Goal: Task Accomplishment & Management: Manage account settings

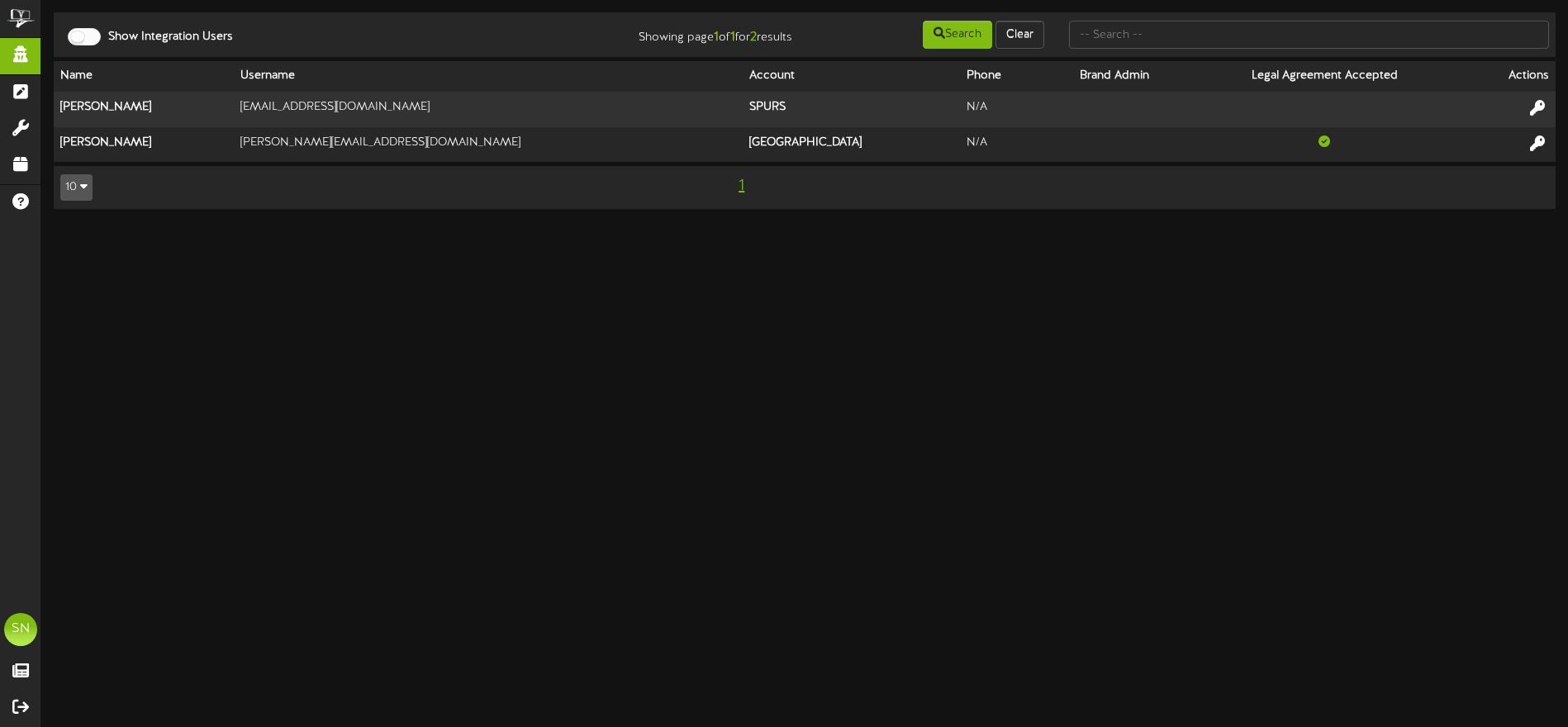
click at [1142, 37] on input "text" at bounding box center [1309, 34] width 480 height 28
type input "d"
click at [1129, 35] on input "text" at bounding box center [1309, 34] width 480 height 28
click at [1152, 33] on input "text" at bounding box center [1309, 34] width 480 height 28
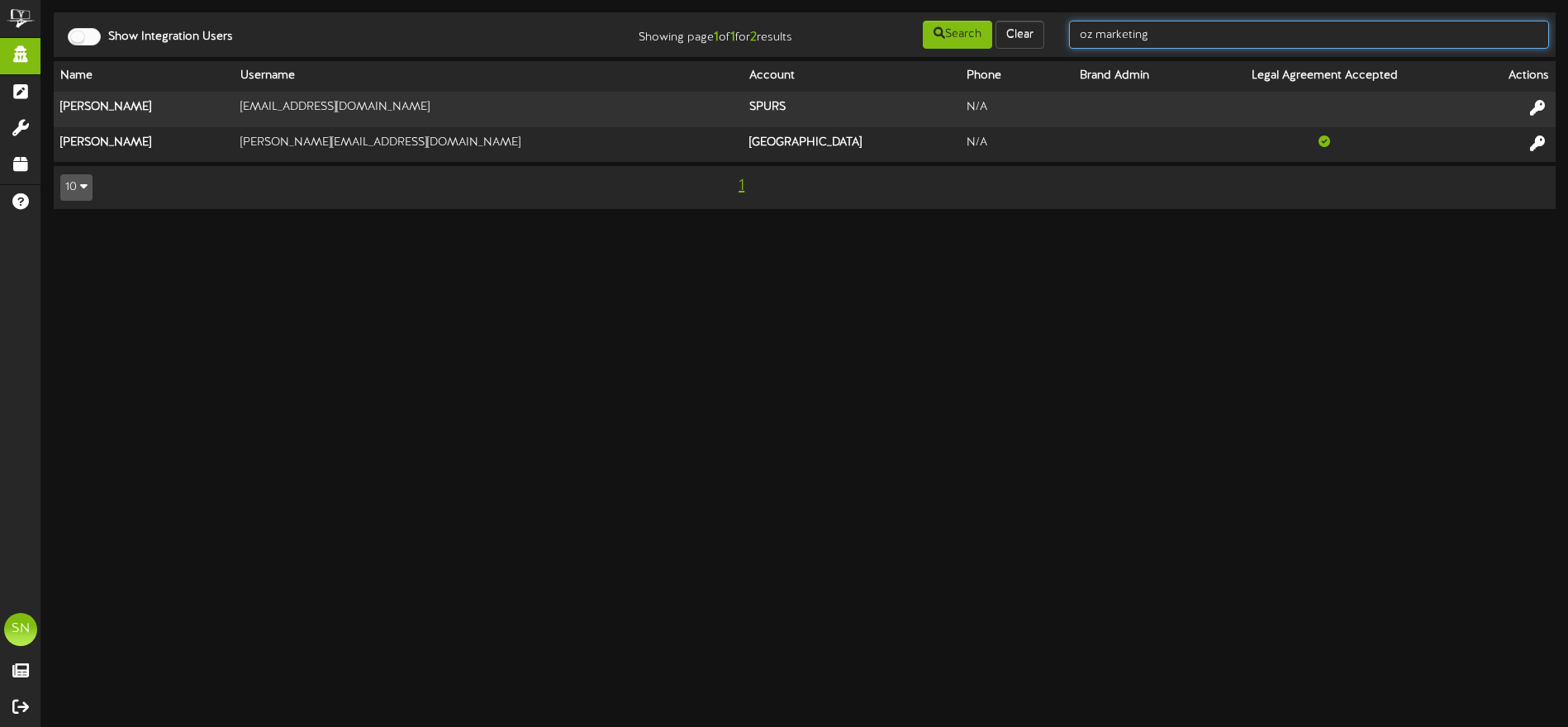
type input "oz marketing"
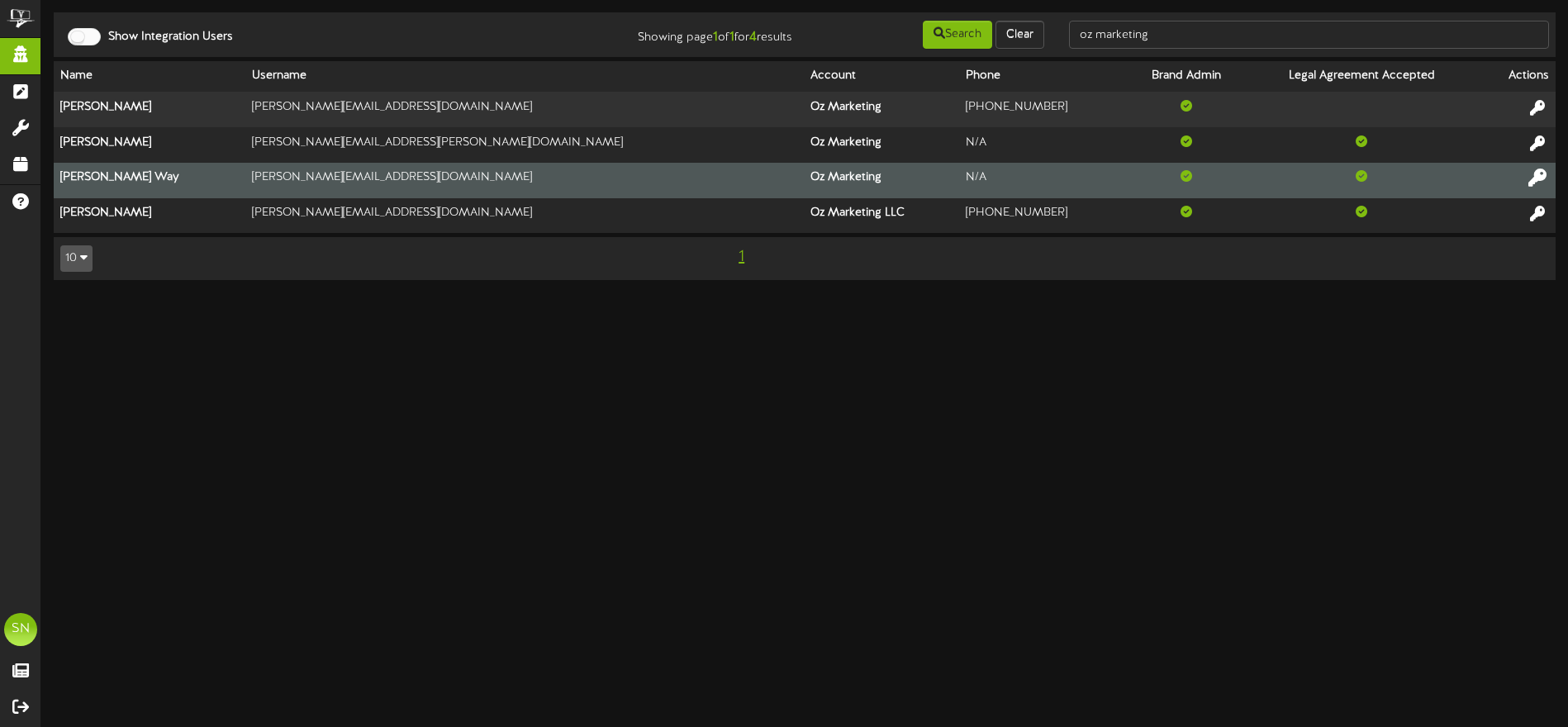
click at [1534, 176] on icon at bounding box center [1537, 177] width 18 height 18
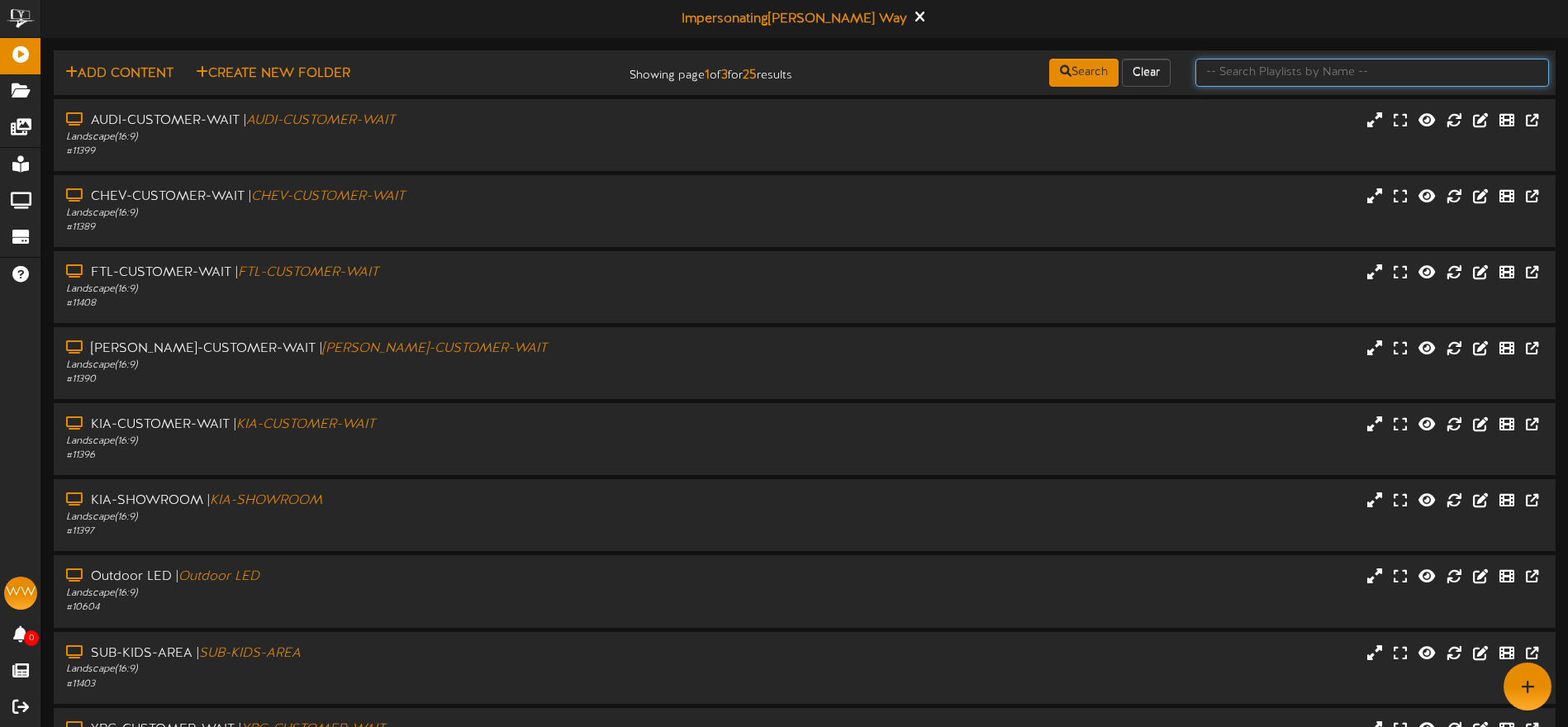
click at [1280, 77] on input "text" at bounding box center [1373, 73] width 354 height 28
type input "derek"
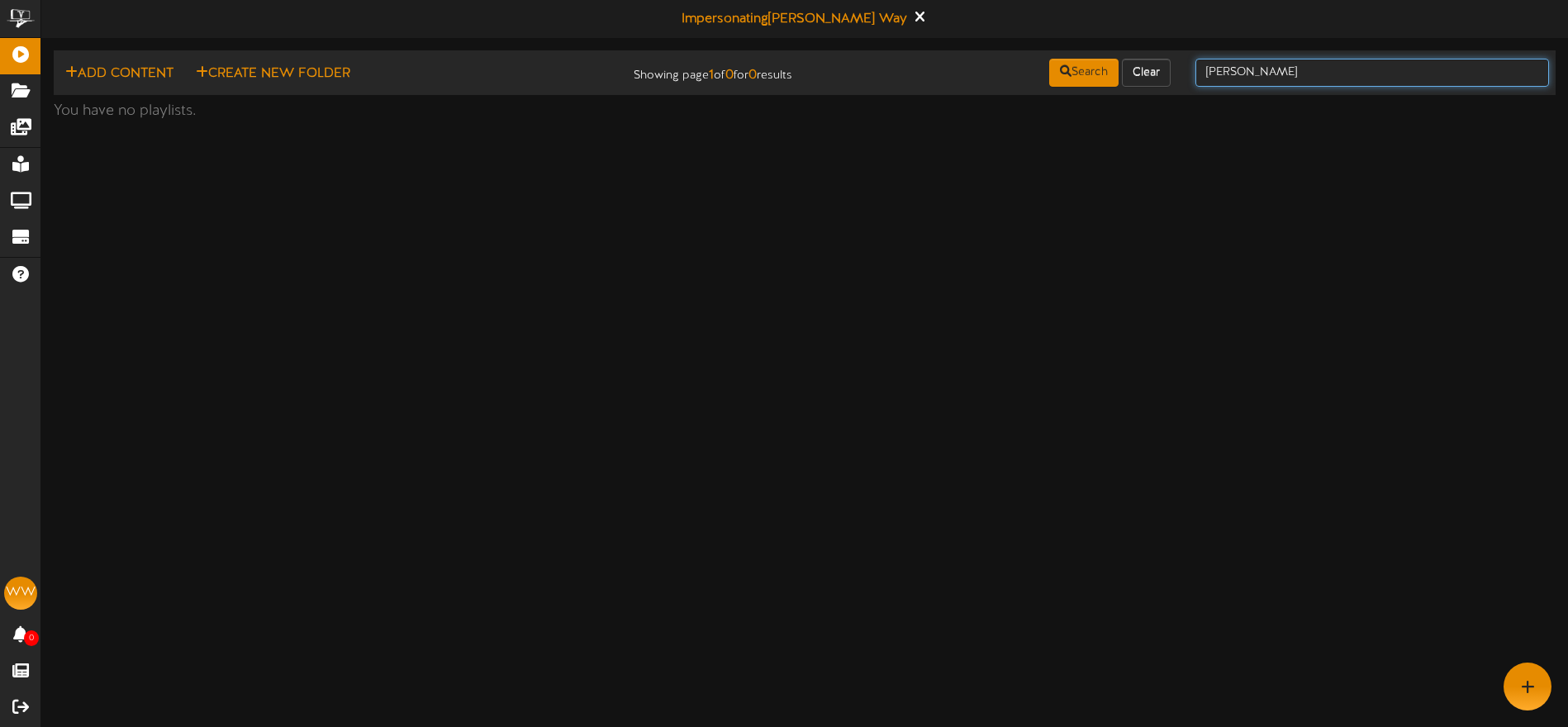
drag, startPoint x: 1283, startPoint y: 74, endPoint x: 1189, endPoint y: 70, distance: 94.1
click at [1189, 70] on div "derek" at bounding box center [1373, 73] width 379 height 32
type input "derek"
click at [914, 19] on icon at bounding box center [919, 16] width 11 height 18
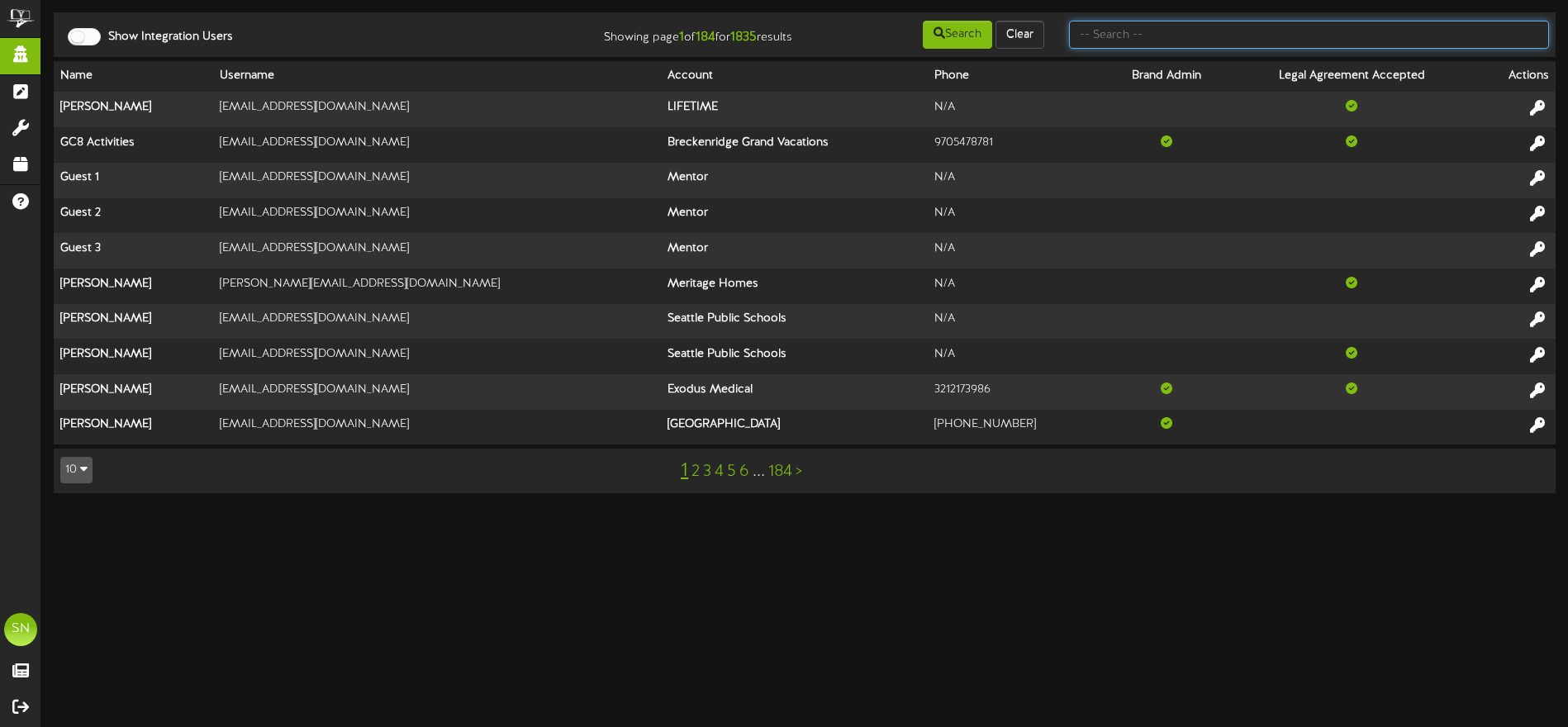
click at [1130, 35] on input "text" at bounding box center [1309, 34] width 480 height 28
type input "derek"
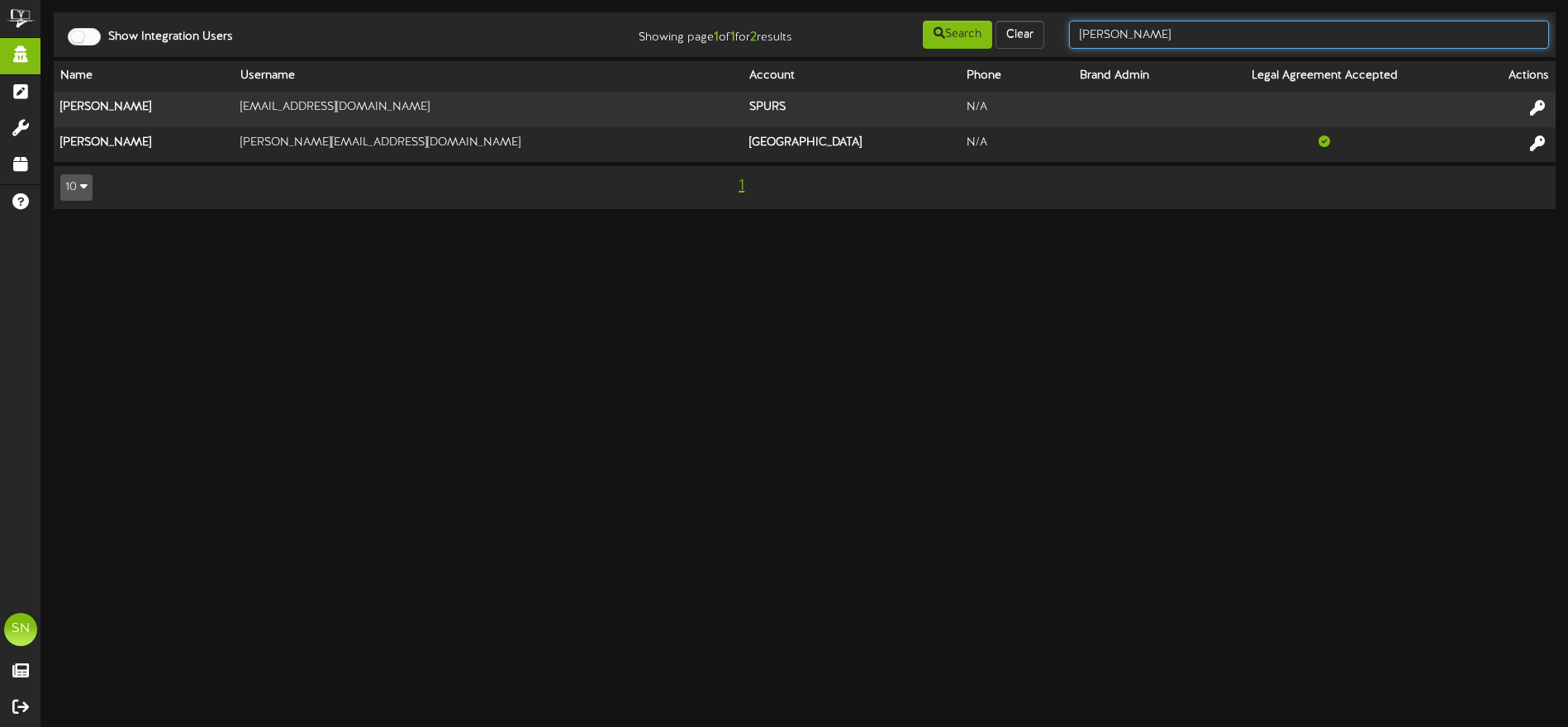
click at [1153, 38] on input "derek" at bounding box center [1309, 34] width 480 height 28
type input "derek gallegos"
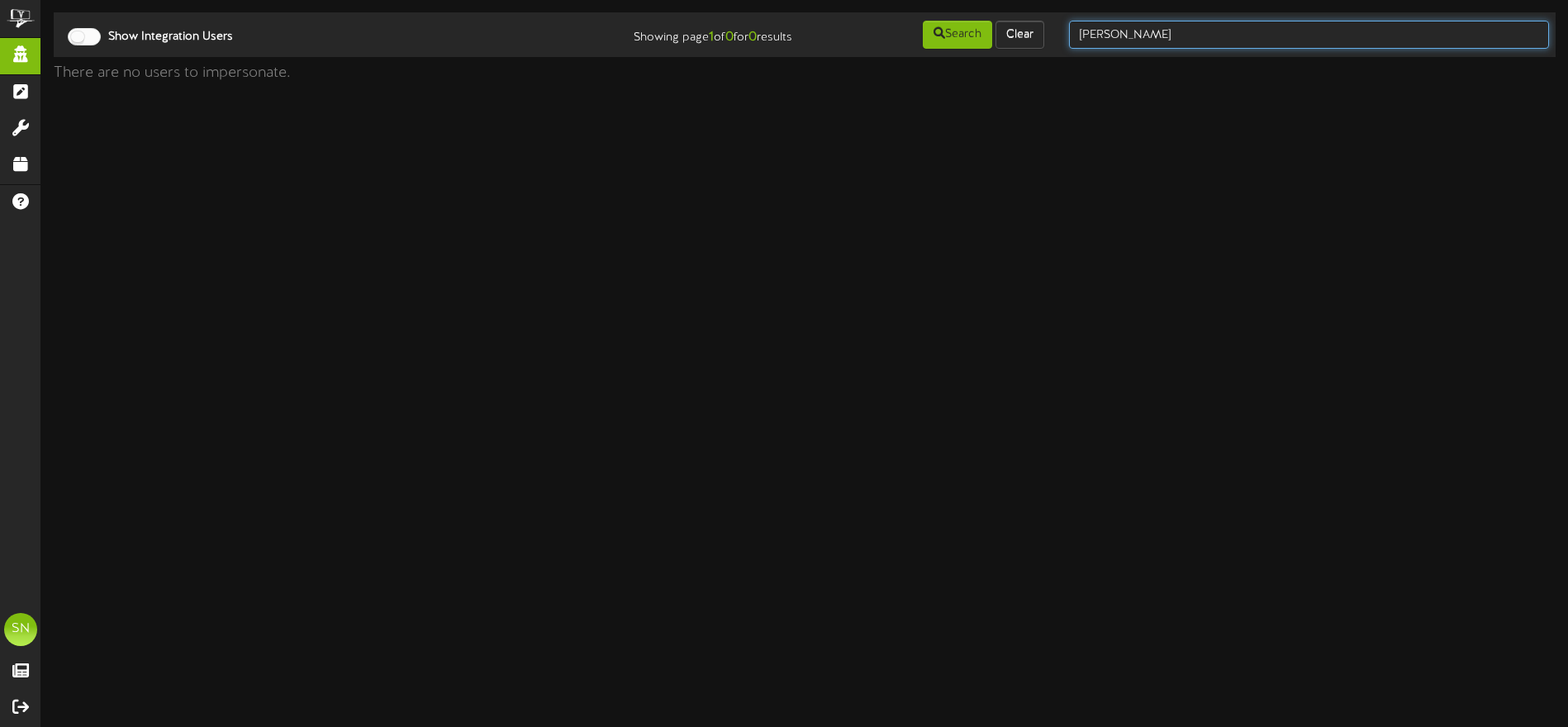
drag, startPoint x: 1232, startPoint y: 40, endPoint x: 1087, endPoint y: 23, distance: 146.0
click at [1087, 23] on input "derek gallegos" at bounding box center [1309, 34] width 480 height 28
click at [1137, 38] on input "text" at bounding box center [1309, 34] width 480 height 28
type input "oz marketing"
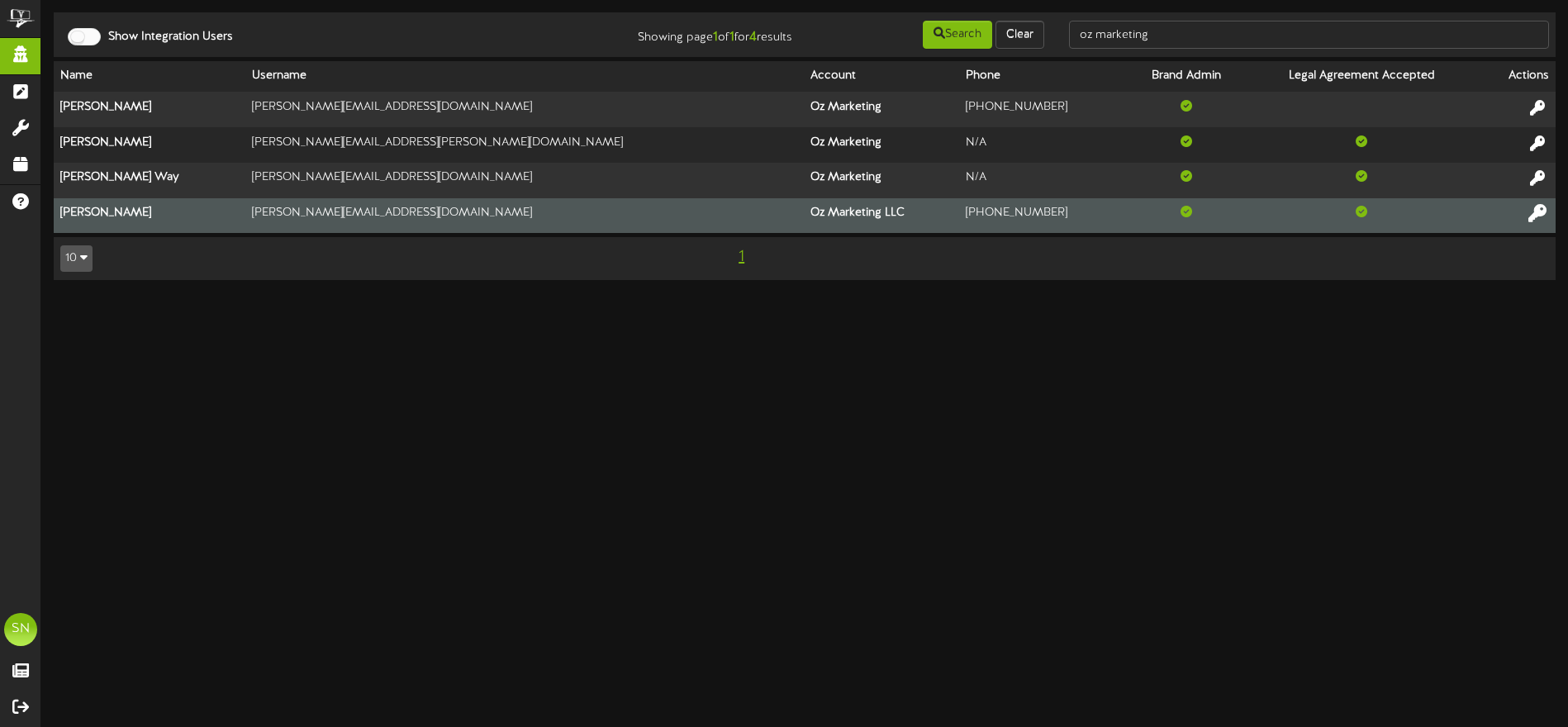
click at [1536, 217] on icon at bounding box center [1537, 213] width 18 height 18
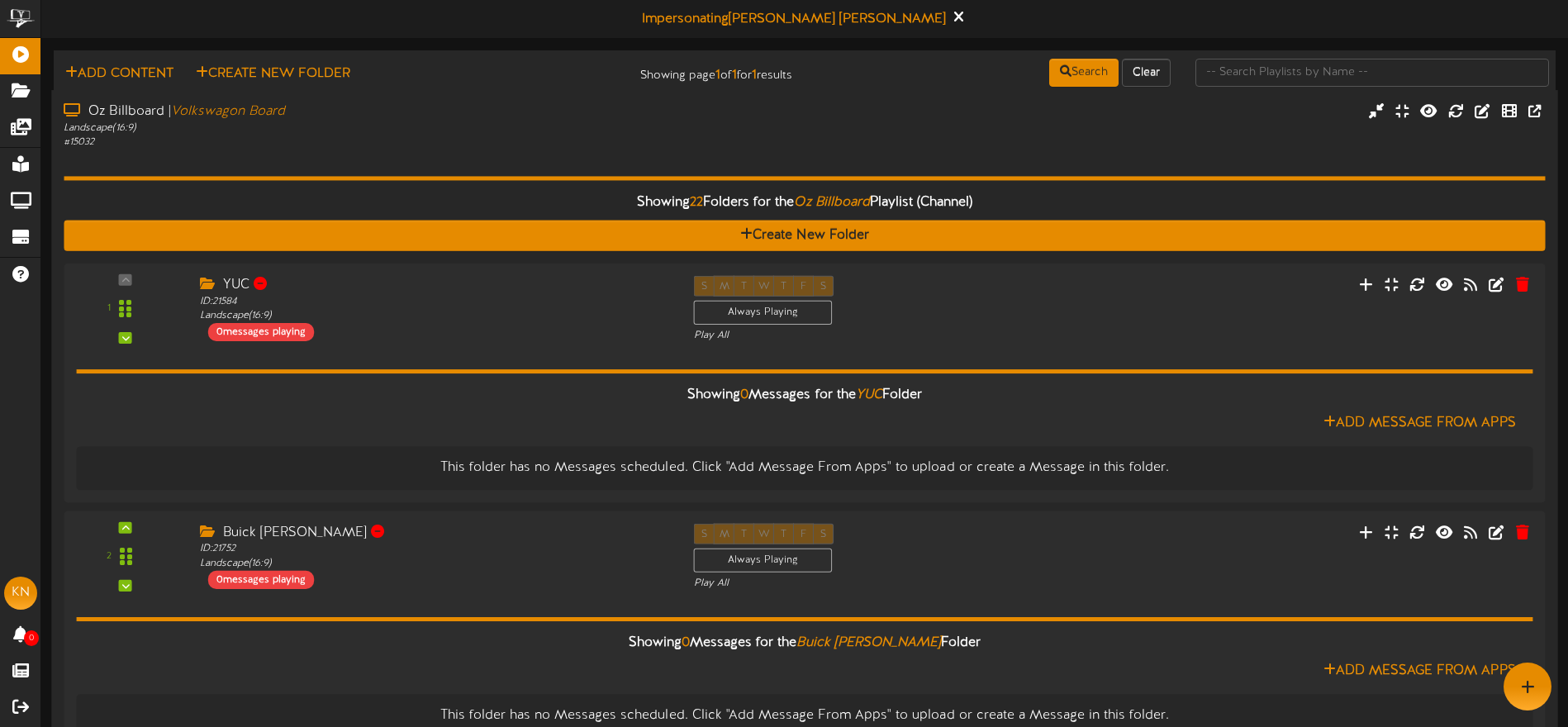
click at [615, 146] on div "# 15032" at bounding box center [364, 143] width 603 height 14
drag, startPoint x: 604, startPoint y: 122, endPoint x: 595, endPoint y: 121, distance: 9.1
click at [604, 128] on div "Landscape ( 16:9 )" at bounding box center [364, 129] width 603 height 14
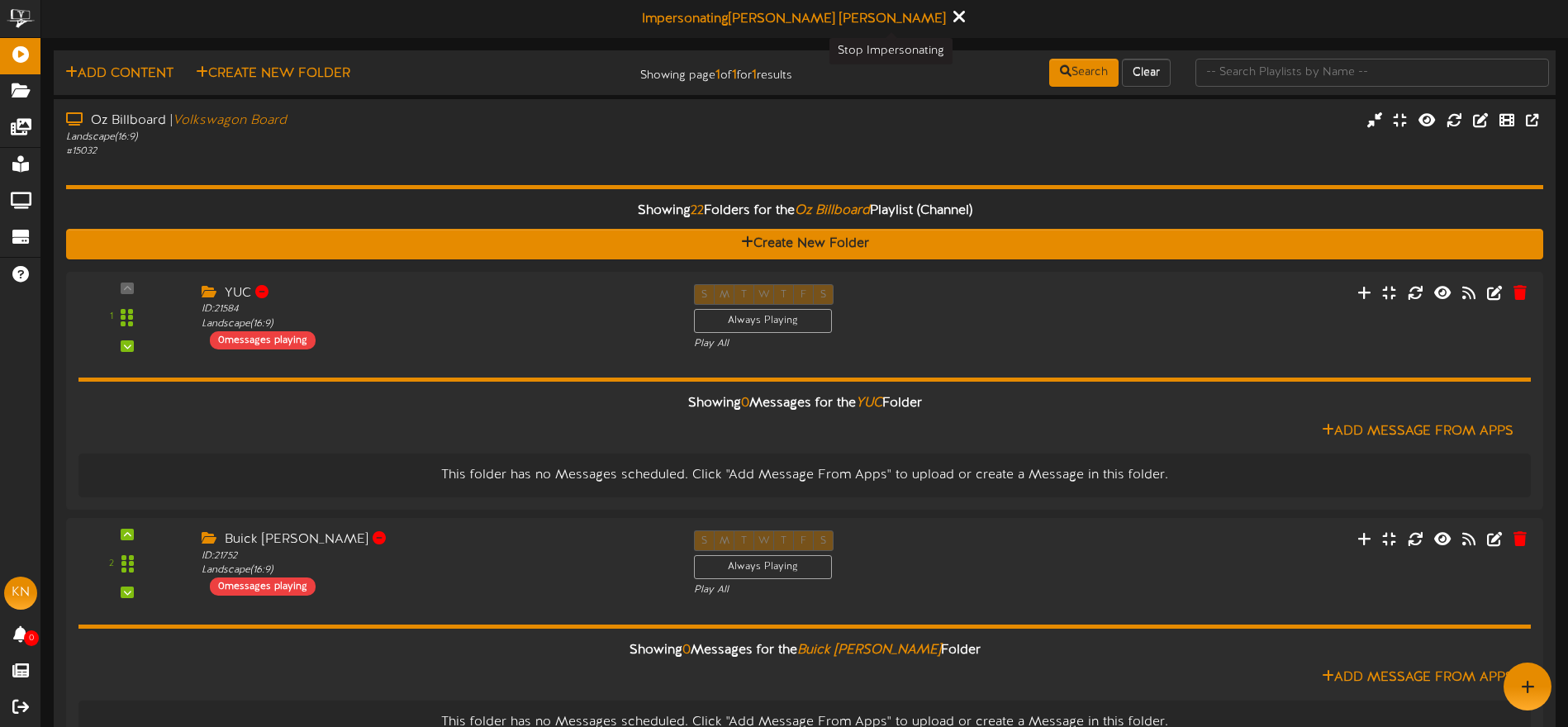
click at [953, 16] on icon at bounding box center [959, 16] width 11 height 18
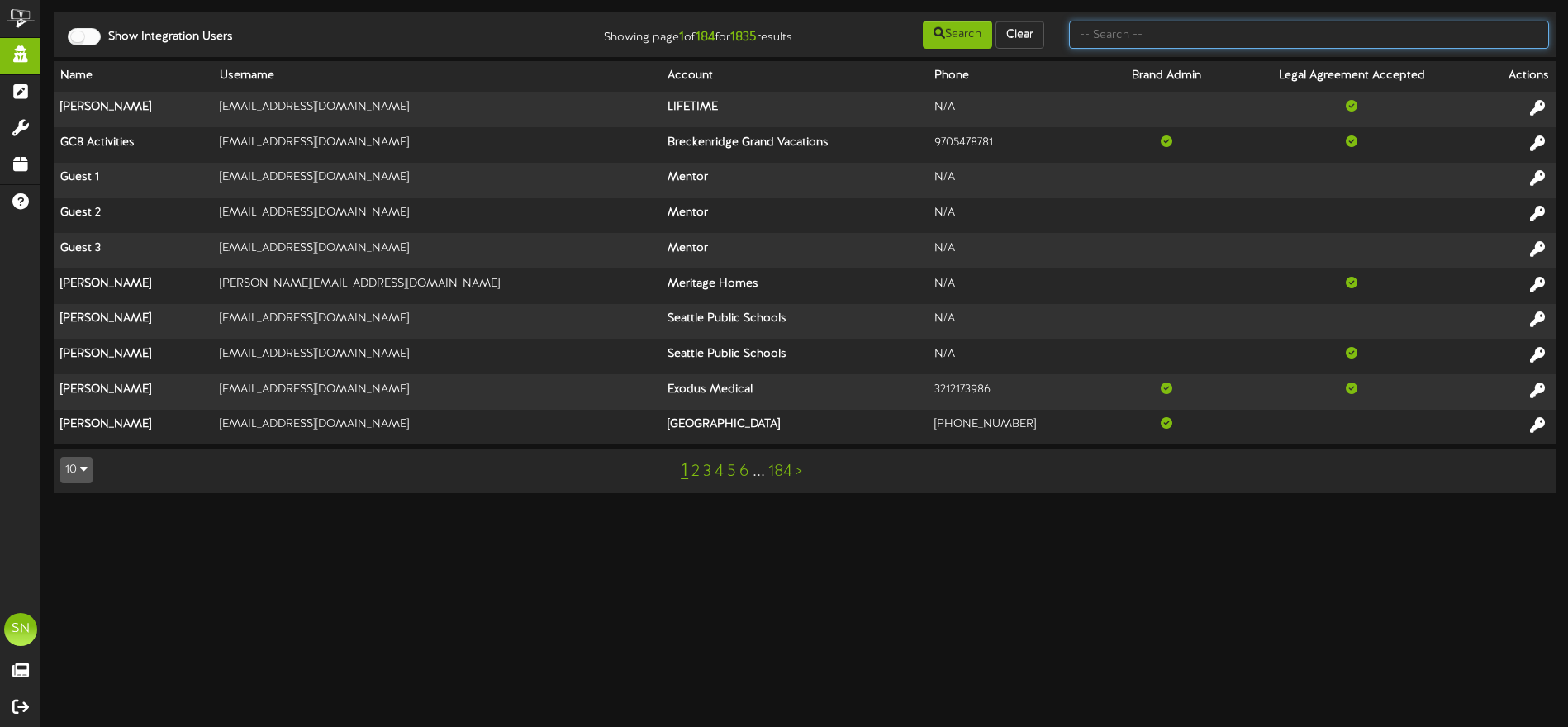
click at [1114, 38] on input "text" at bounding box center [1309, 34] width 480 height 28
type input "oz marketing"
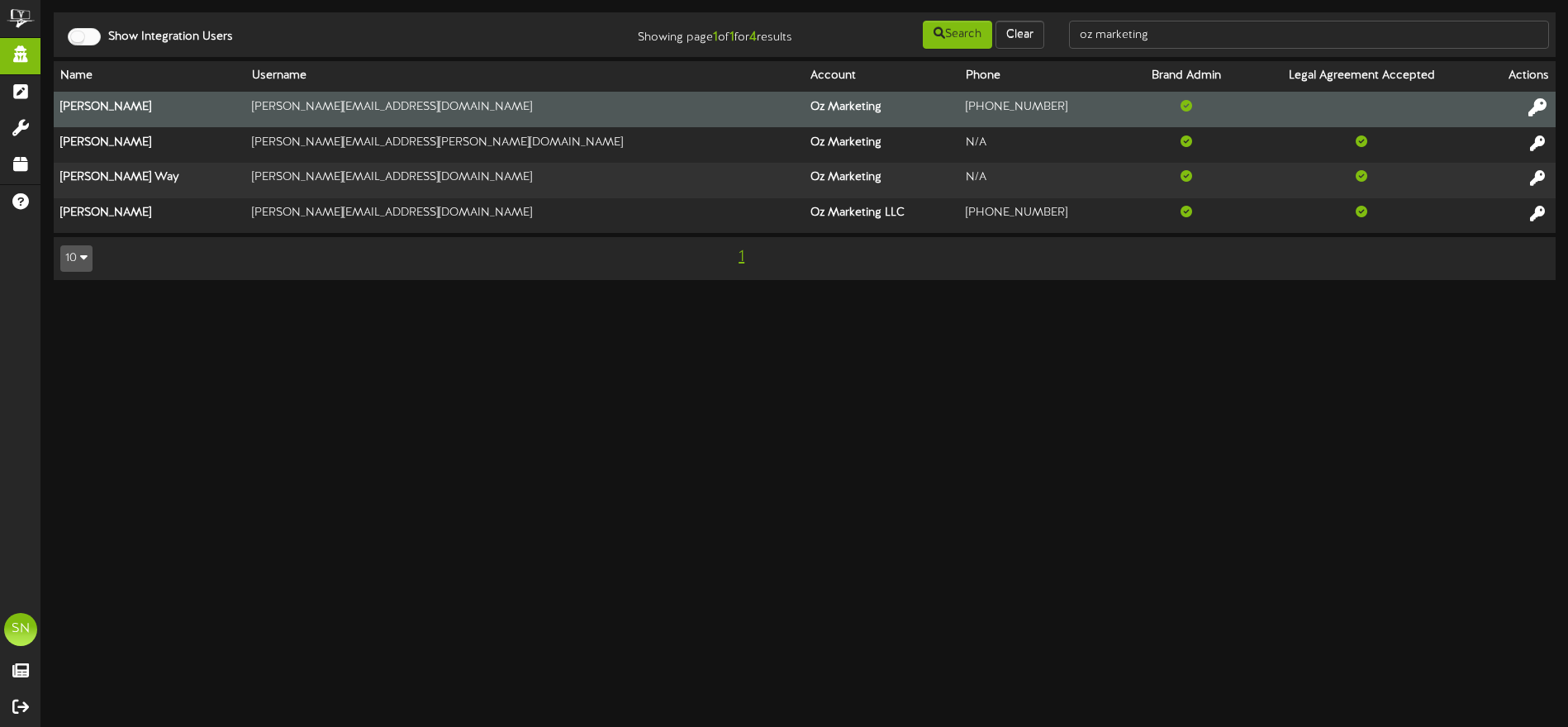
click at [1533, 106] on icon at bounding box center [1537, 107] width 18 height 18
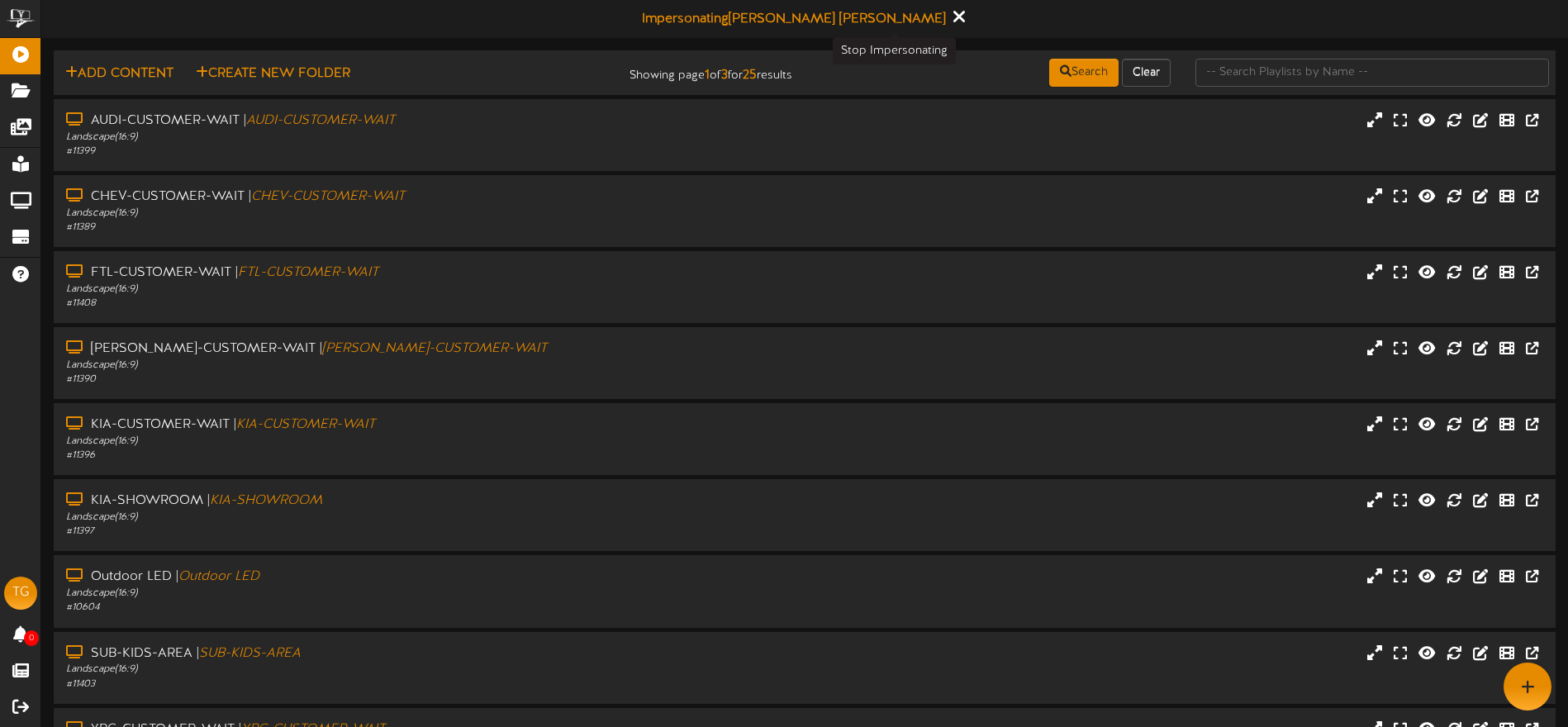
click at [953, 18] on icon at bounding box center [959, 16] width 11 height 18
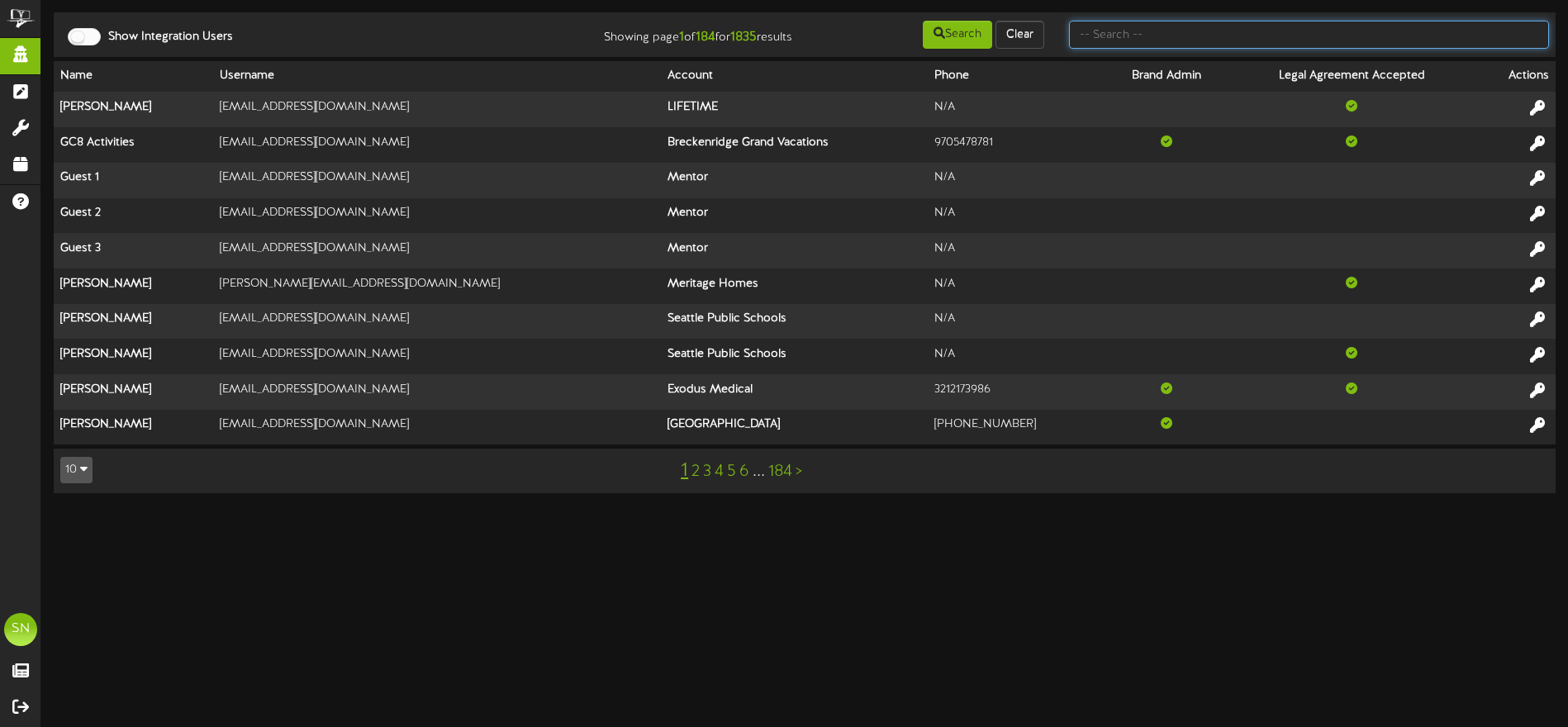
click at [1150, 36] on input "text" at bounding box center [1309, 34] width 480 height 28
type input "afcu"
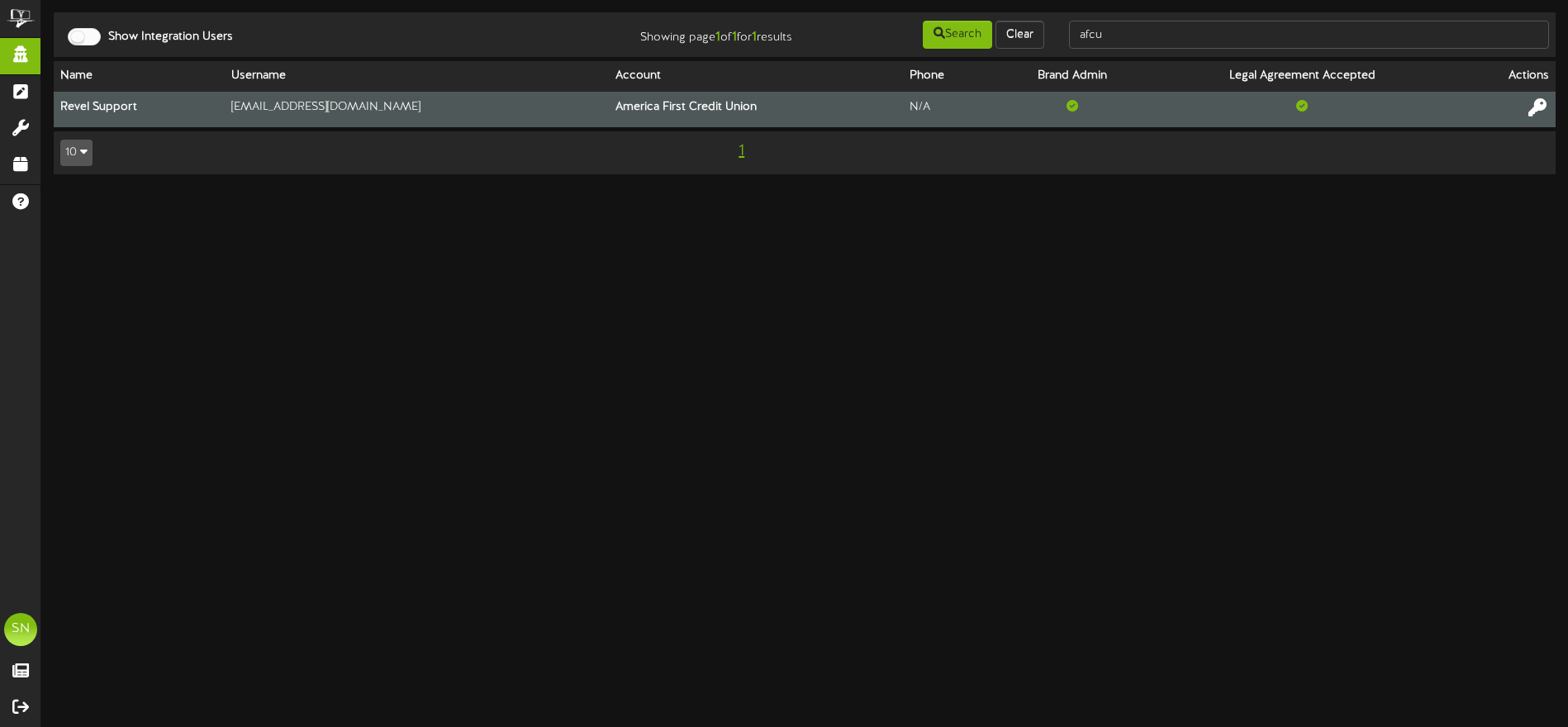
click at [1541, 103] on icon at bounding box center [1537, 107] width 18 height 18
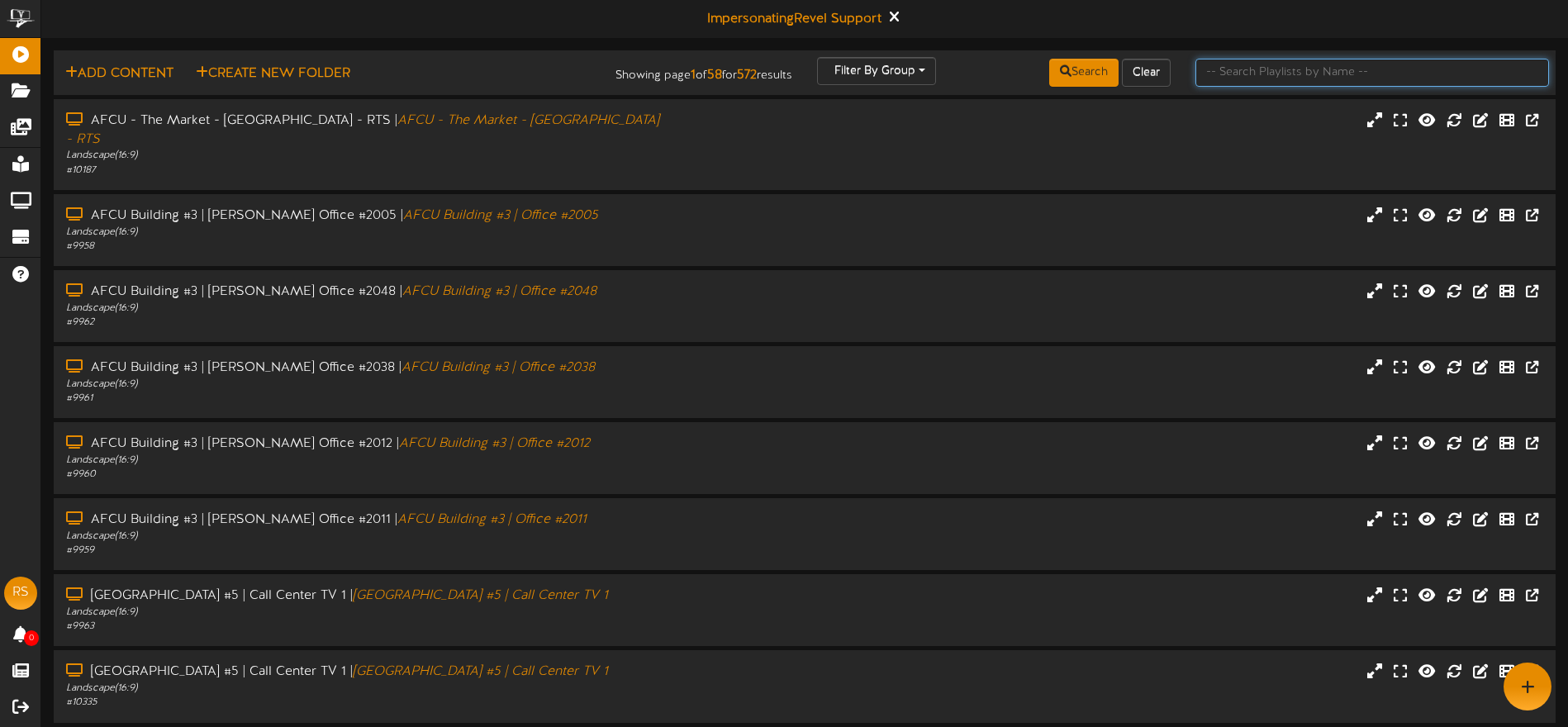
click at [1206, 71] on input "text" at bounding box center [1373, 73] width 354 height 28
type input "b"
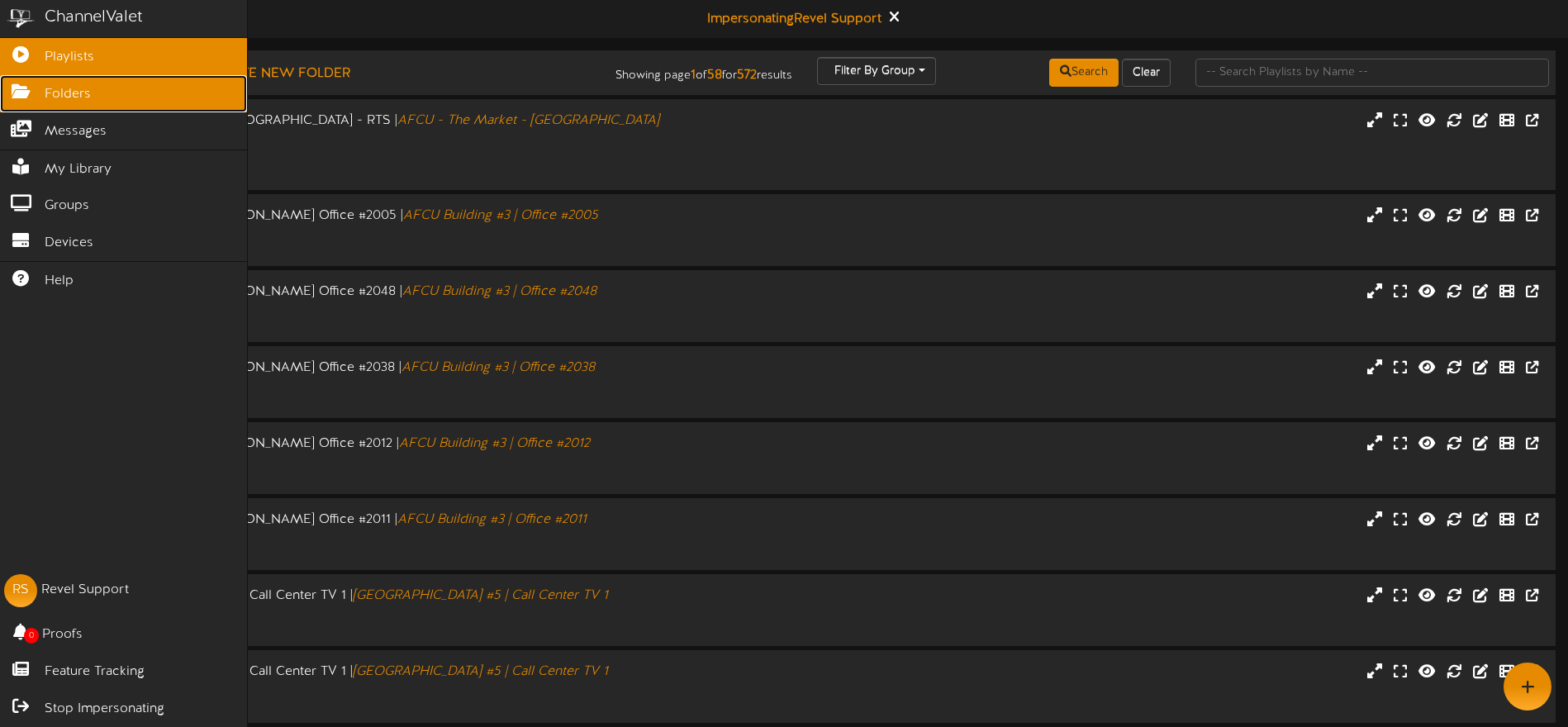
click at [61, 93] on span "Folders" at bounding box center [68, 95] width 47 height 19
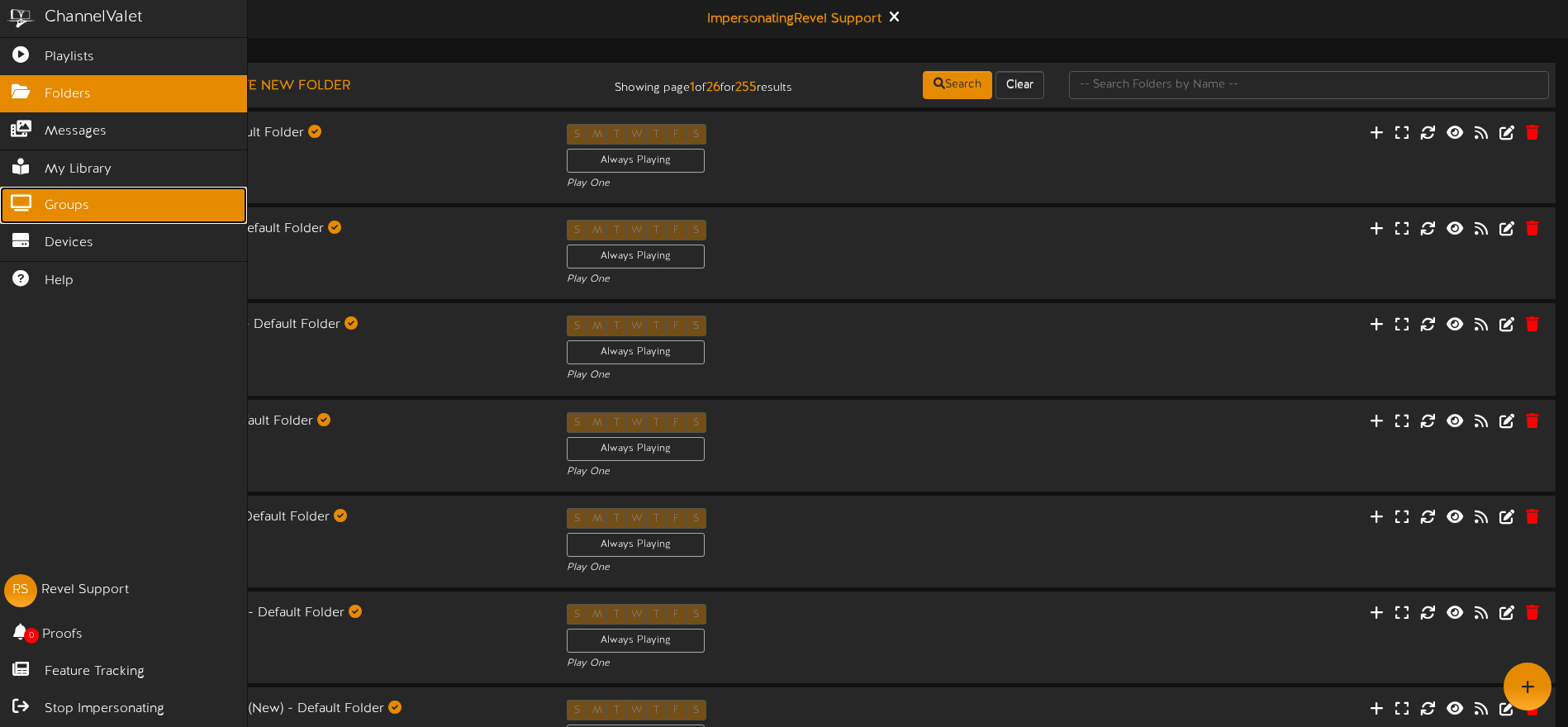
click at [67, 207] on span "Groups" at bounding box center [67, 206] width 45 height 19
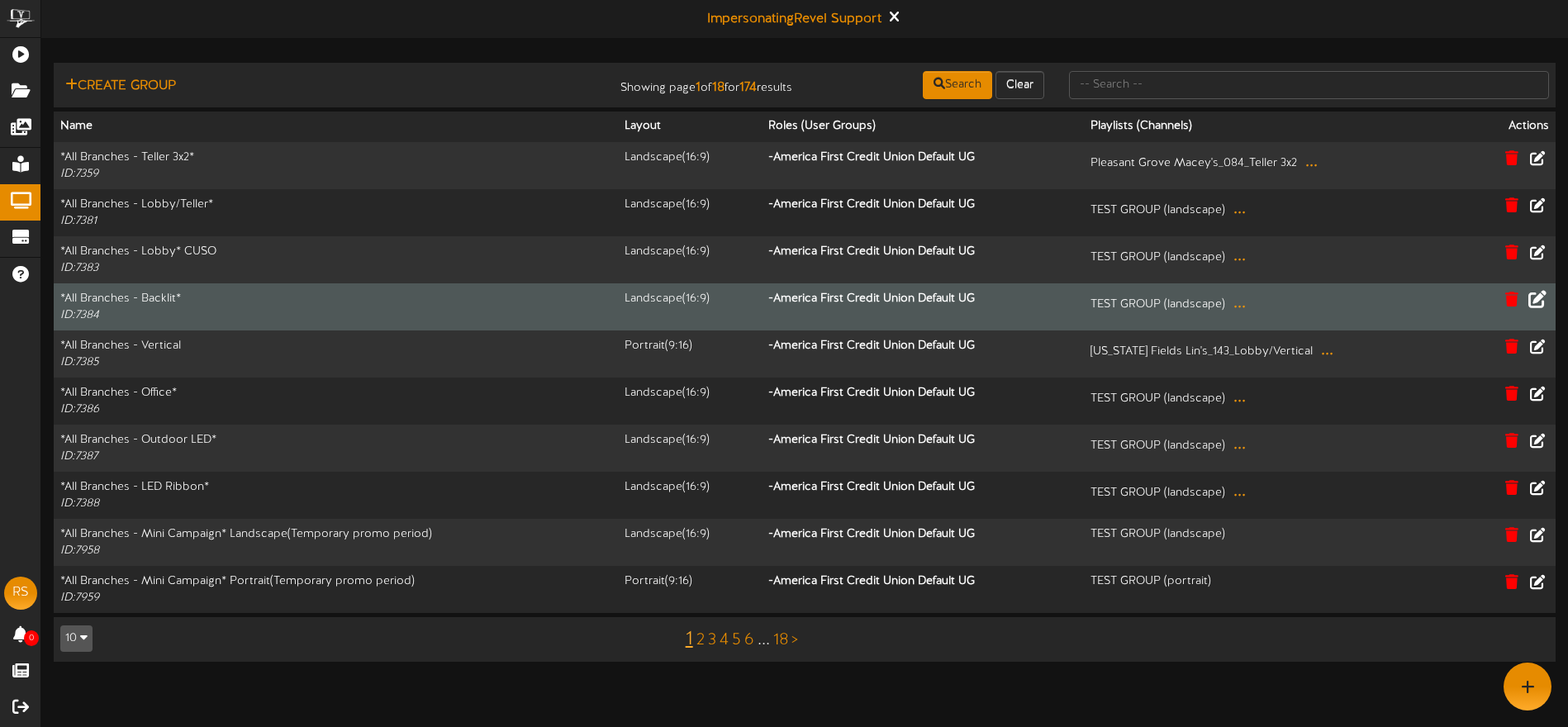
click at [1536, 297] on icon at bounding box center [1537, 298] width 18 height 18
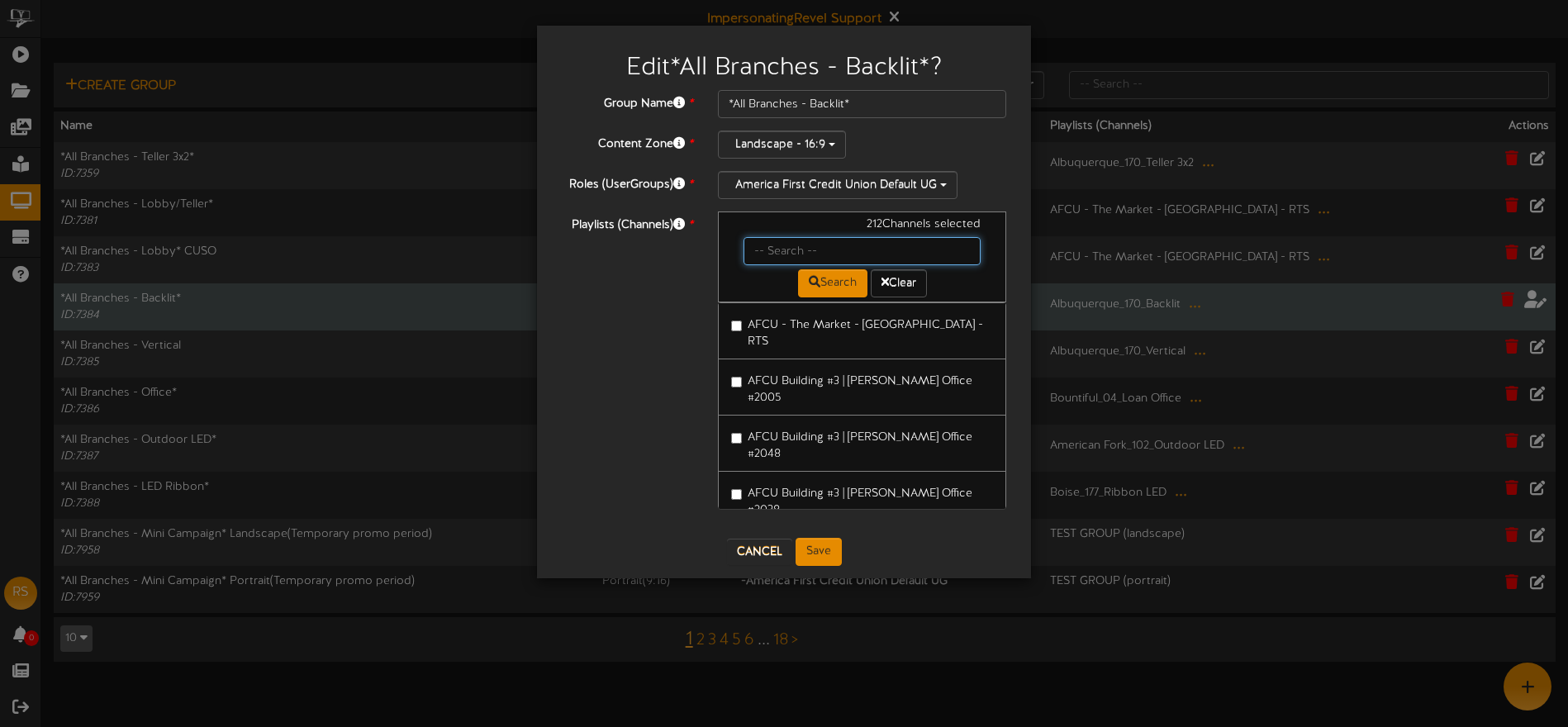
click at [825, 250] on input "text" at bounding box center [862, 251] width 237 height 28
type input "slc"
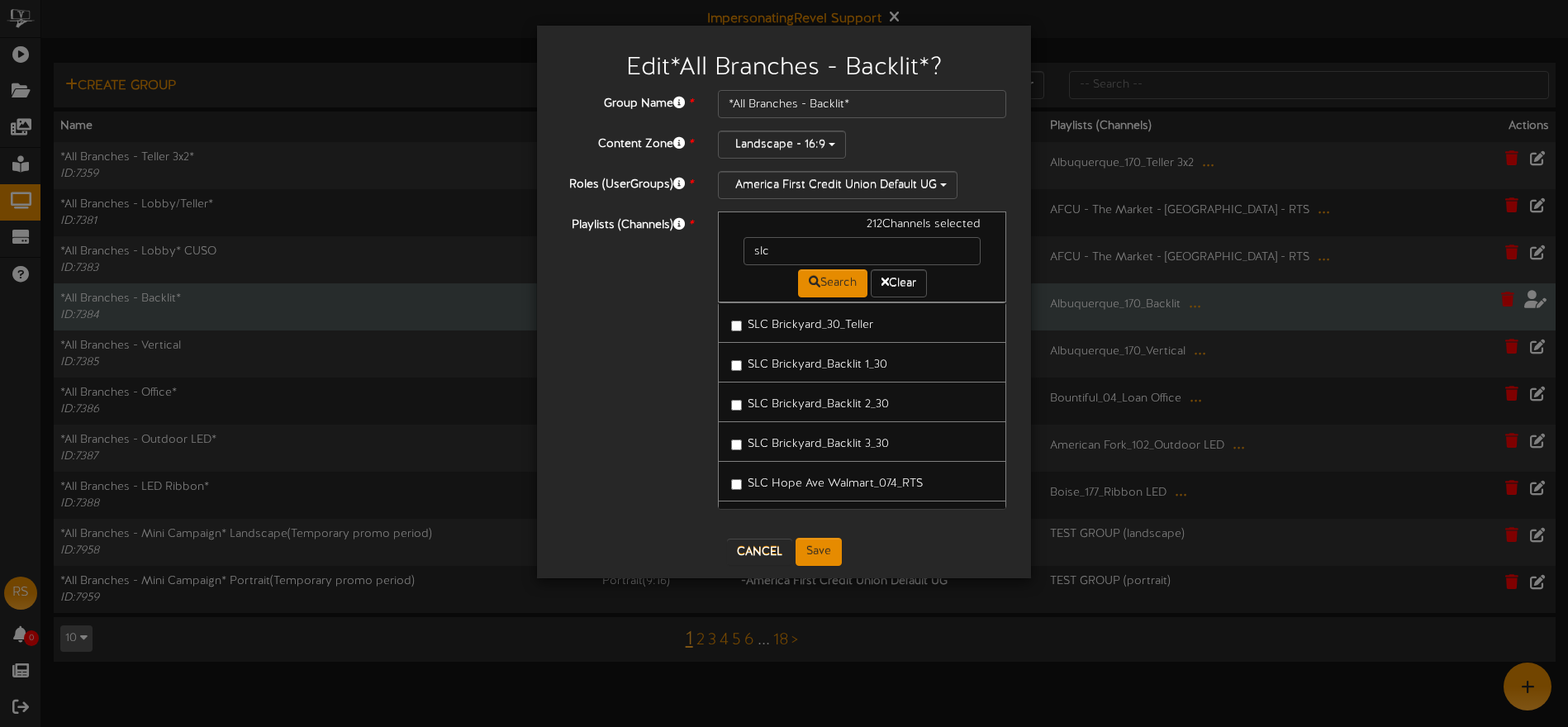
click at [853, 357] on label "SLC Brickyard_Backlit 1_30" at bounding box center [809, 362] width 156 height 22
click at [864, 397] on label "SLC Brickyard_Backlit 2_30" at bounding box center [810, 401] width 158 height 22
click at [872, 443] on label "SLC Brickyard_Backlit 3_30" at bounding box center [810, 441] width 158 height 22
click at [816, 545] on button "Save" at bounding box center [819, 552] width 47 height 28
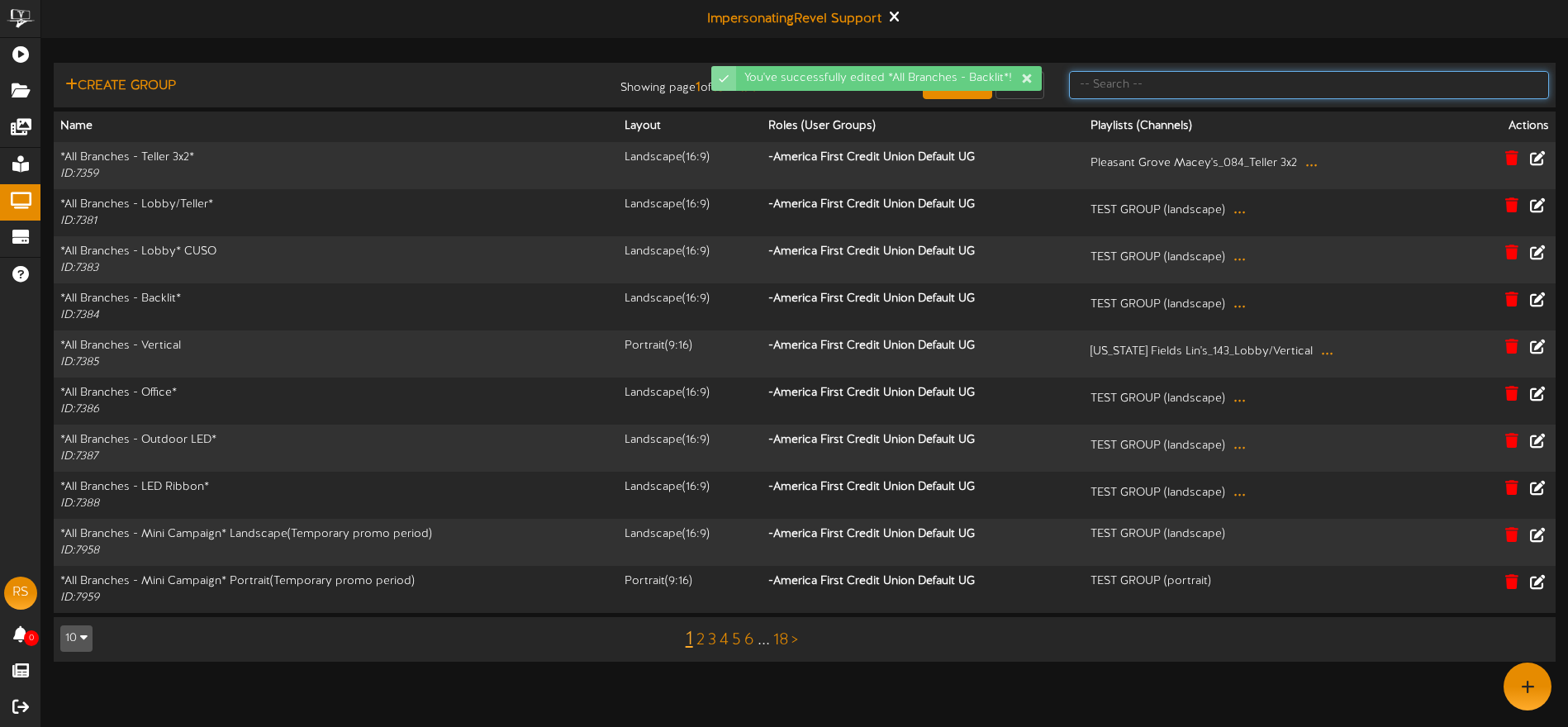
click at [1131, 85] on input "text" at bounding box center [1309, 85] width 480 height 28
type input "a"
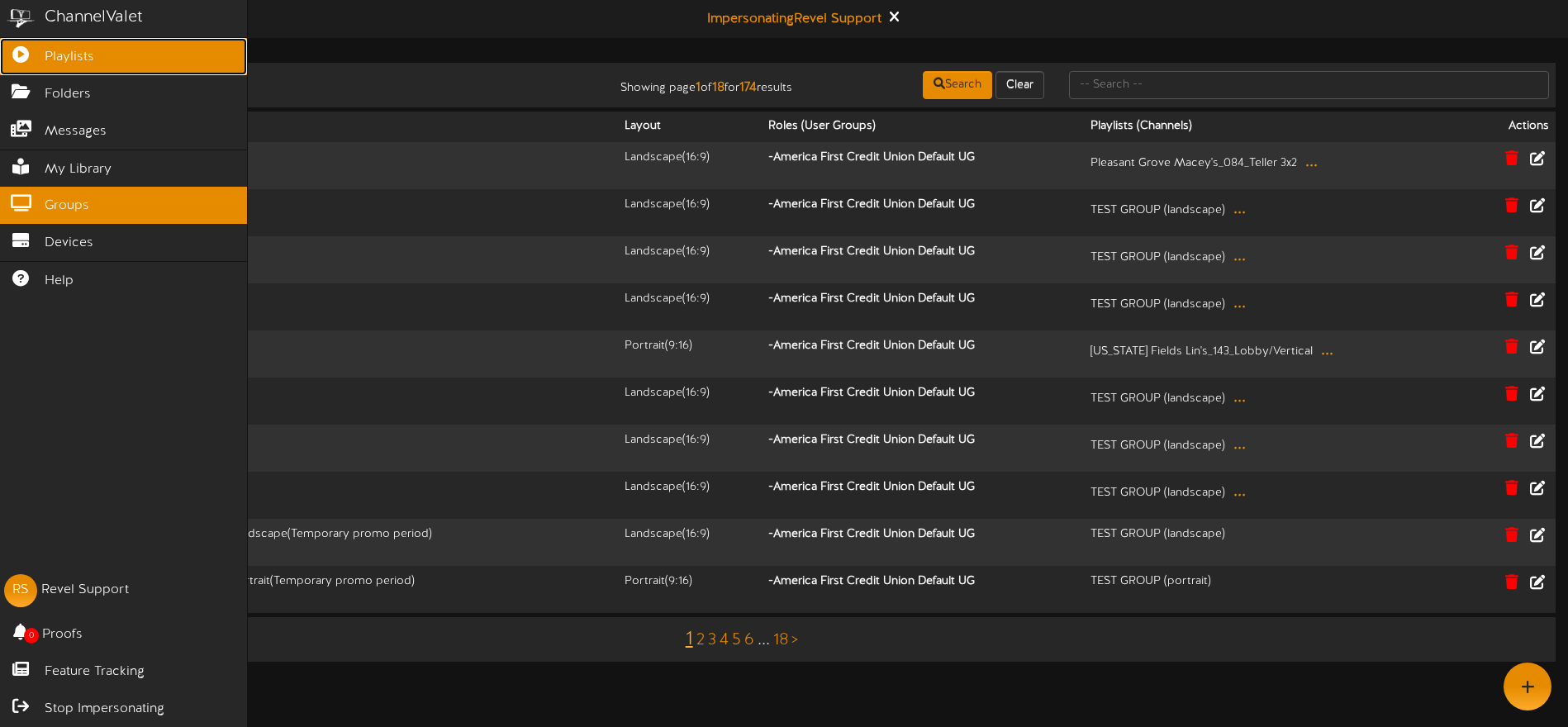
click at [22, 59] on icon at bounding box center [20, 53] width 41 height 12
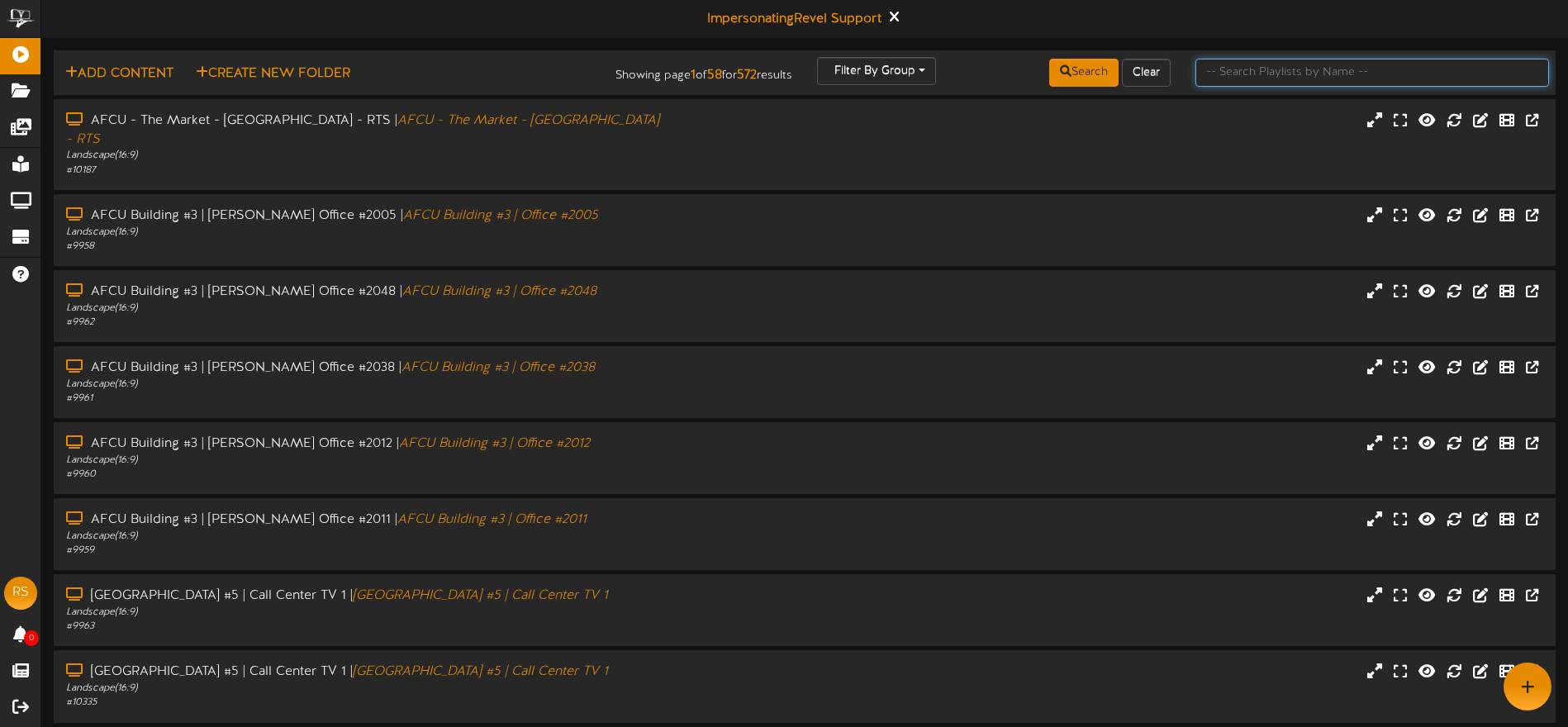
click at [1225, 77] on input "text" at bounding box center [1373, 73] width 354 height 28
type input "slc"
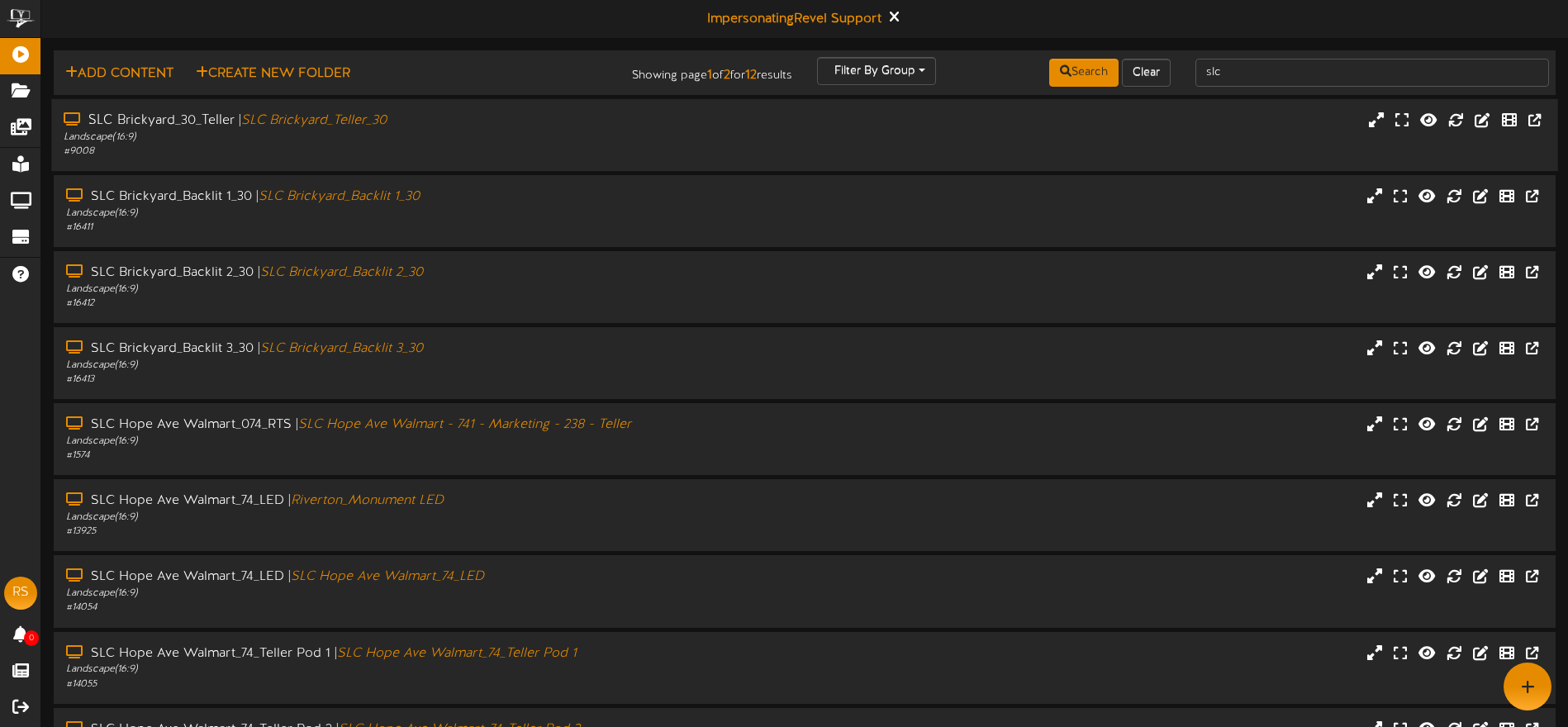
click at [559, 144] on div "# 9008" at bounding box center [364, 151] width 603 height 14
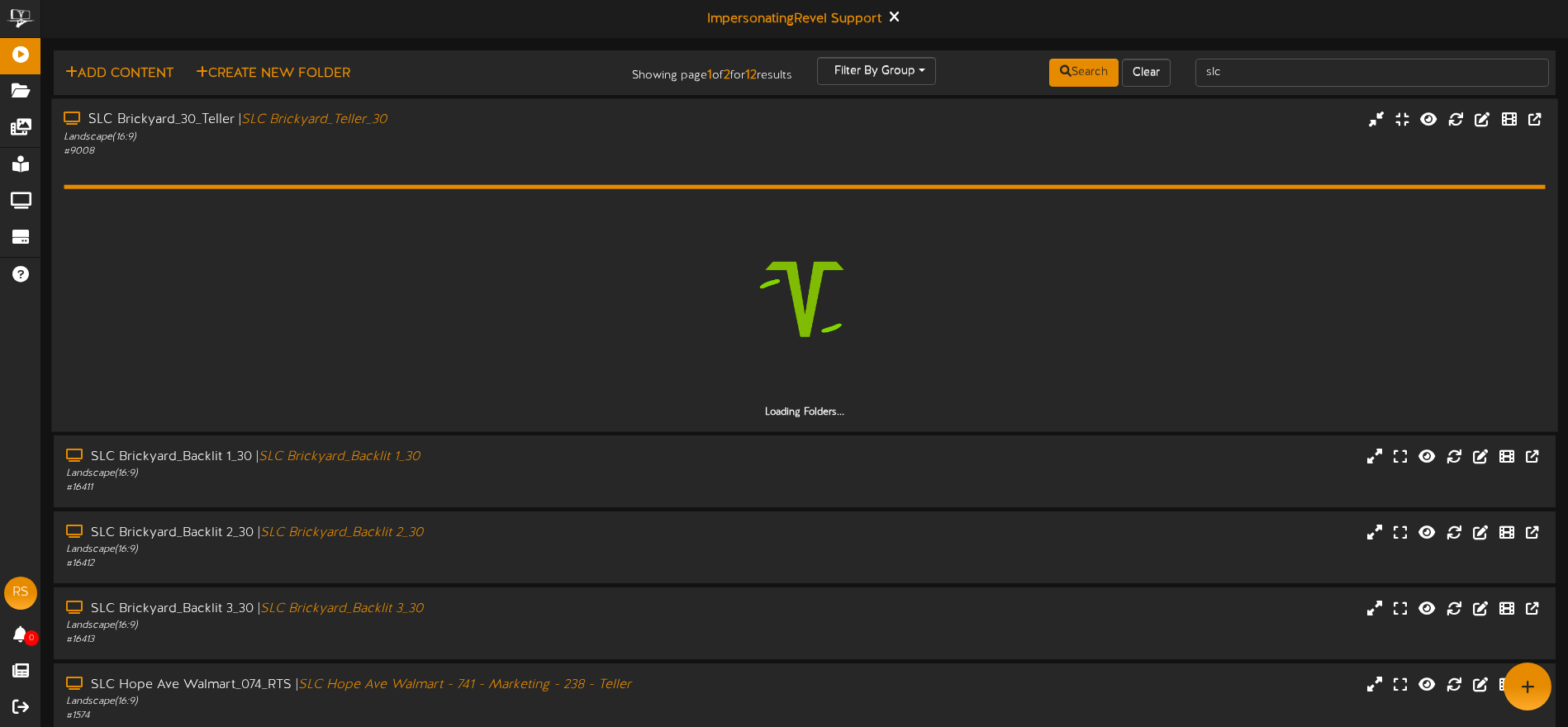
click at [611, 157] on div "# 9008" at bounding box center [364, 151] width 603 height 14
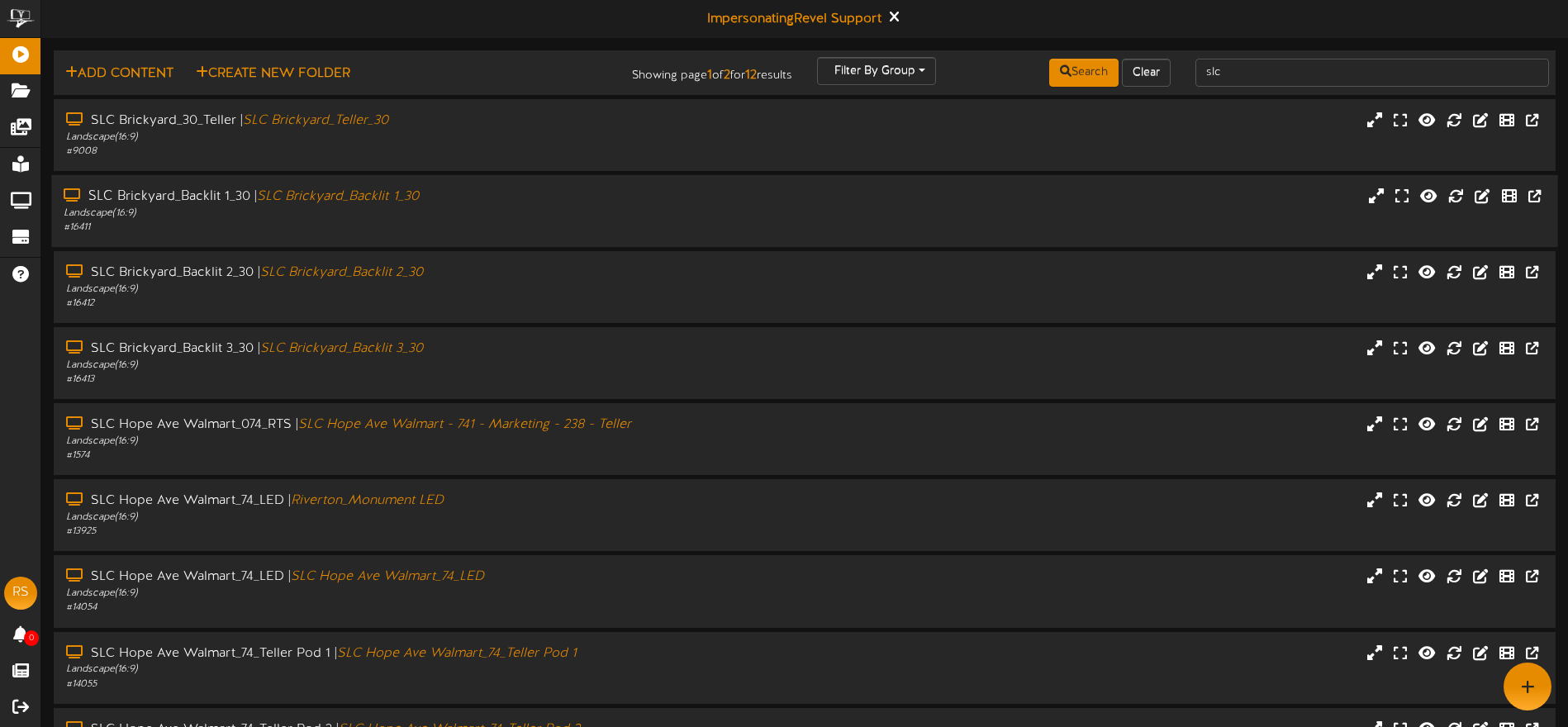
click at [598, 197] on div "SLC Brickyard_Backlit 1_30 | SLC Brickyard_Backlit 1_30" at bounding box center [364, 197] width 603 height 19
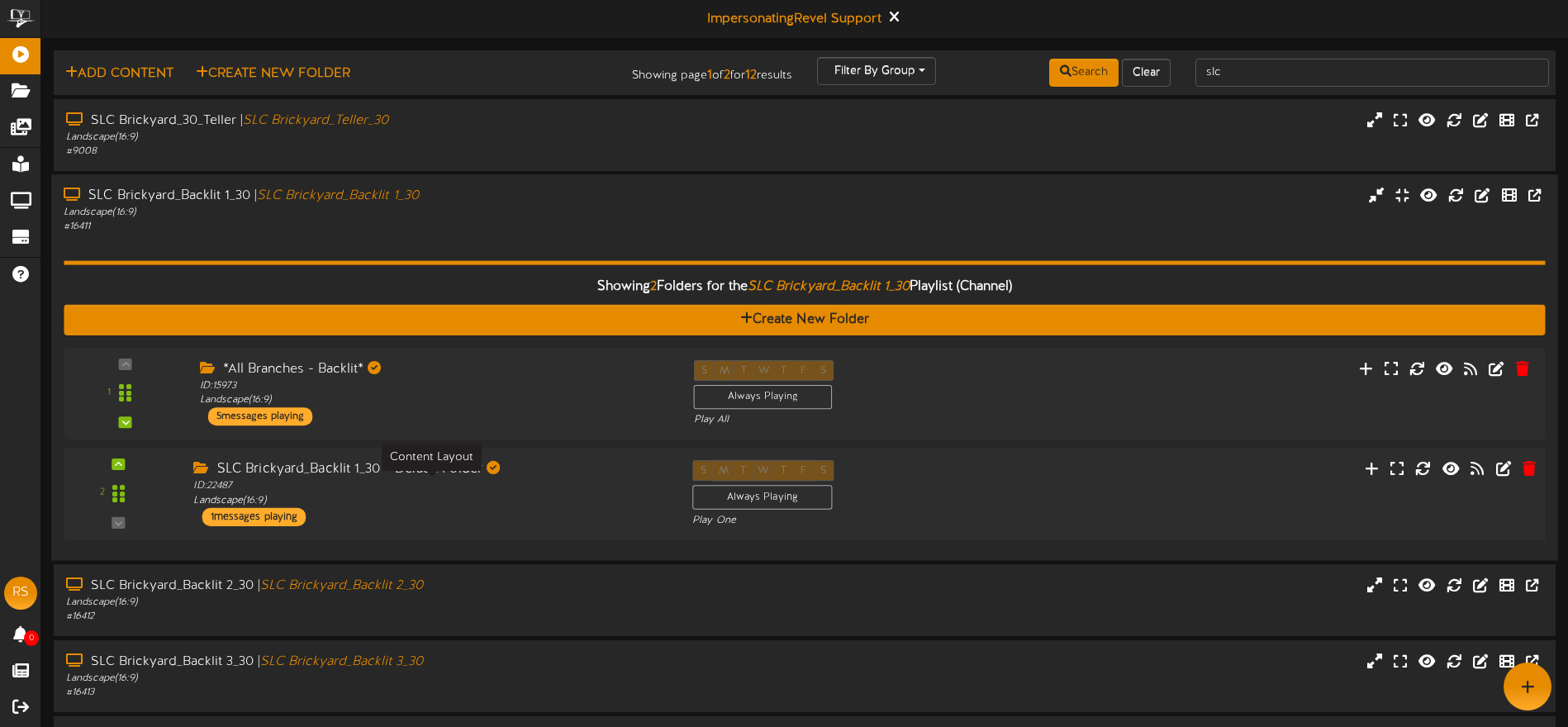
click at [594, 483] on div "ID: 22487 Landscape ( 16:9 )" at bounding box center [431, 493] width 474 height 29
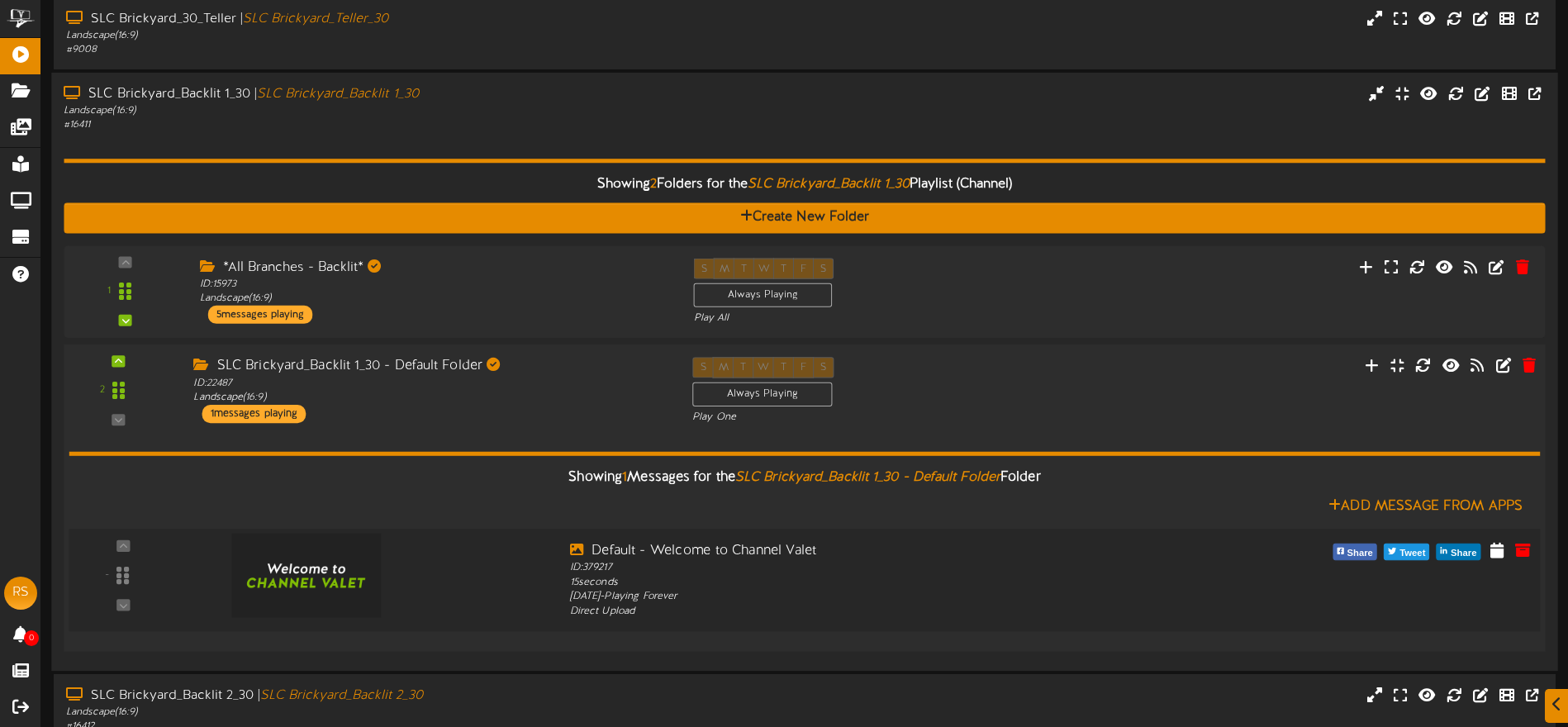
scroll to position [123, 0]
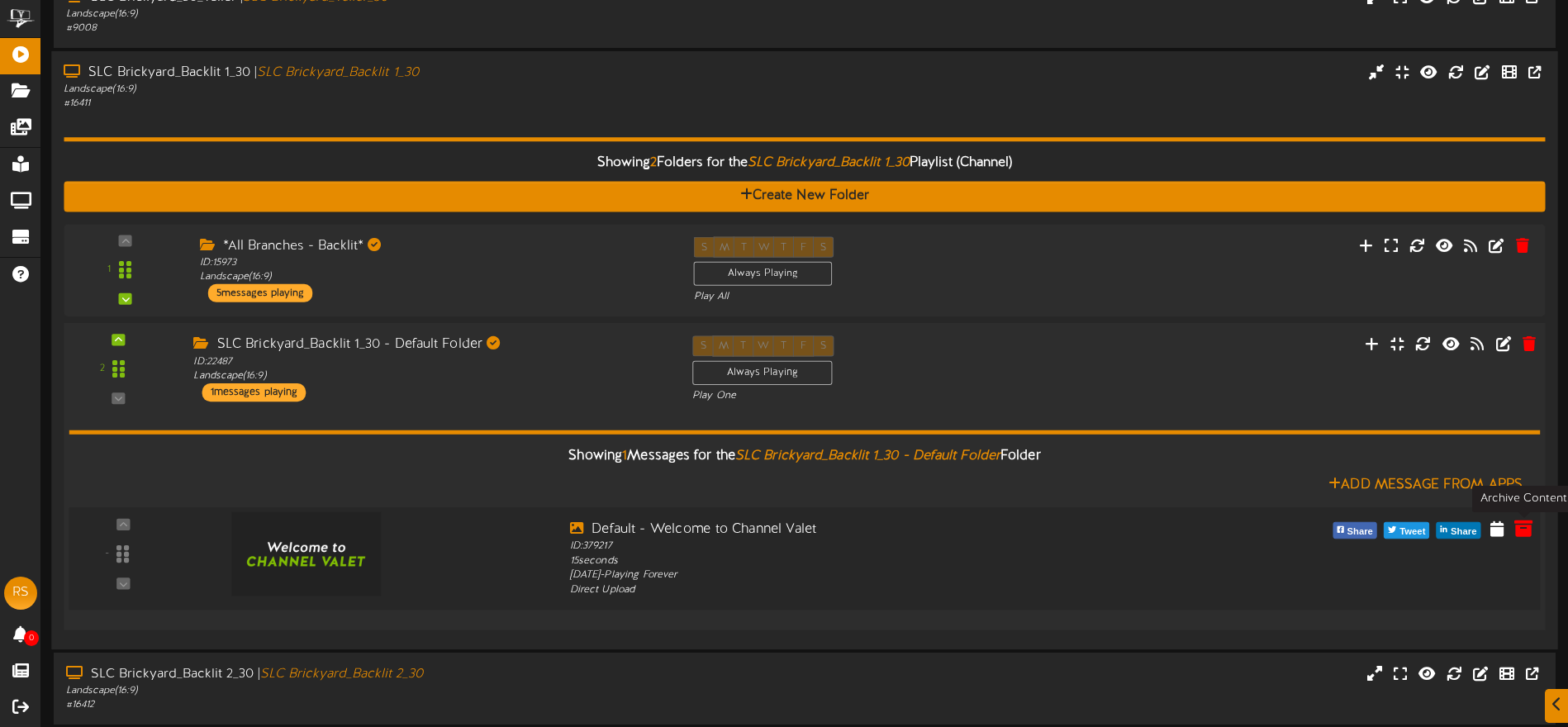
click at [1524, 532] on icon at bounding box center [1523, 527] width 18 height 18
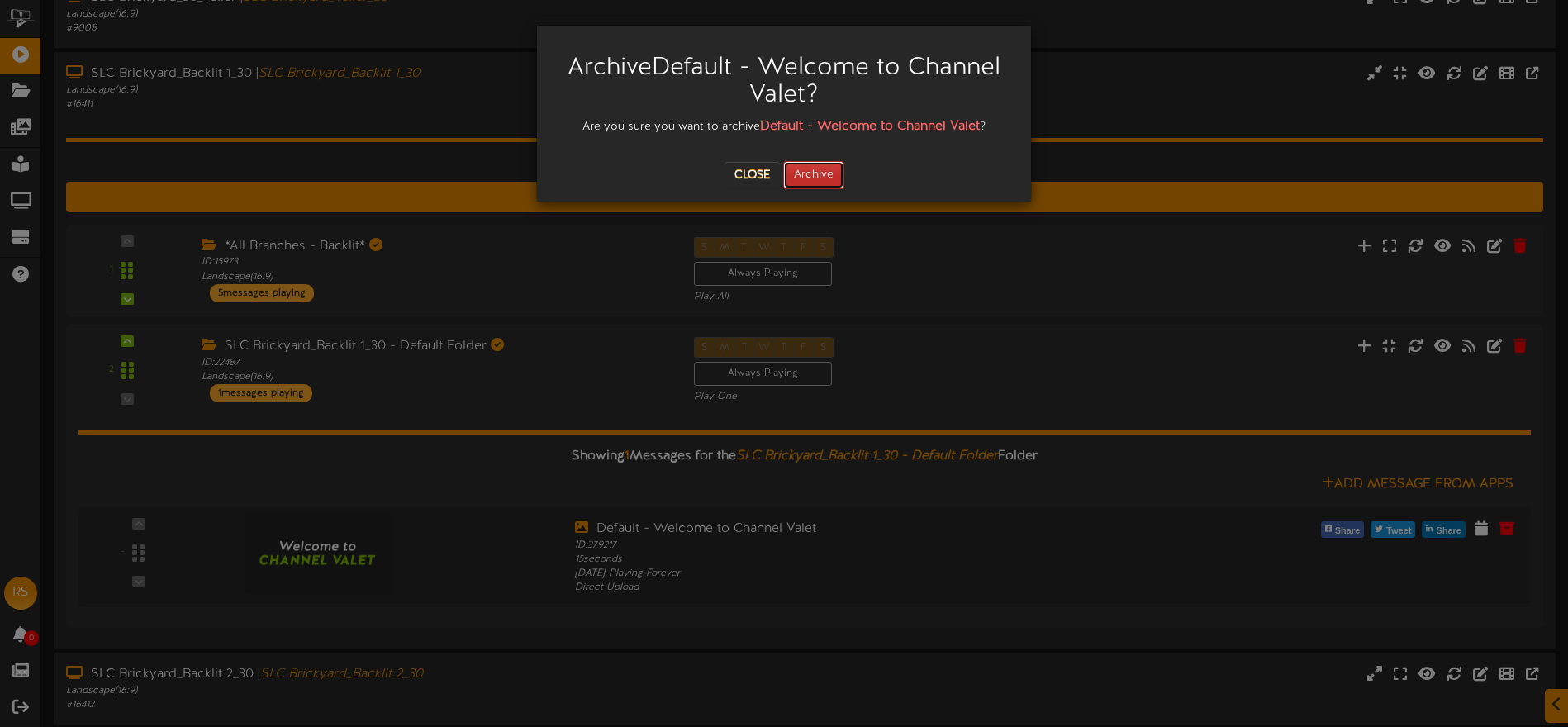
click at [839, 174] on button "Archive" at bounding box center [813, 175] width 61 height 28
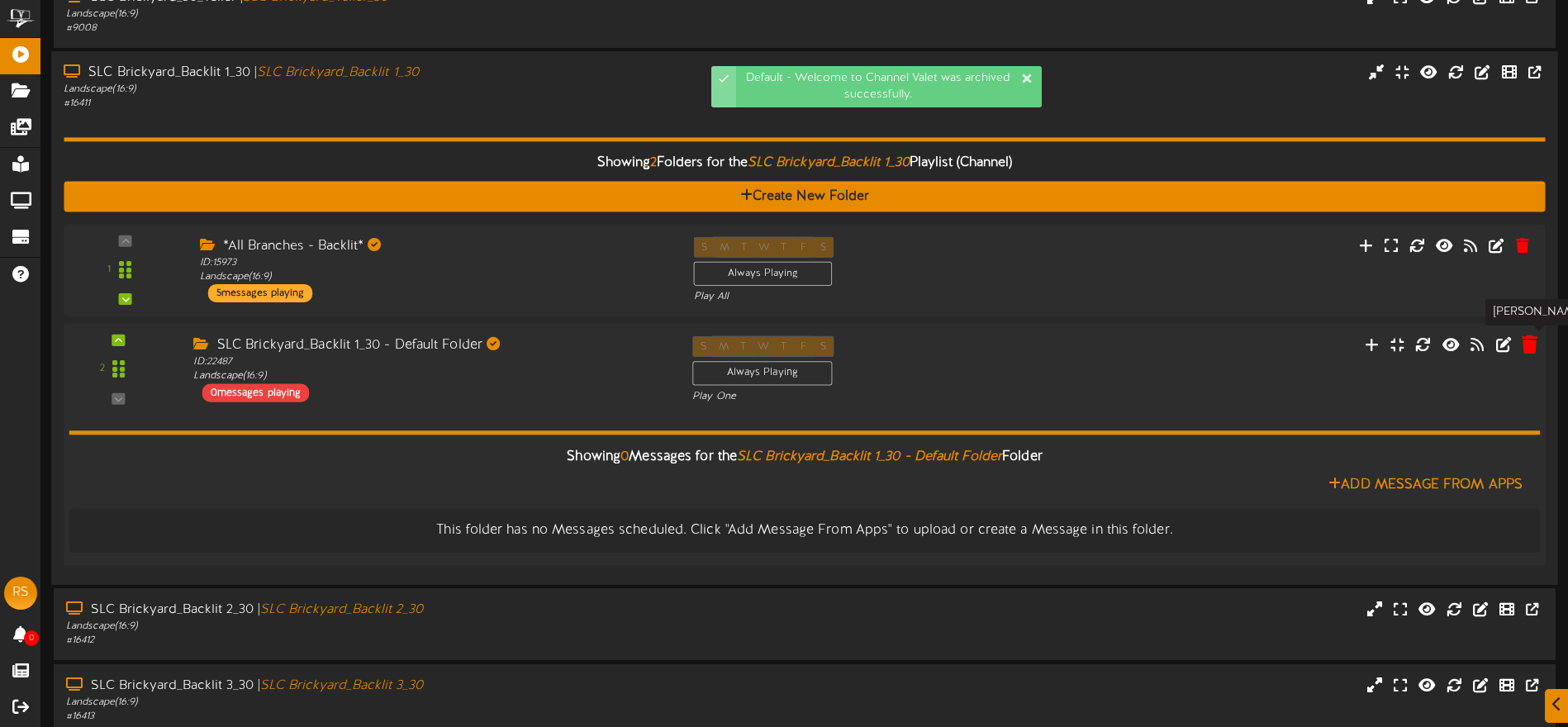
click at [1529, 345] on icon at bounding box center [1529, 343] width 16 height 18
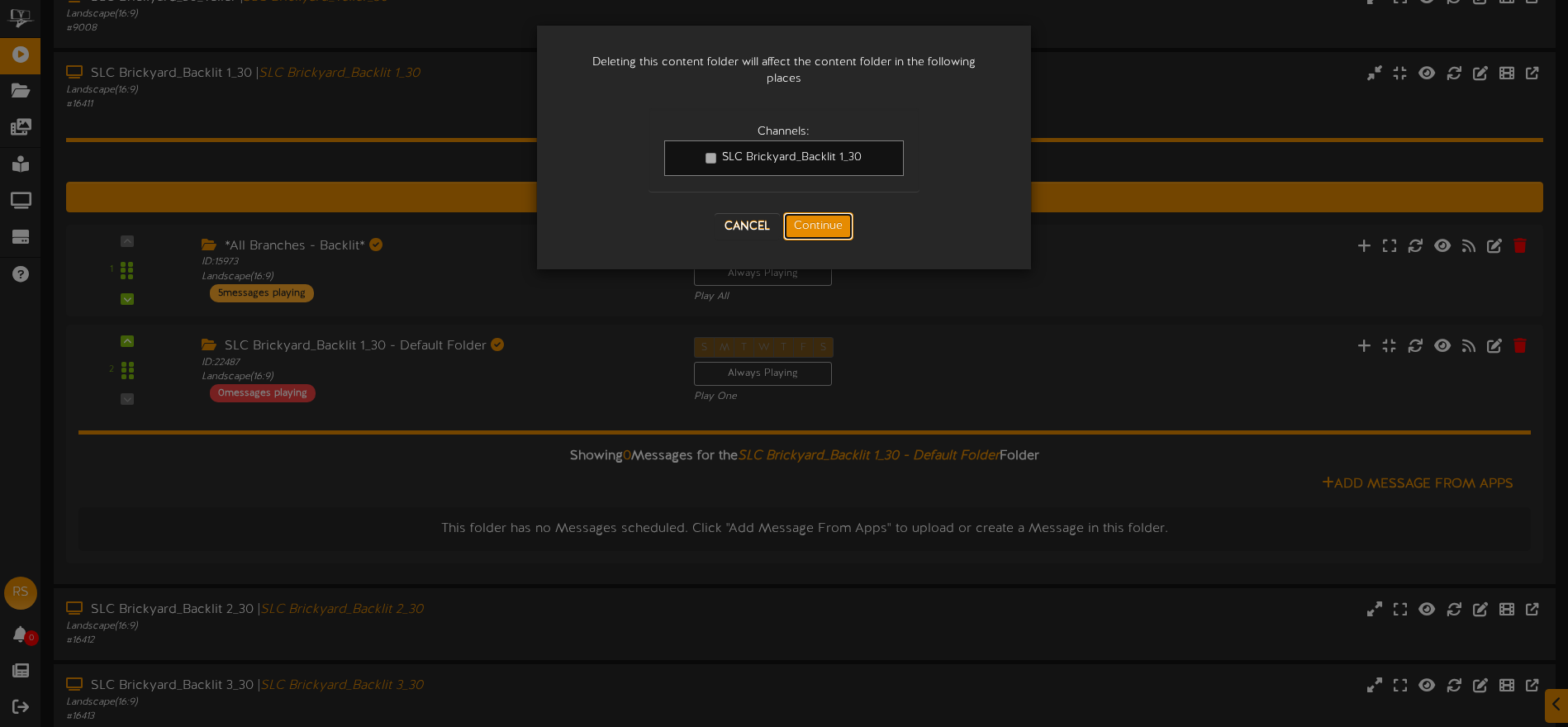
click at [822, 222] on button "Continue" at bounding box center [819, 226] width 70 height 28
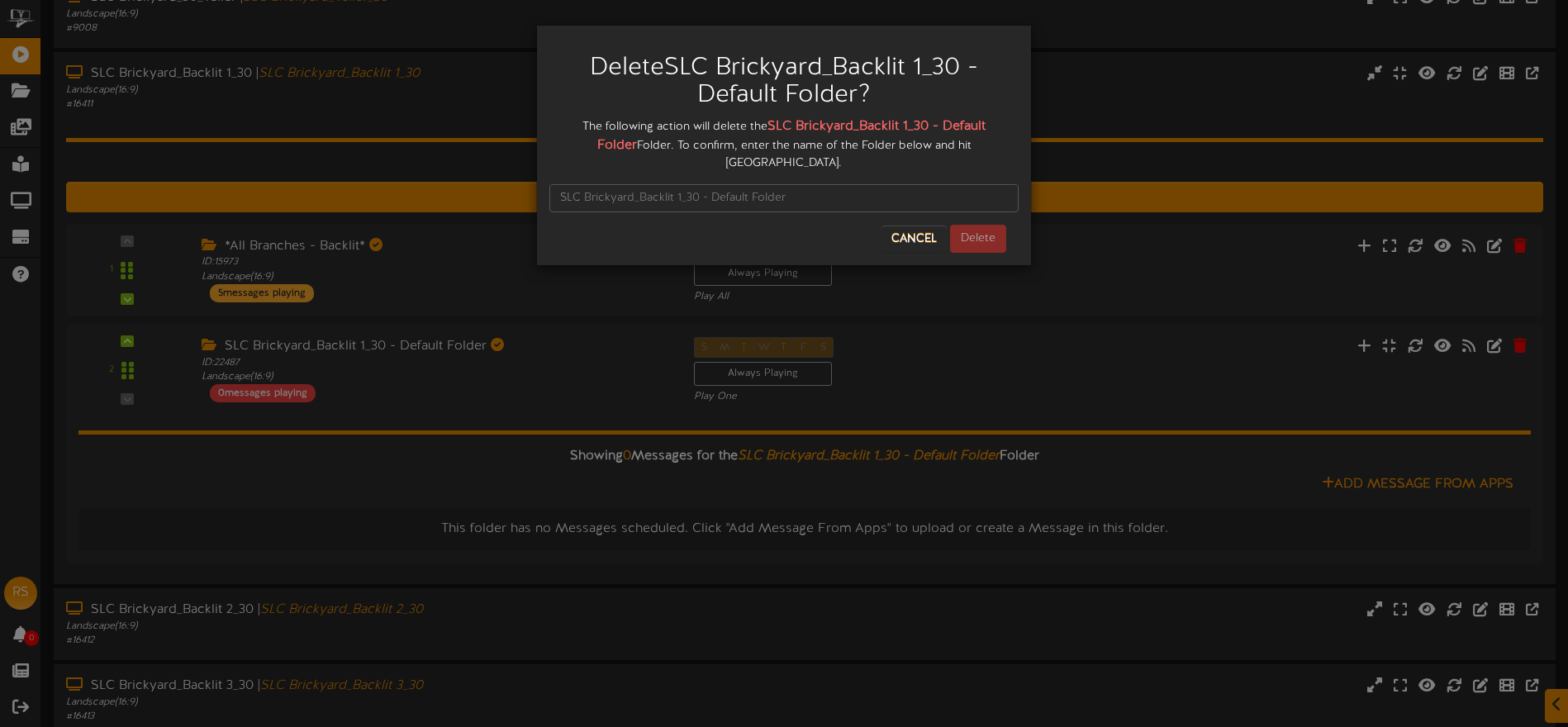
drag, startPoint x: 769, startPoint y: 125, endPoint x: 606, endPoint y: 147, distance: 164.5
click at [615, 146] on div "The following action will delete the SLC Brickyard_Backlit 1_30 - Default Folde…" at bounding box center [784, 144] width 469 height 55
copy div "SLC Brickyard_Backlit 1_30 - Default Folder"
paste input "SLC Brickyard_Backlit 1_30 - Default Folder"
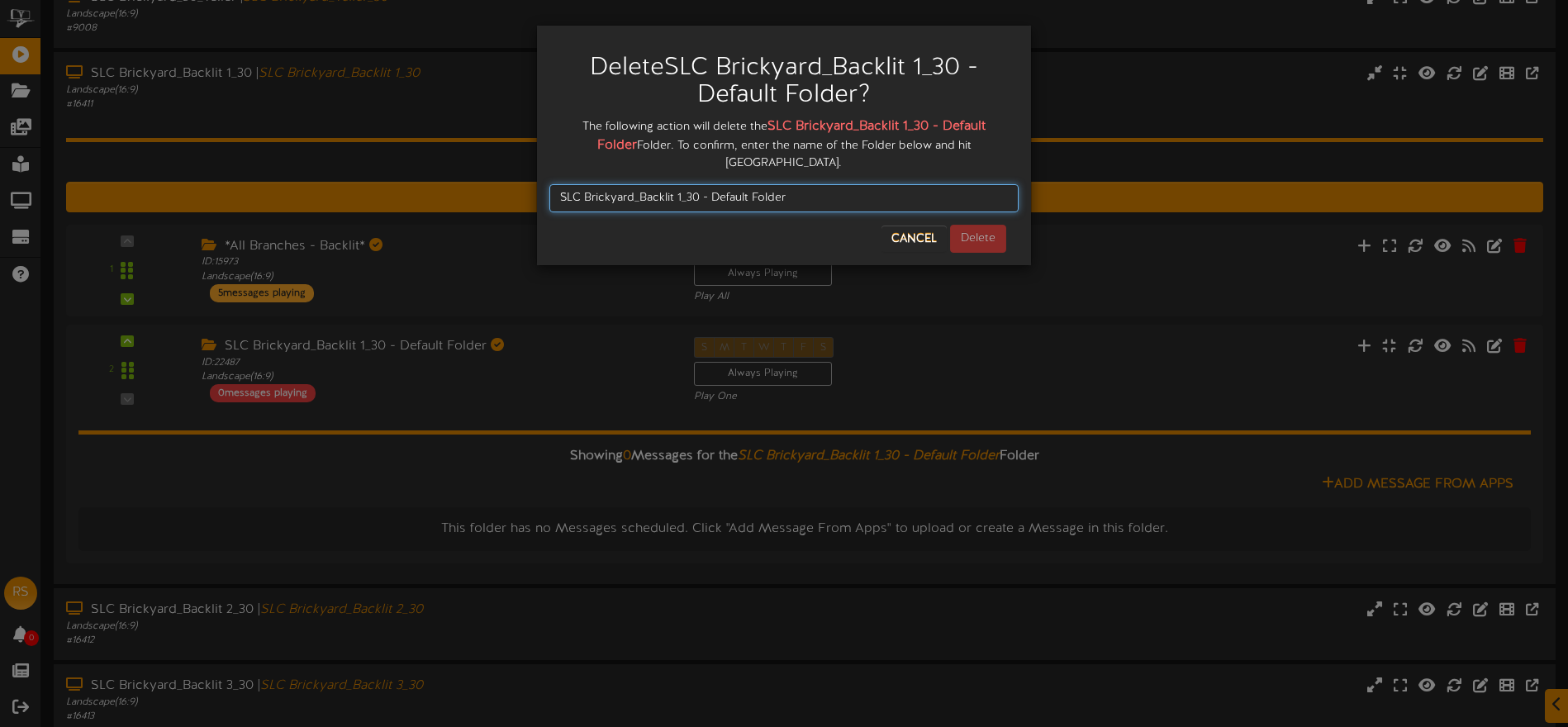
click at [563, 184] on input "SLC Brickyard_Backlit 1_30 - Default Folder" at bounding box center [784, 198] width 469 height 28
type input "SLC Brickyard_Backlit 1_30 - Default Folder"
click at [974, 224] on button "Delete" at bounding box center [978, 239] width 56 height 28
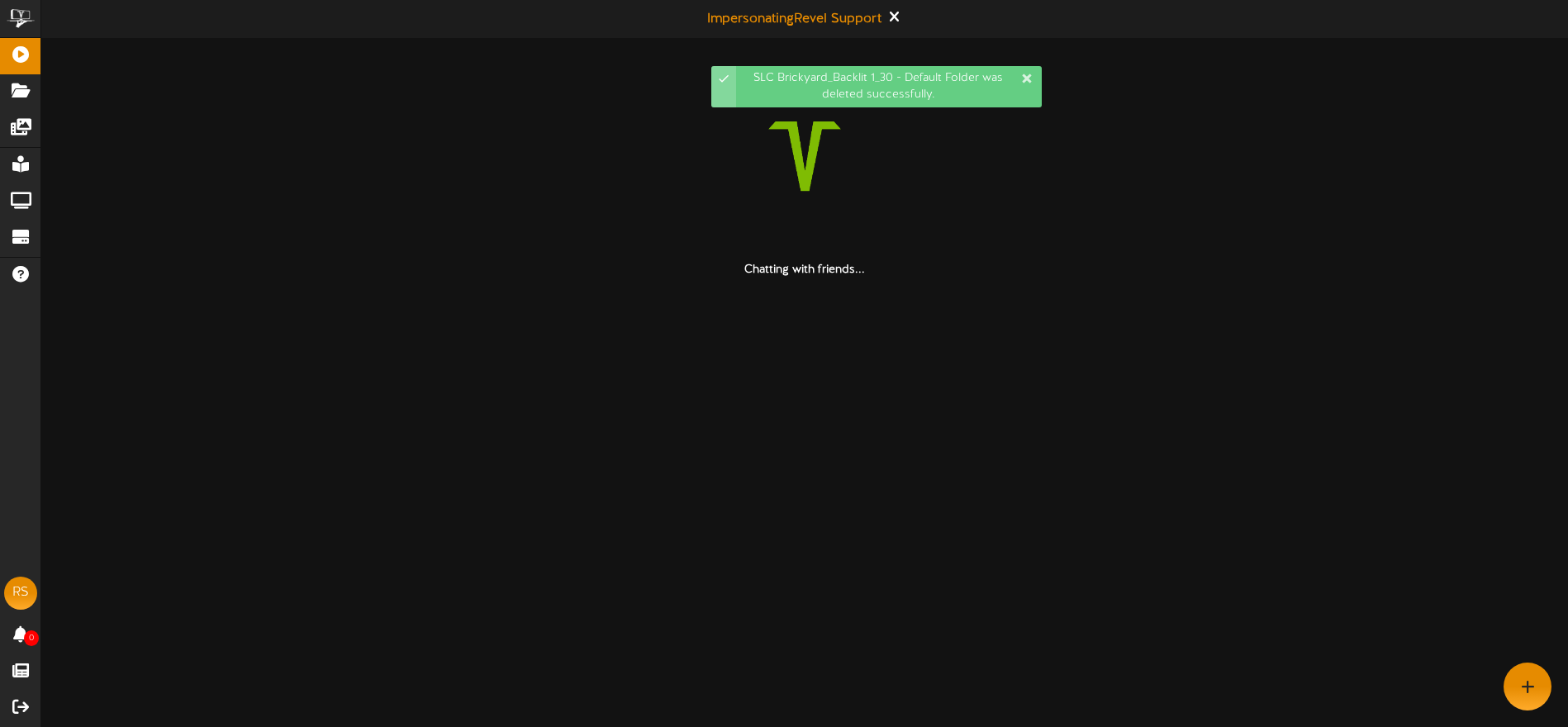
scroll to position [0, 0]
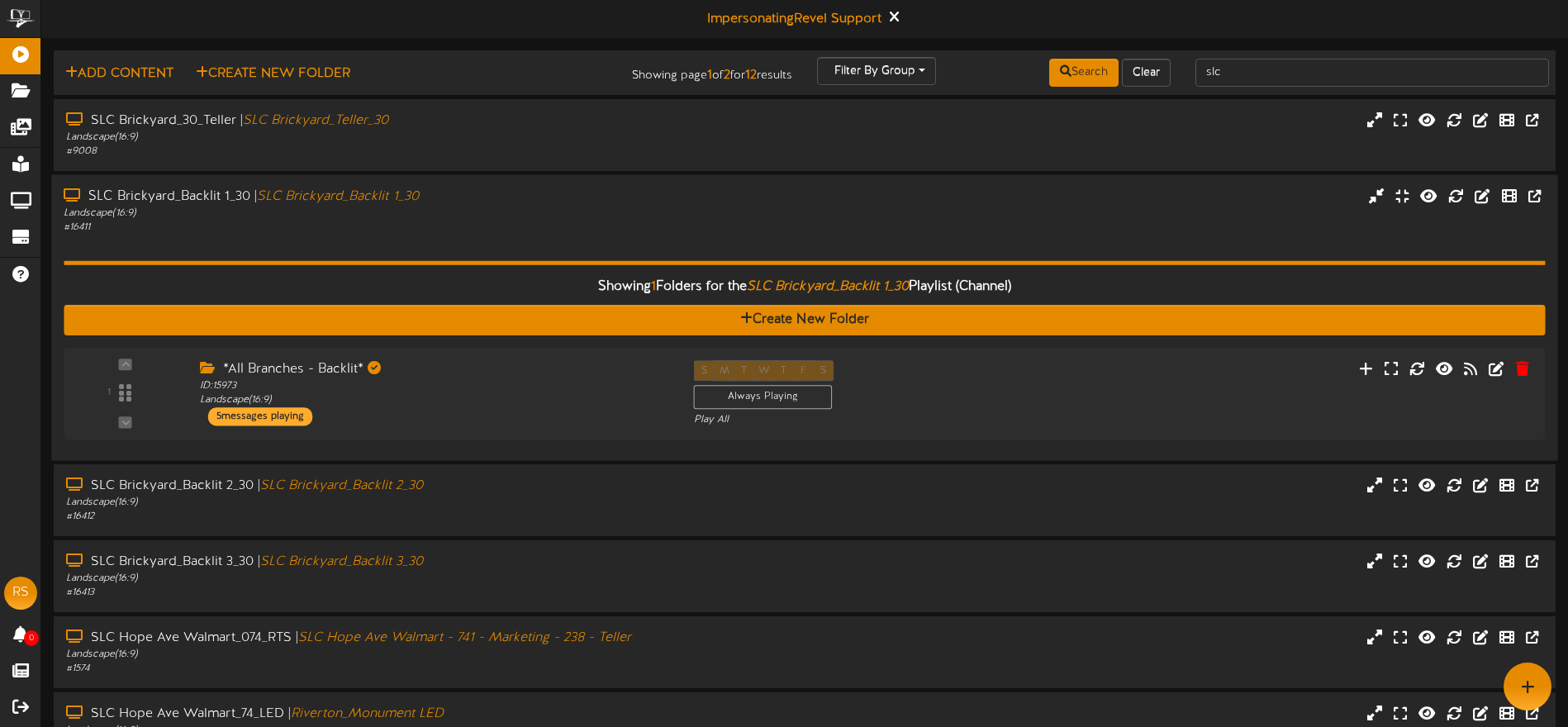
click at [536, 240] on div "Showing 1 Folders for the SLC Brickyard_Backlit 1_30 Playlist (Channel) Create …" at bounding box center [804, 341] width 1482 height 214
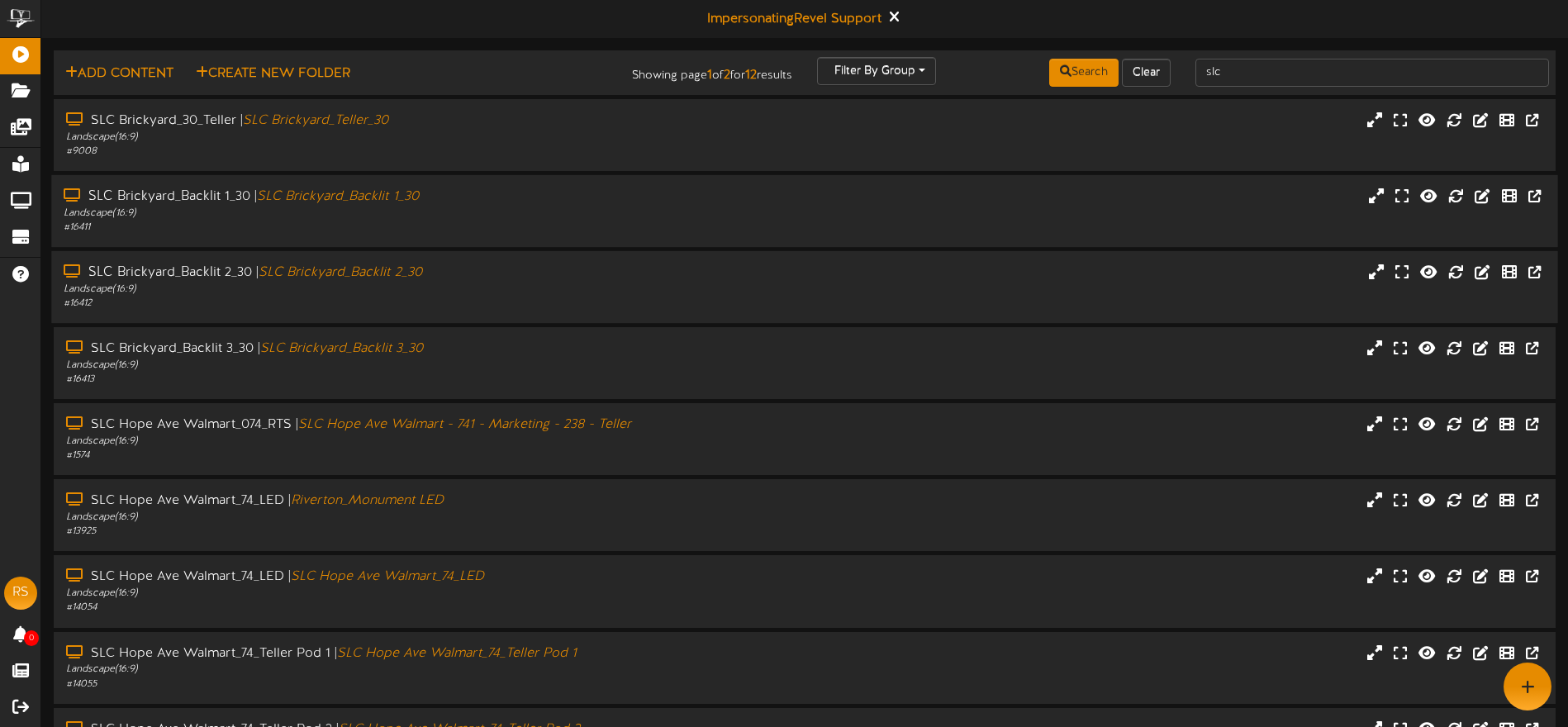
click at [490, 303] on div "# 16412" at bounding box center [364, 304] width 603 height 14
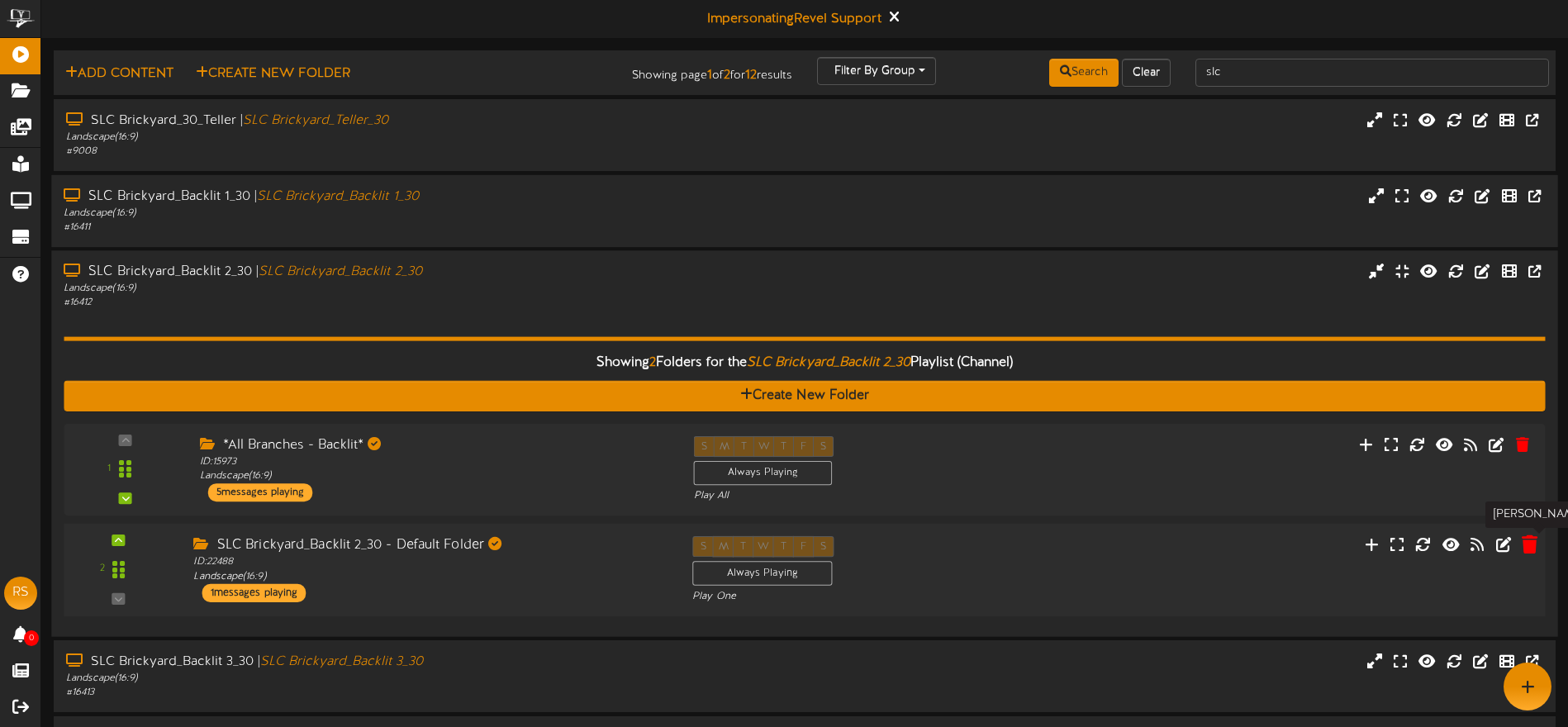
click at [1530, 545] on icon at bounding box center [1529, 544] width 16 height 18
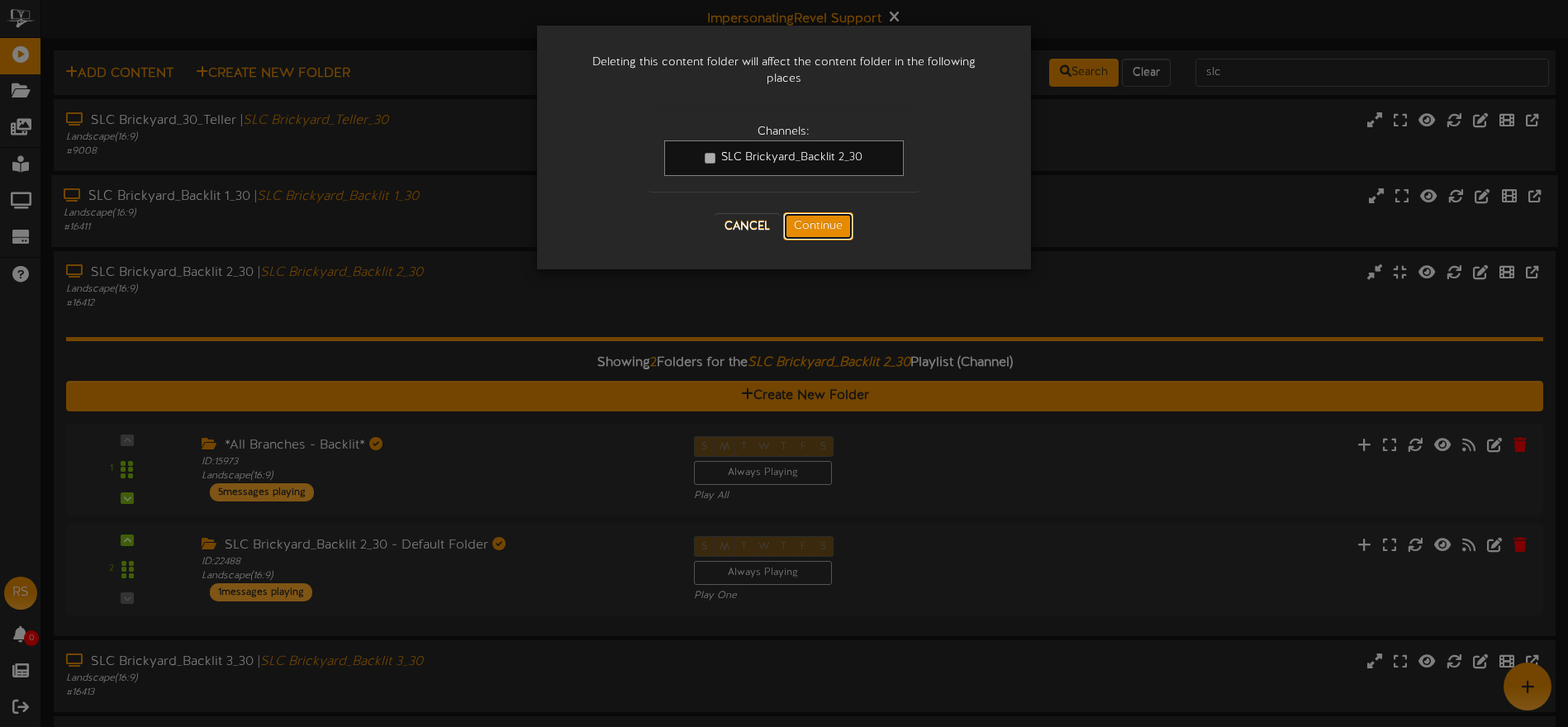
click at [804, 219] on button "Continue" at bounding box center [819, 226] width 70 height 28
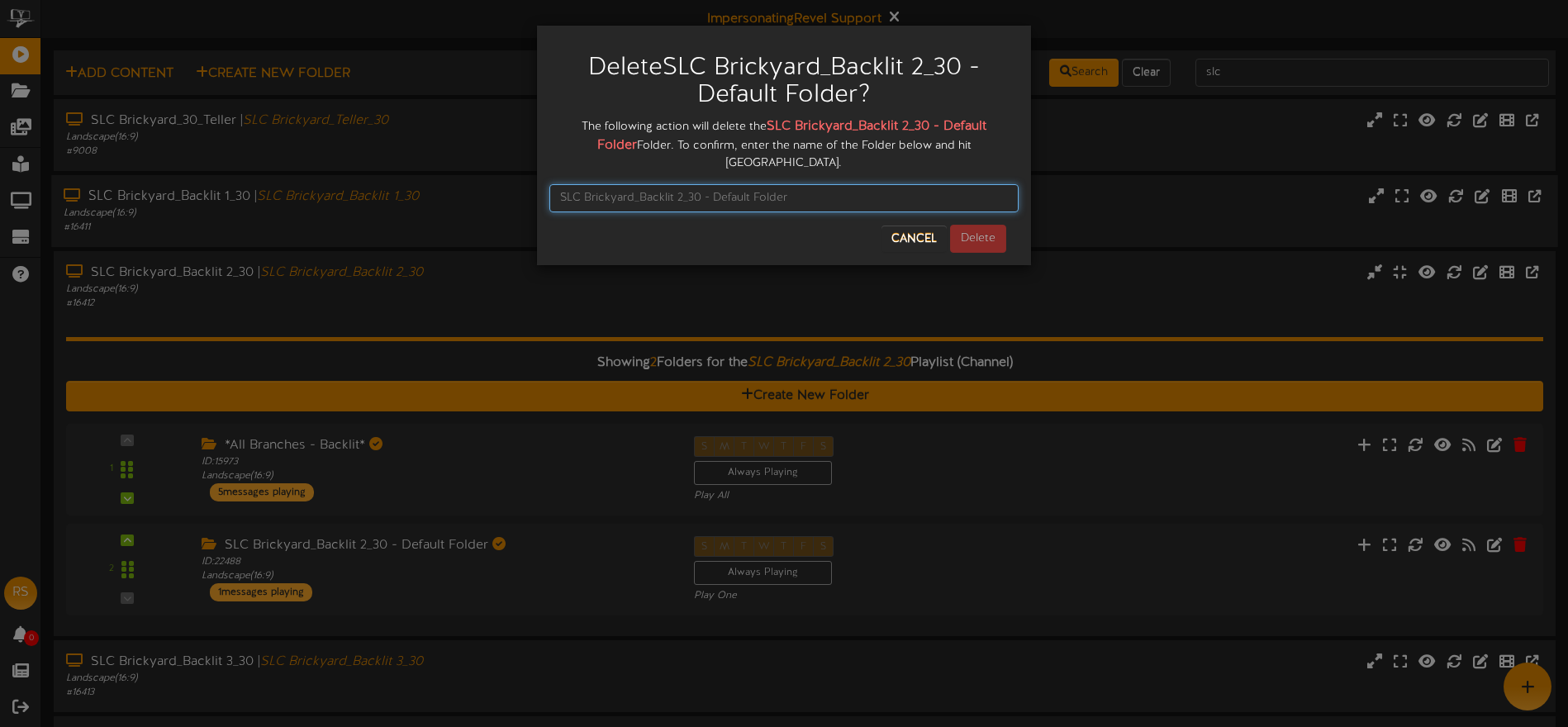
click at [619, 184] on input "text" at bounding box center [784, 198] width 469 height 28
paste input "SLC Brickyard_Backlit 1_30 - Default Folder"
type input "SLC Brickyard_Backlit 1_30 - Default Folder_2_30"
drag, startPoint x: 826, startPoint y: 186, endPoint x: 570, endPoint y: 169, distance: 256.6
click at [570, 184] on input "SLC Brickyard_Backlit 1_30 - Default Folder_2_30" at bounding box center [784, 198] width 469 height 28
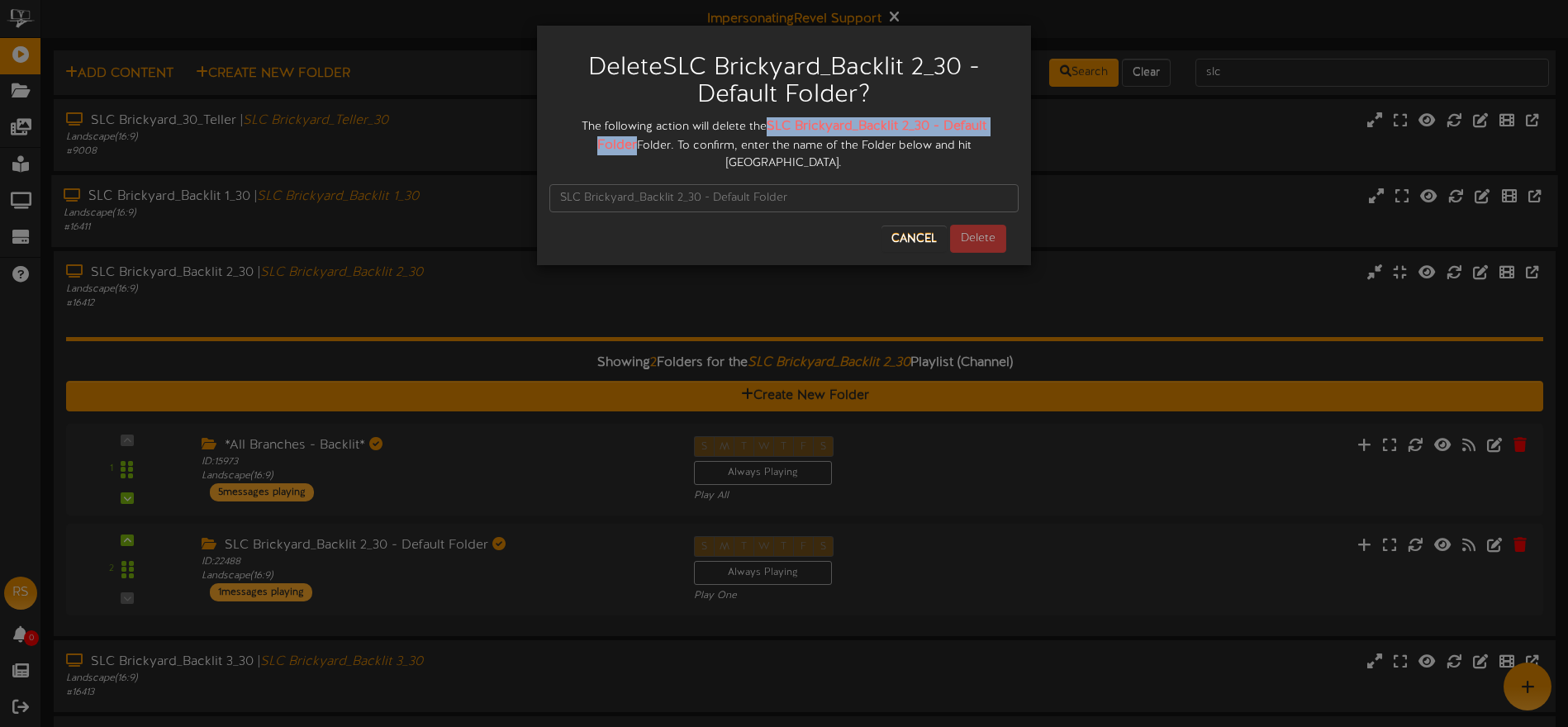
drag, startPoint x: 777, startPoint y: 122, endPoint x: 613, endPoint y: 143, distance: 165.3
click at [613, 143] on strong "SLC Brickyard_Backlit 2_30 - Default Folder" at bounding box center [792, 136] width 390 height 33
copy strong "SLC Brickyard_Backlit 2_30 - Default Folder"
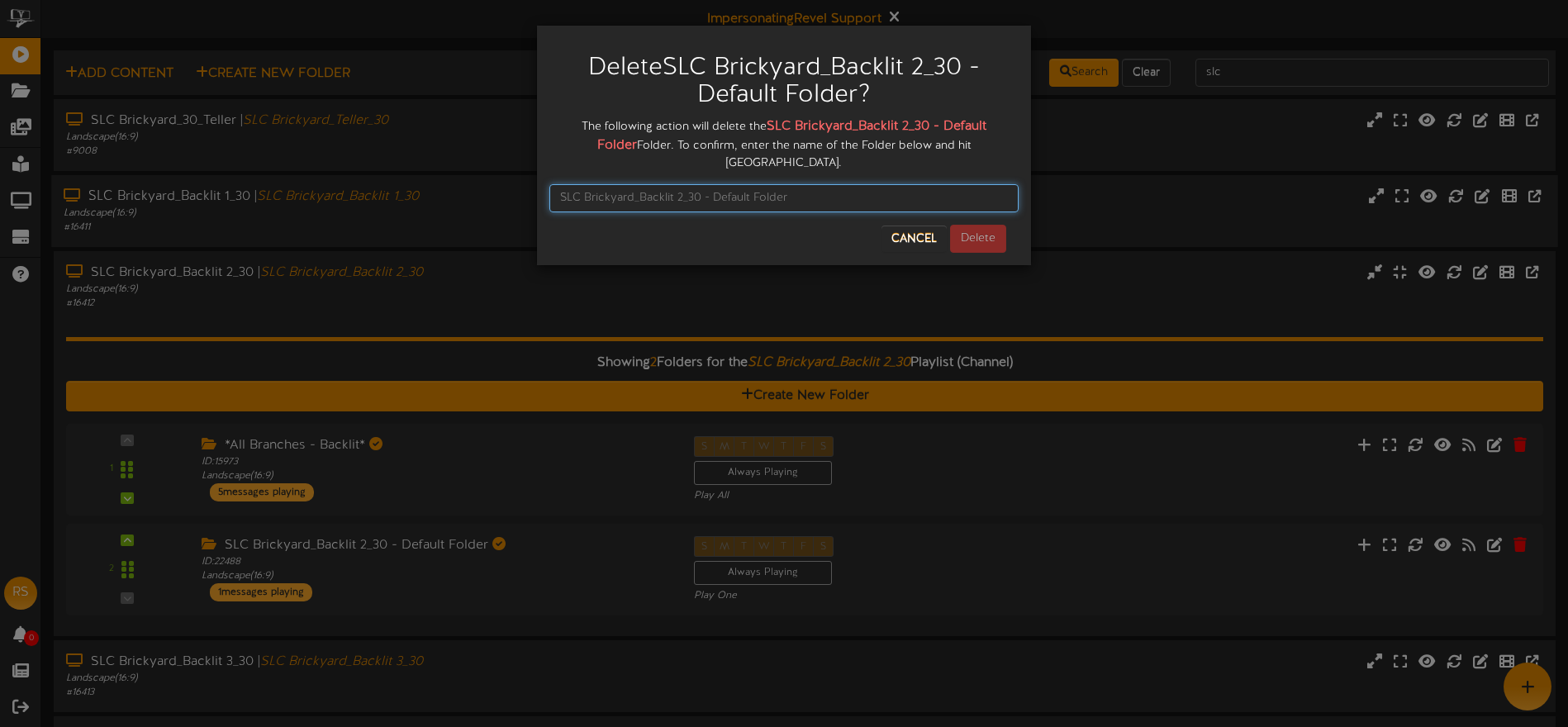
click at [590, 184] on input "text" at bounding box center [784, 198] width 469 height 28
paste input "SLC Brickyard_Backlit 2_30 - Default Folder"
type input "SLC Brickyard_Backlit 2_30 - Default Folder"
click at [973, 226] on button "Delete" at bounding box center [978, 239] width 56 height 28
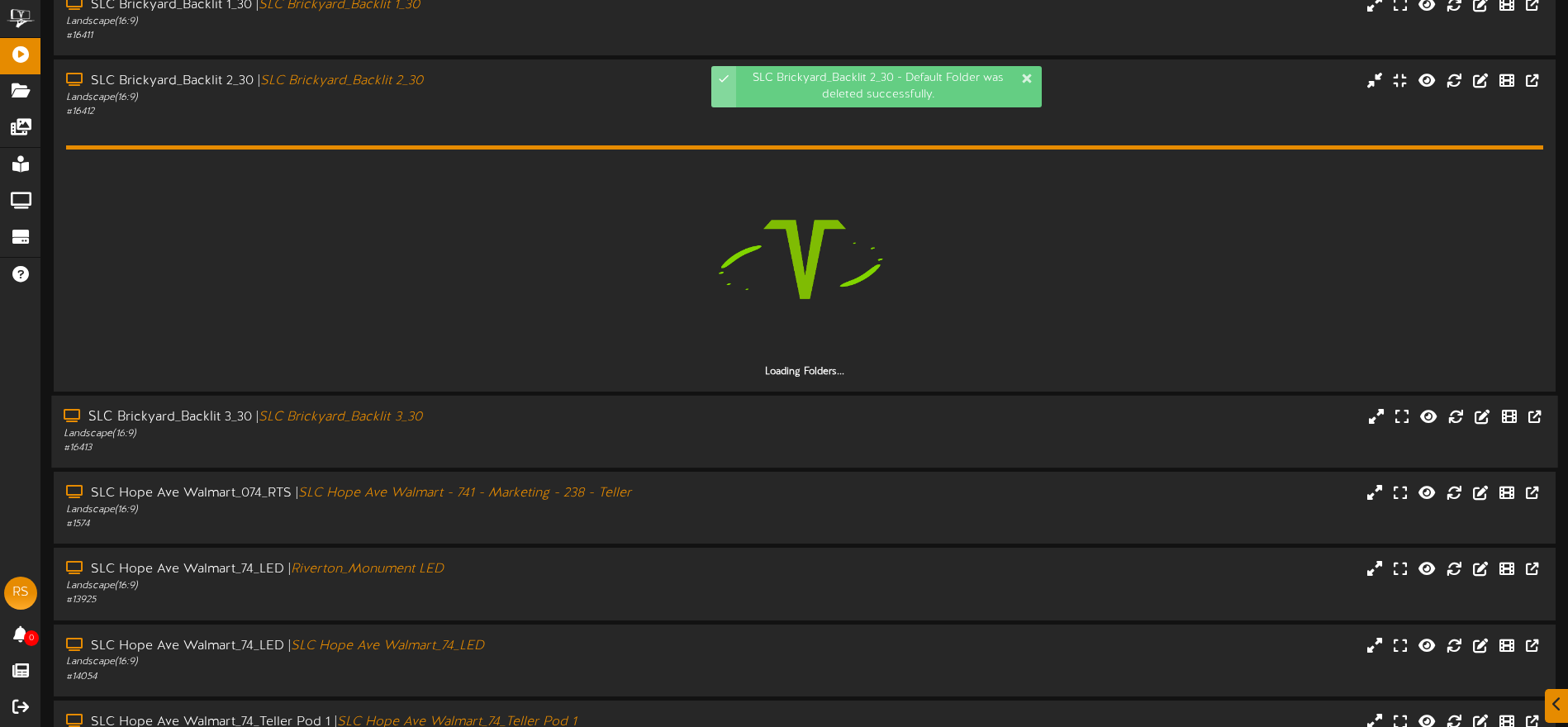
click at [526, 432] on div "Landscape ( 16:9 )" at bounding box center [364, 434] width 603 height 14
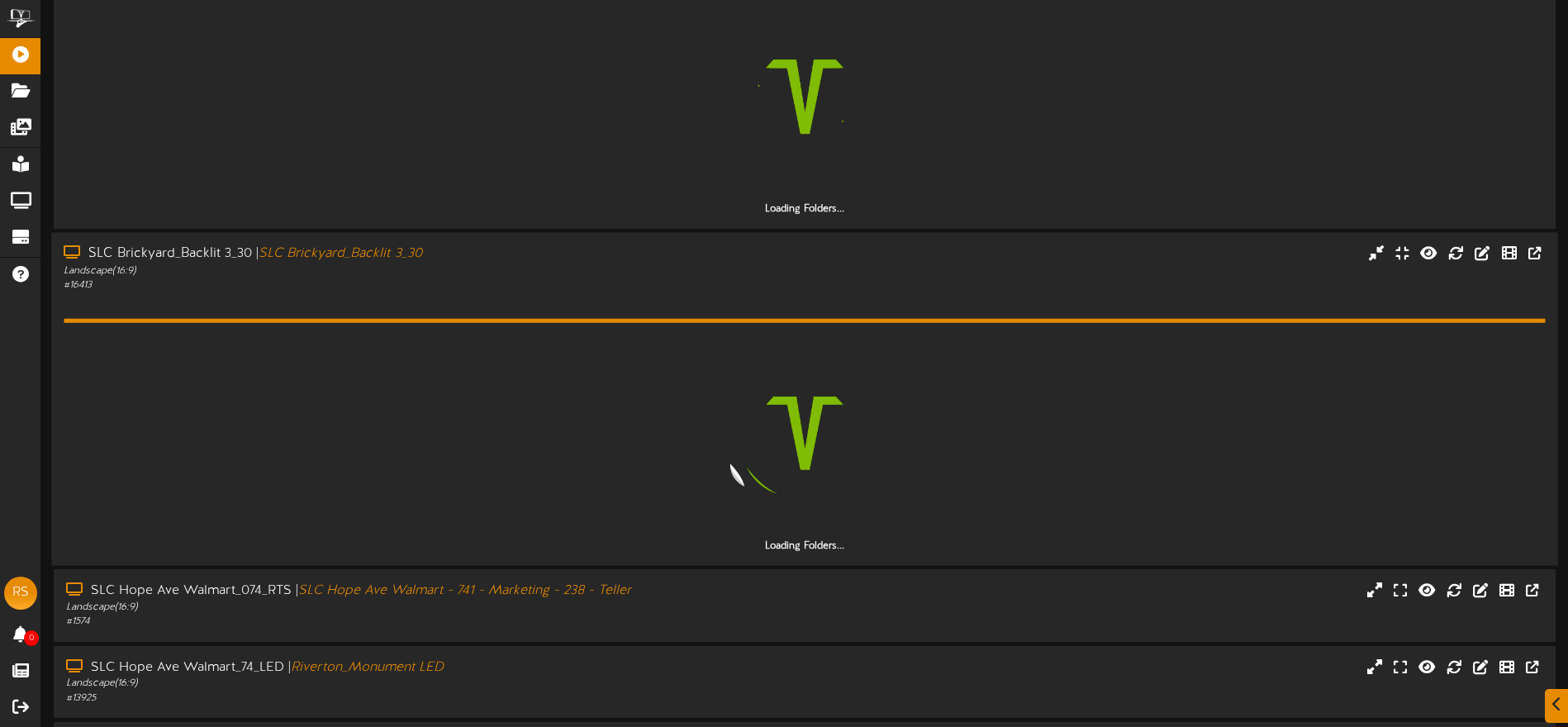
scroll to position [356, 0]
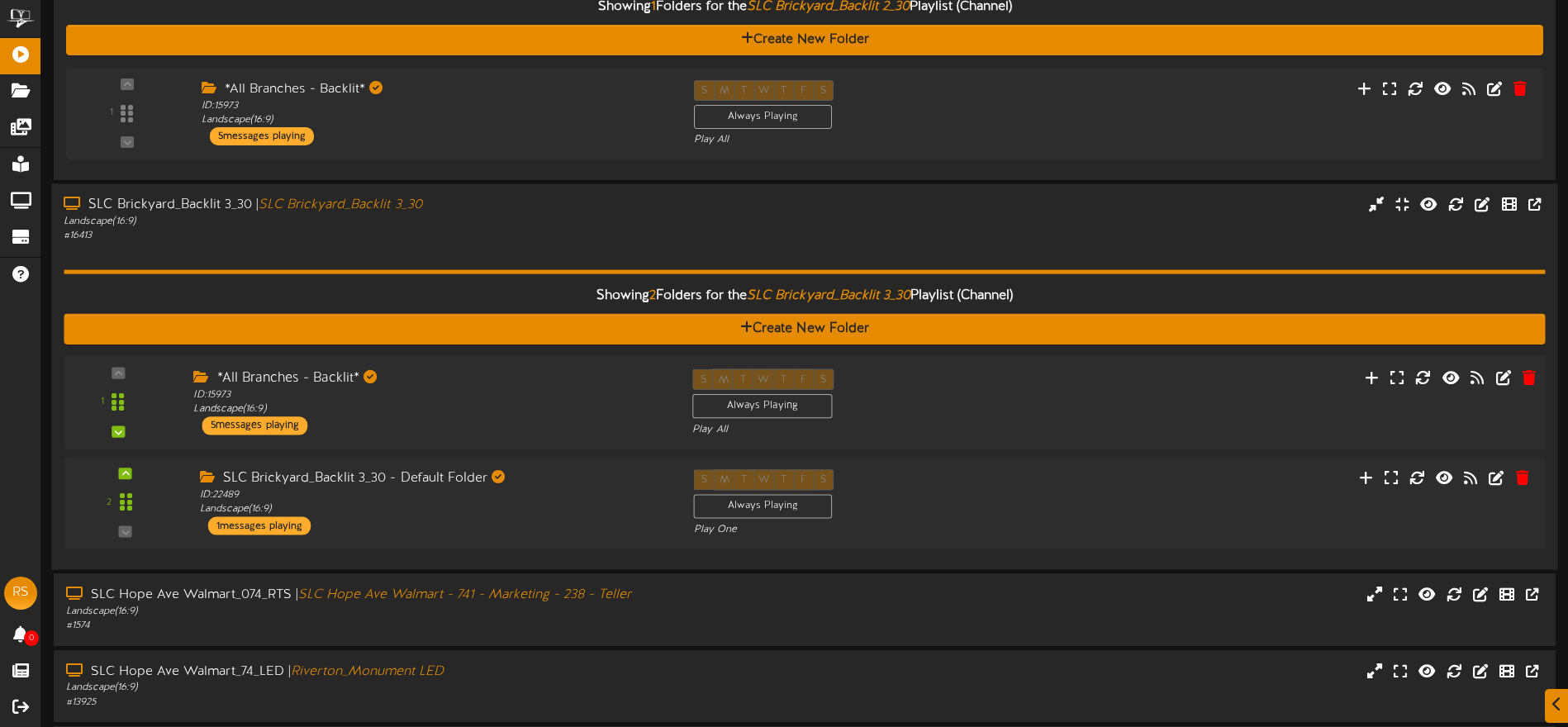
drag, startPoint x: 590, startPoint y: 469, endPoint x: 599, endPoint y: 443, distance: 27.5
click at [590, 469] on div "SLC Brickyard_Backlit 3_30 - Default Folder" at bounding box center [434, 479] width 469 height 19
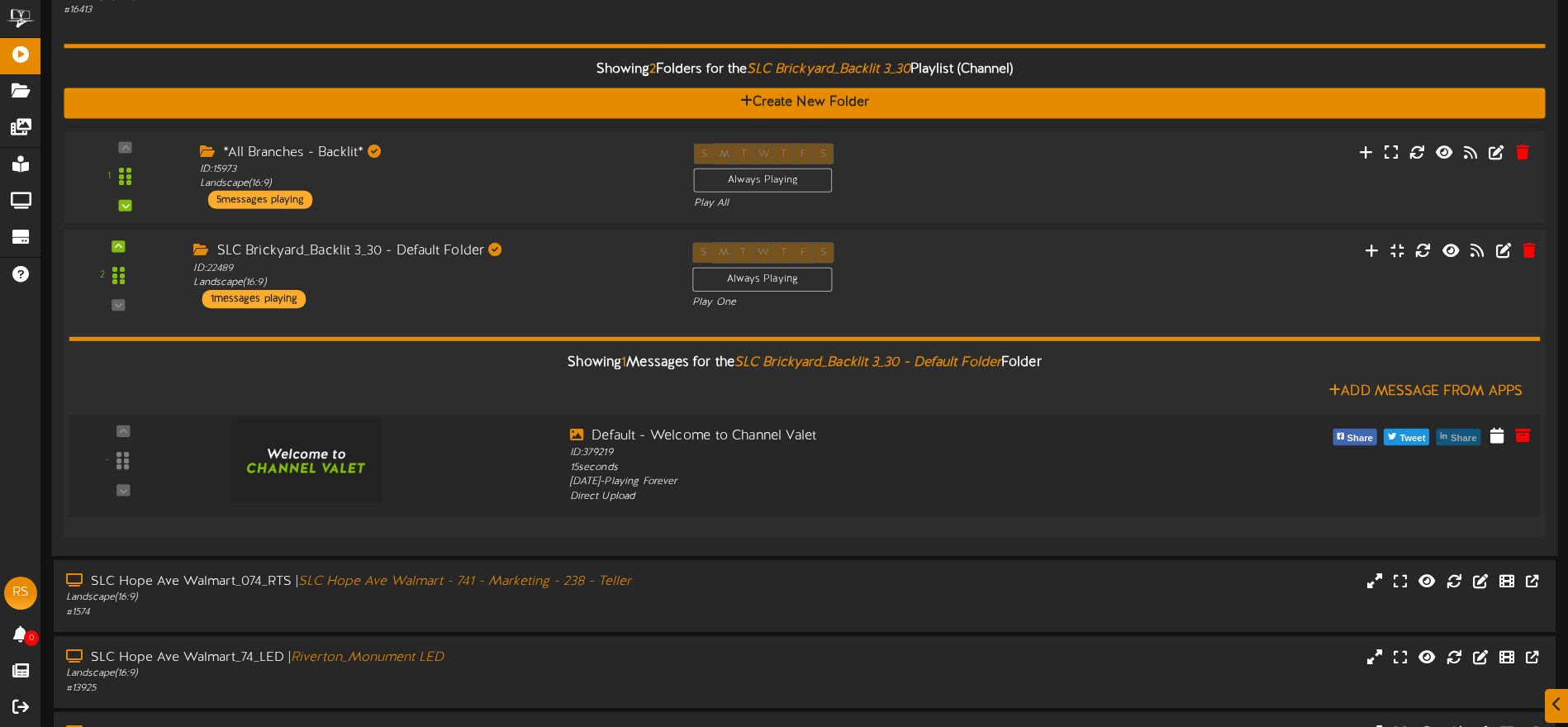
scroll to position [584, 0]
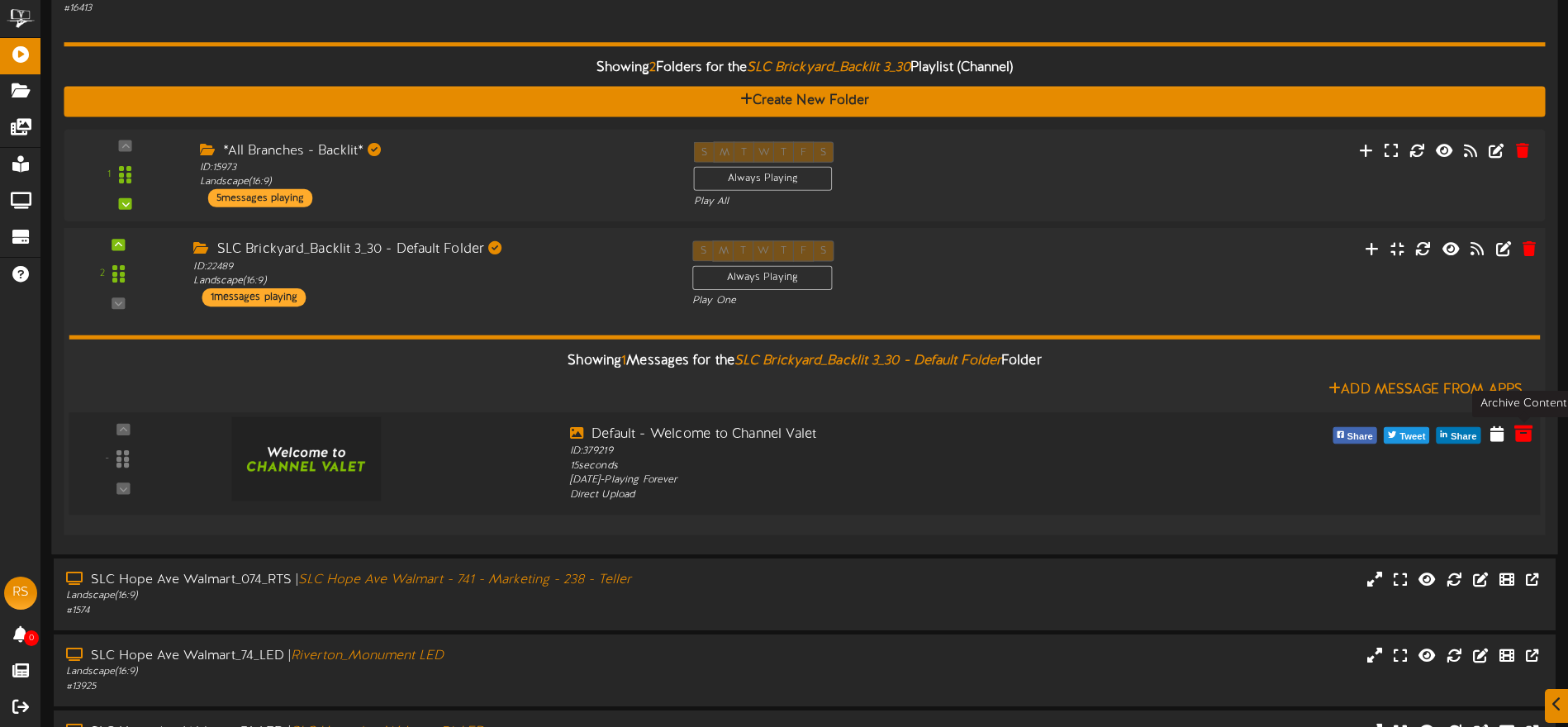
click at [1531, 437] on icon at bounding box center [1523, 433] width 18 height 18
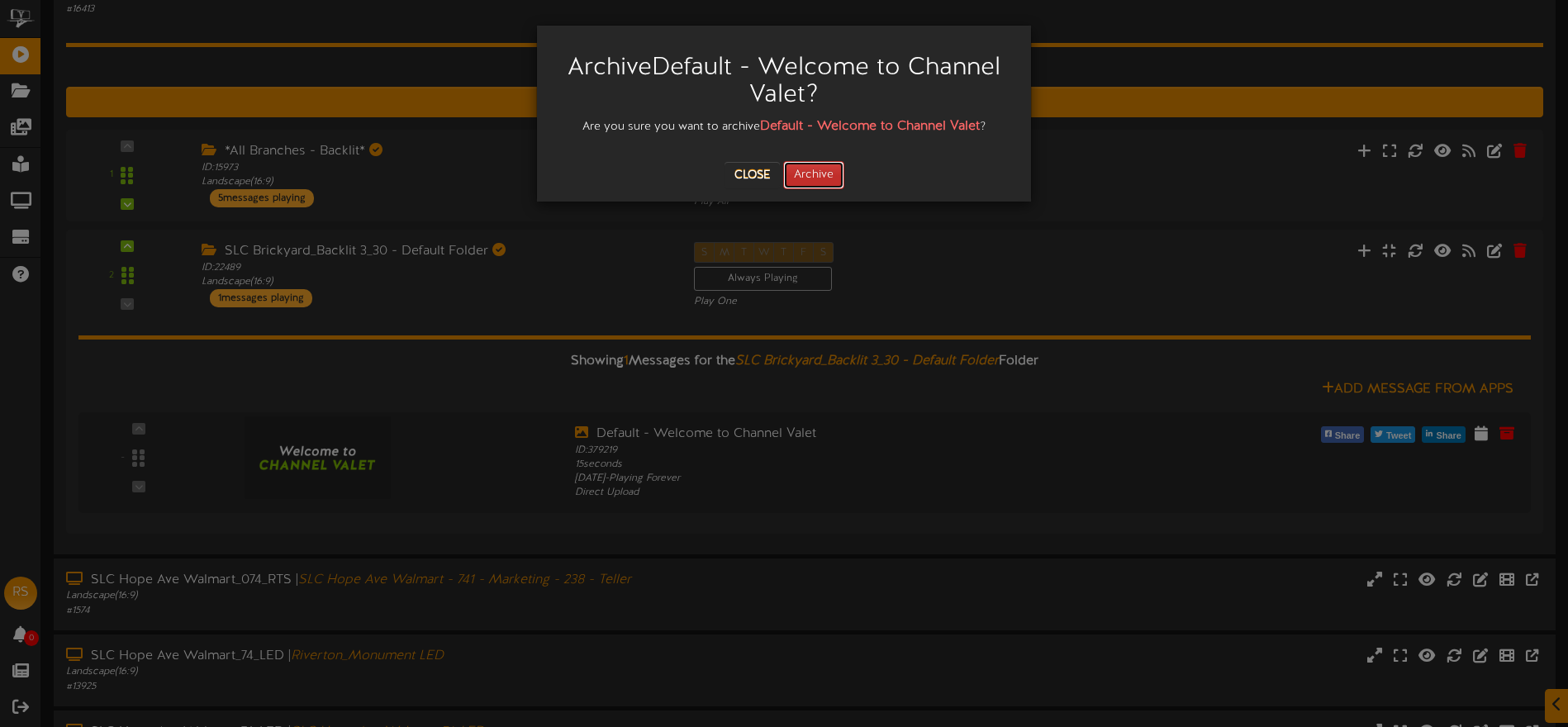
click at [816, 181] on button "Archive" at bounding box center [813, 175] width 61 height 28
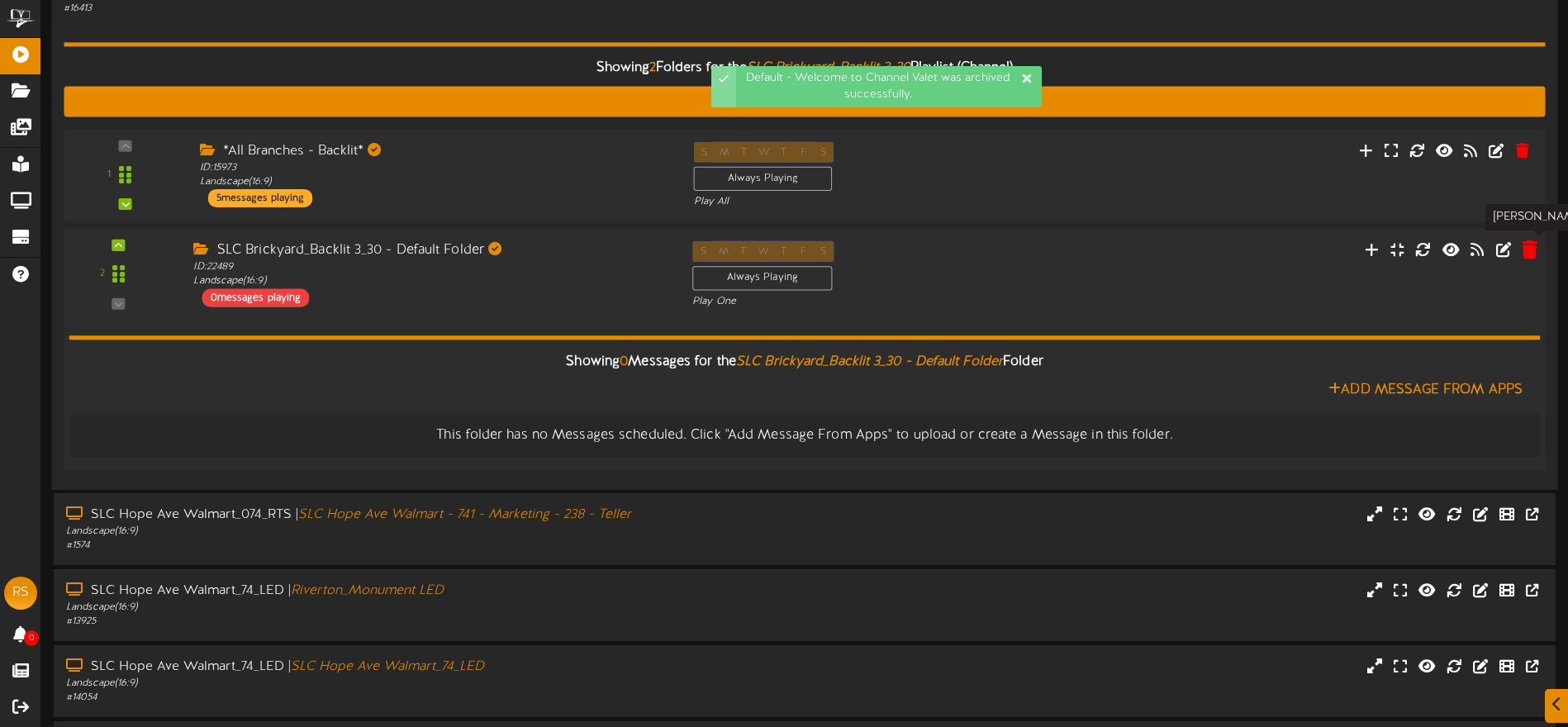
click at [1538, 249] on button at bounding box center [1529, 251] width 26 height 26
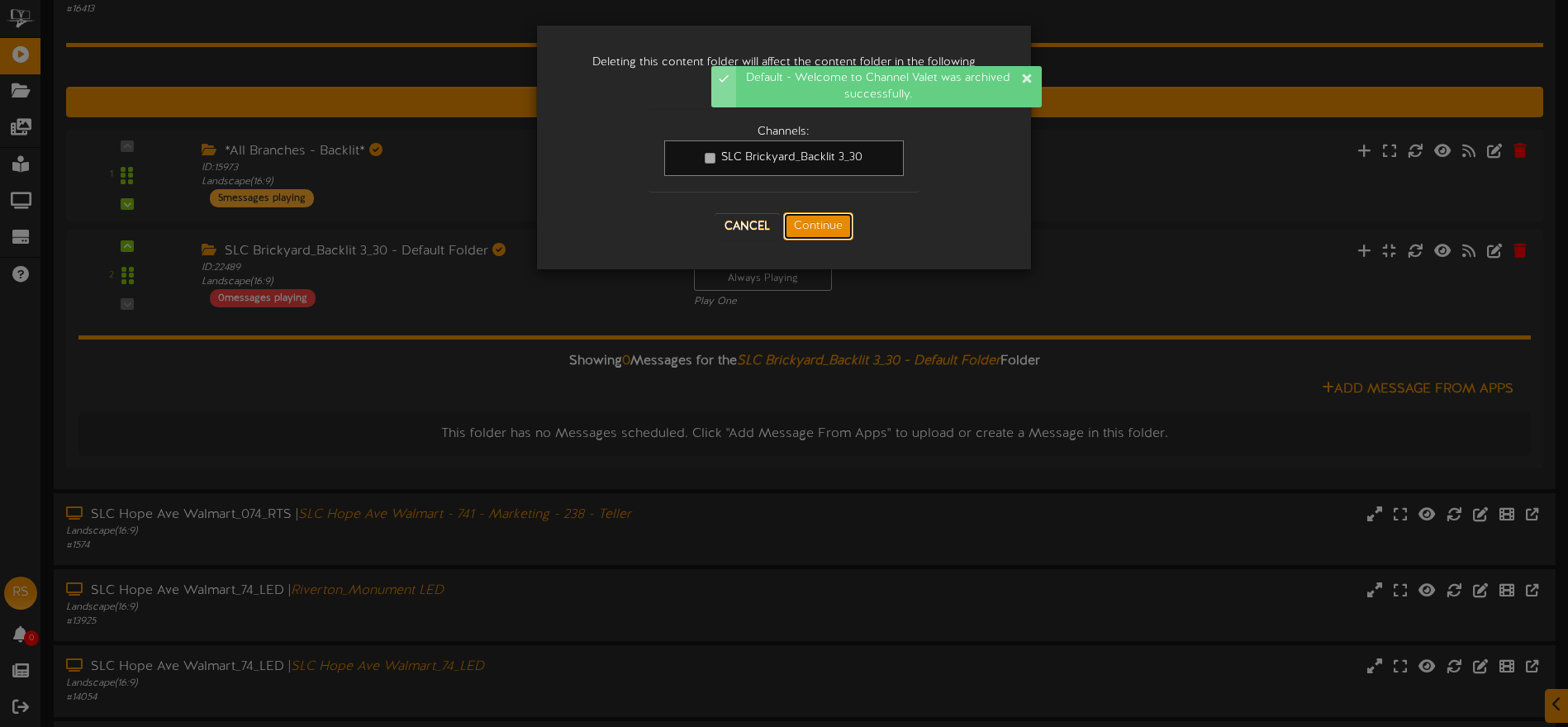
click at [814, 220] on button "Continue" at bounding box center [819, 226] width 70 height 28
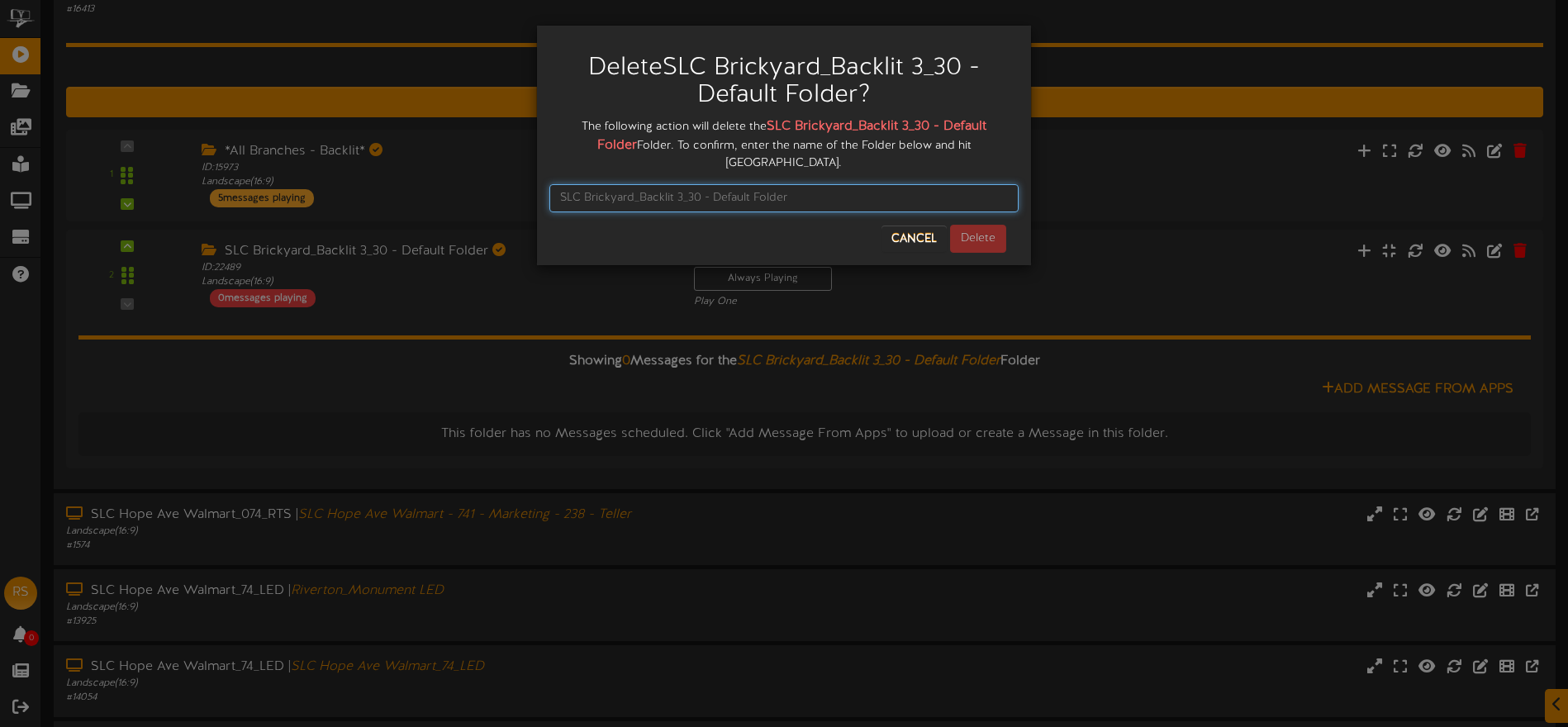
click at [688, 185] on input "text" at bounding box center [784, 198] width 469 height 28
paste input "SLC Brickyard_Backlit 2_30 - Default Folder"
click at [681, 184] on input "SLC Brickyard_Backlit 2_30 - Default Folder" at bounding box center [784, 198] width 469 height 28
type input "SLC Brickyard_Backlit 3_30 - Default Folder"
click at [990, 224] on button "Delete" at bounding box center [978, 239] width 56 height 28
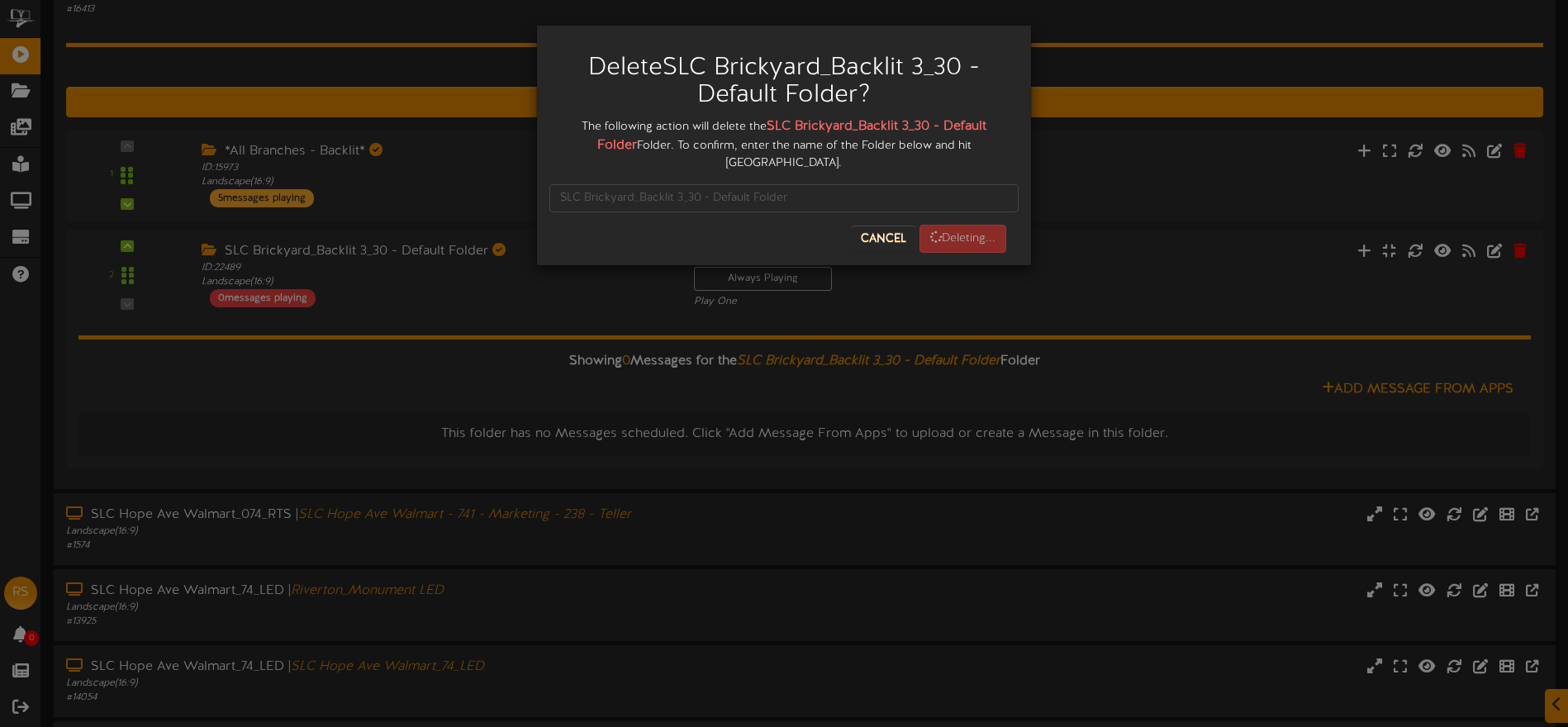
scroll to position [0, 0]
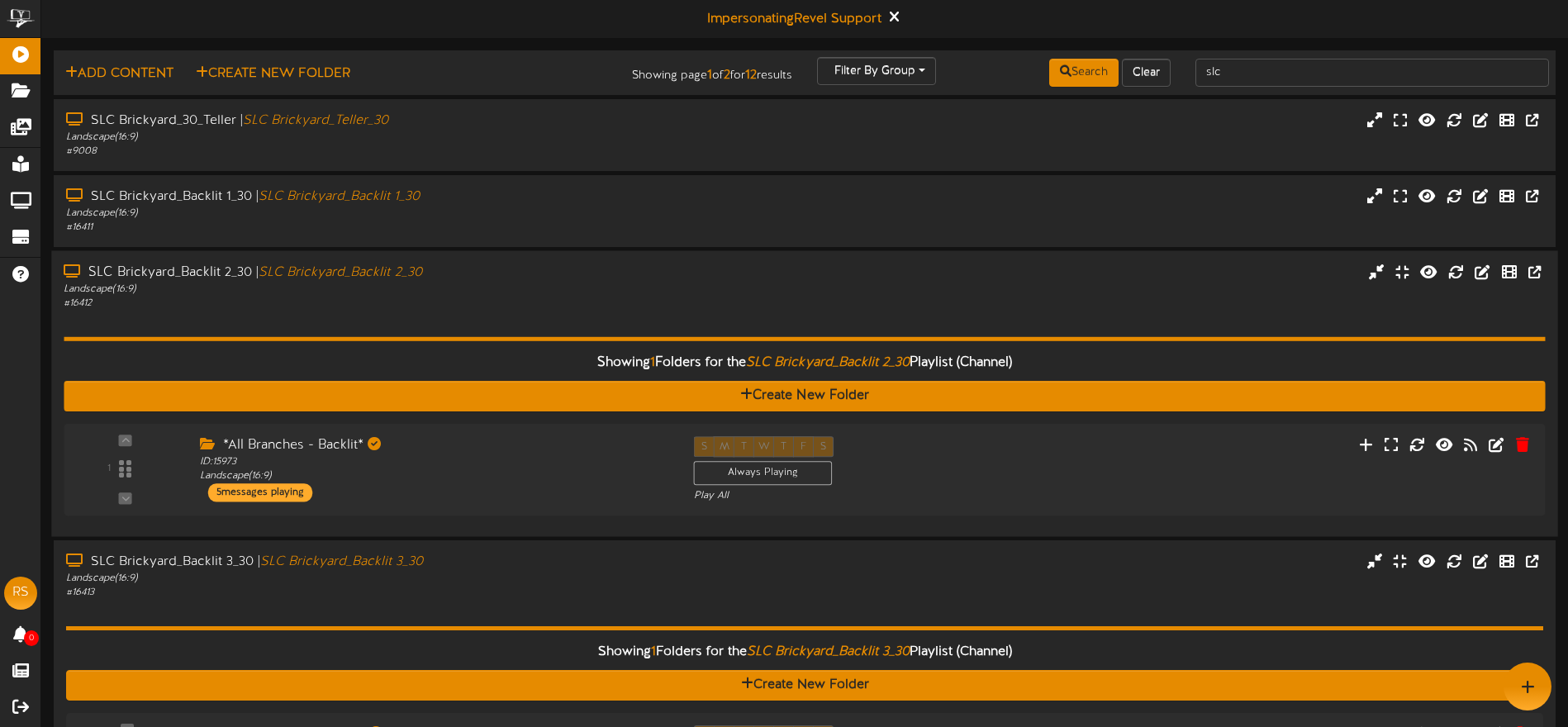
click at [451, 283] on div "Landscape ( 16:9 )" at bounding box center [364, 289] width 603 height 14
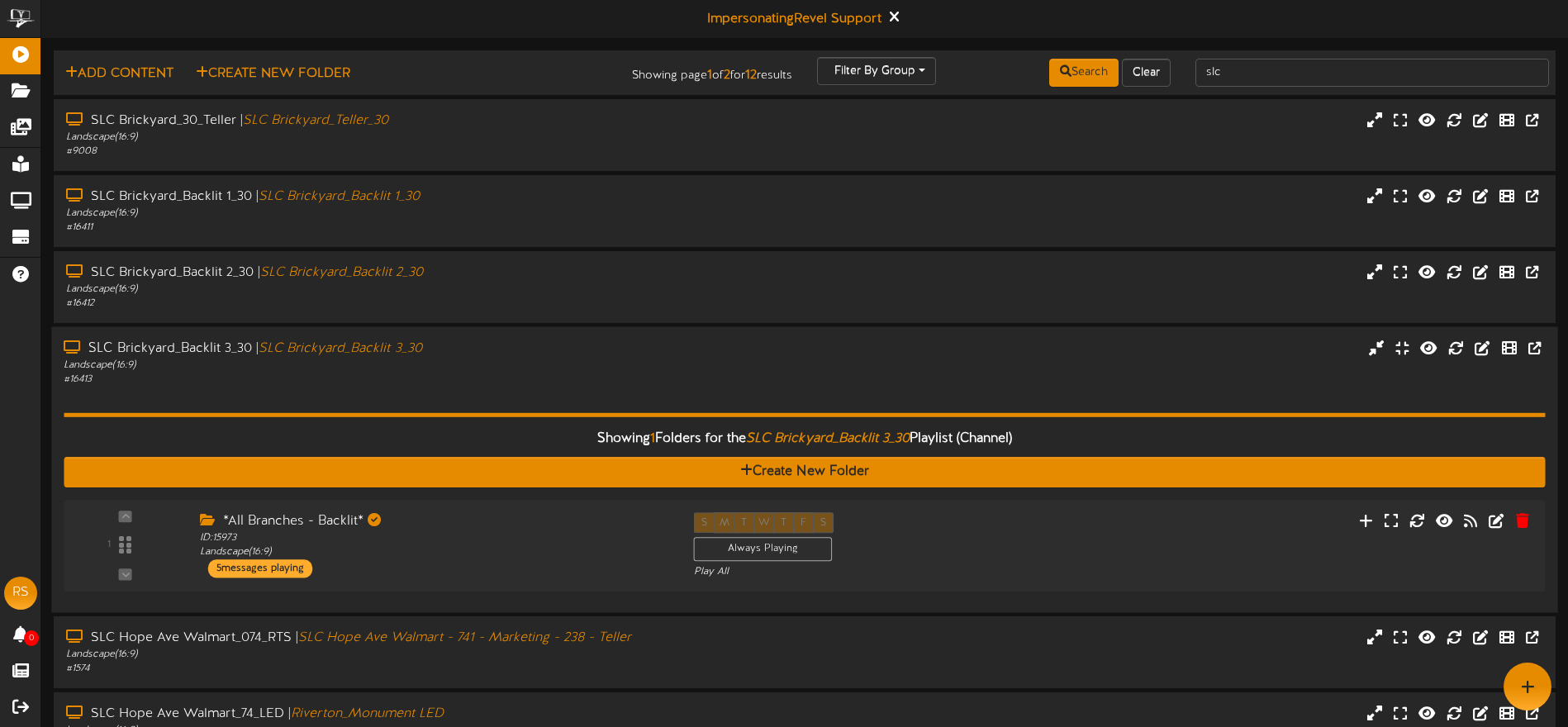
click at [492, 394] on div "Showing 1 Folders for the SLC Brickyard_Backlit 3_30 Playlist (Channel) Create …" at bounding box center [804, 493] width 1482 height 214
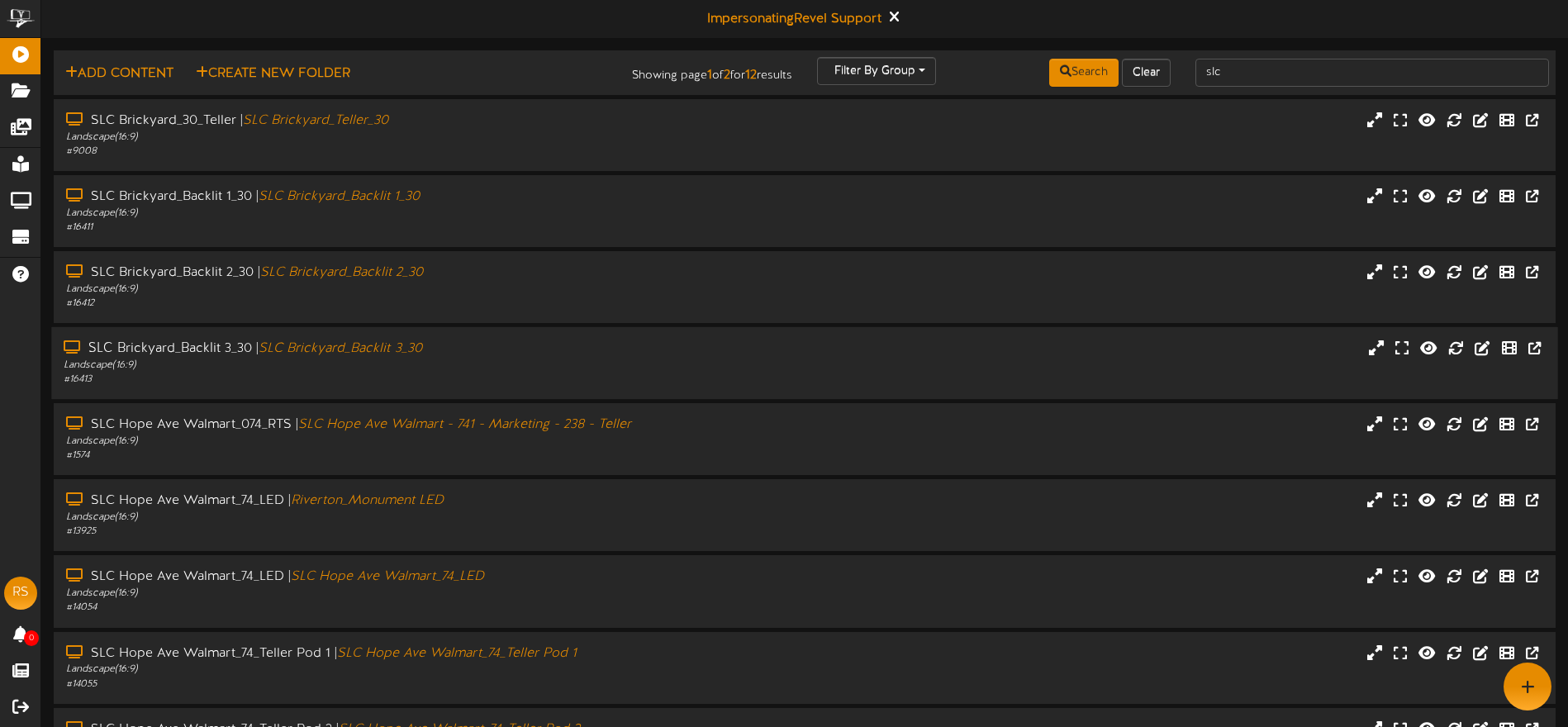
click at [486, 380] on div "# 16413" at bounding box center [364, 379] width 603 height 14
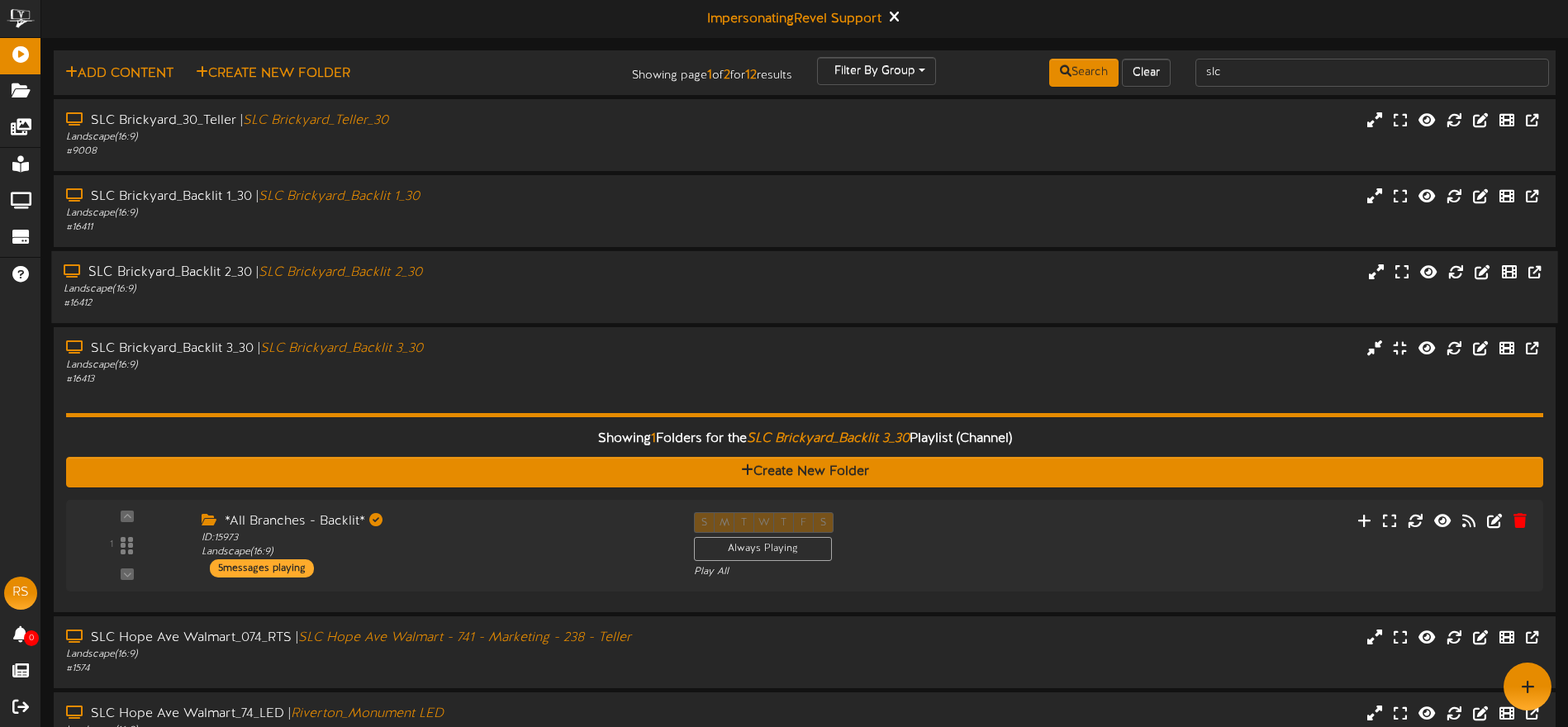
click at [504, 292] on div "Landscape ( 16:9 )" at bounding box center [364, 290] width 603 height 14
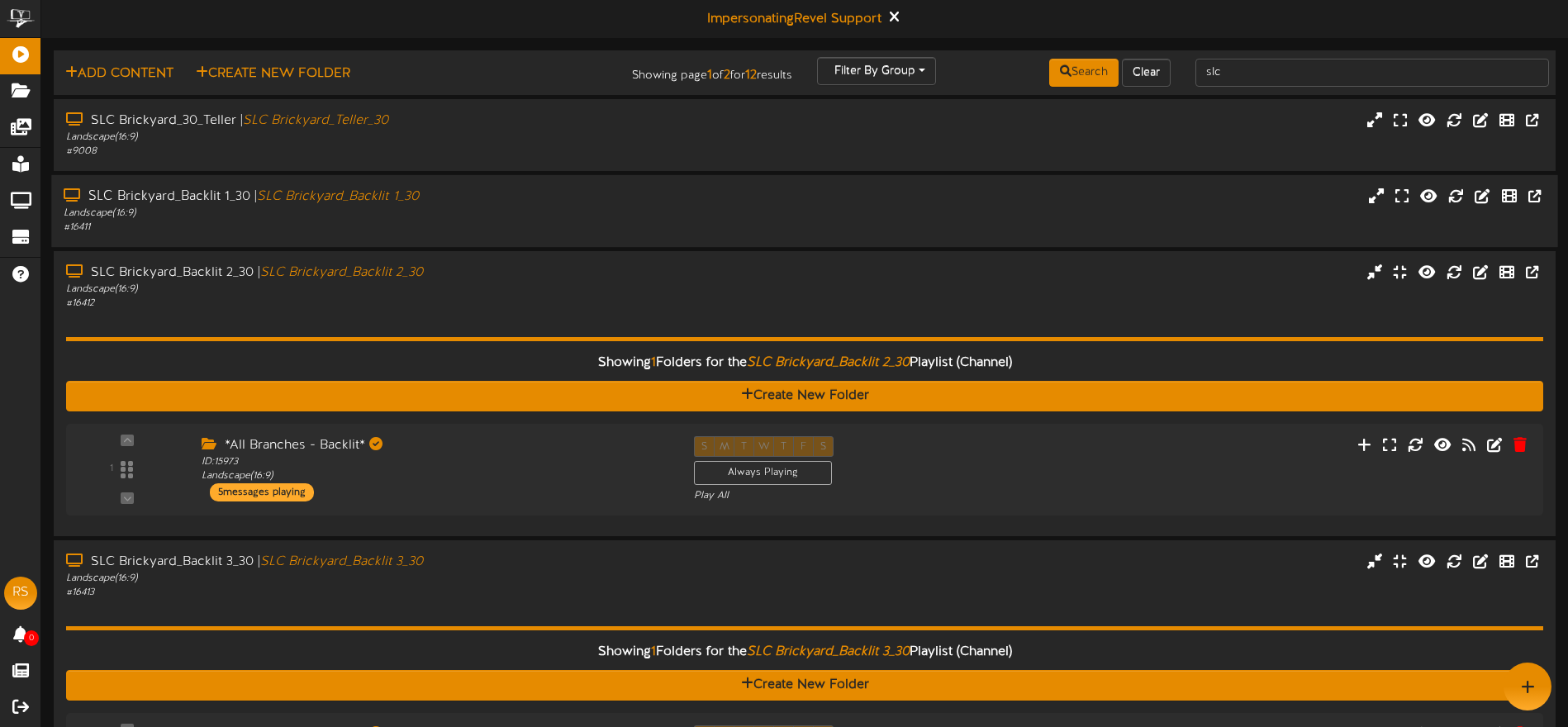
click at [494, 230] on div "# 16411" at bounding box center [364, 228] width 603 height 14
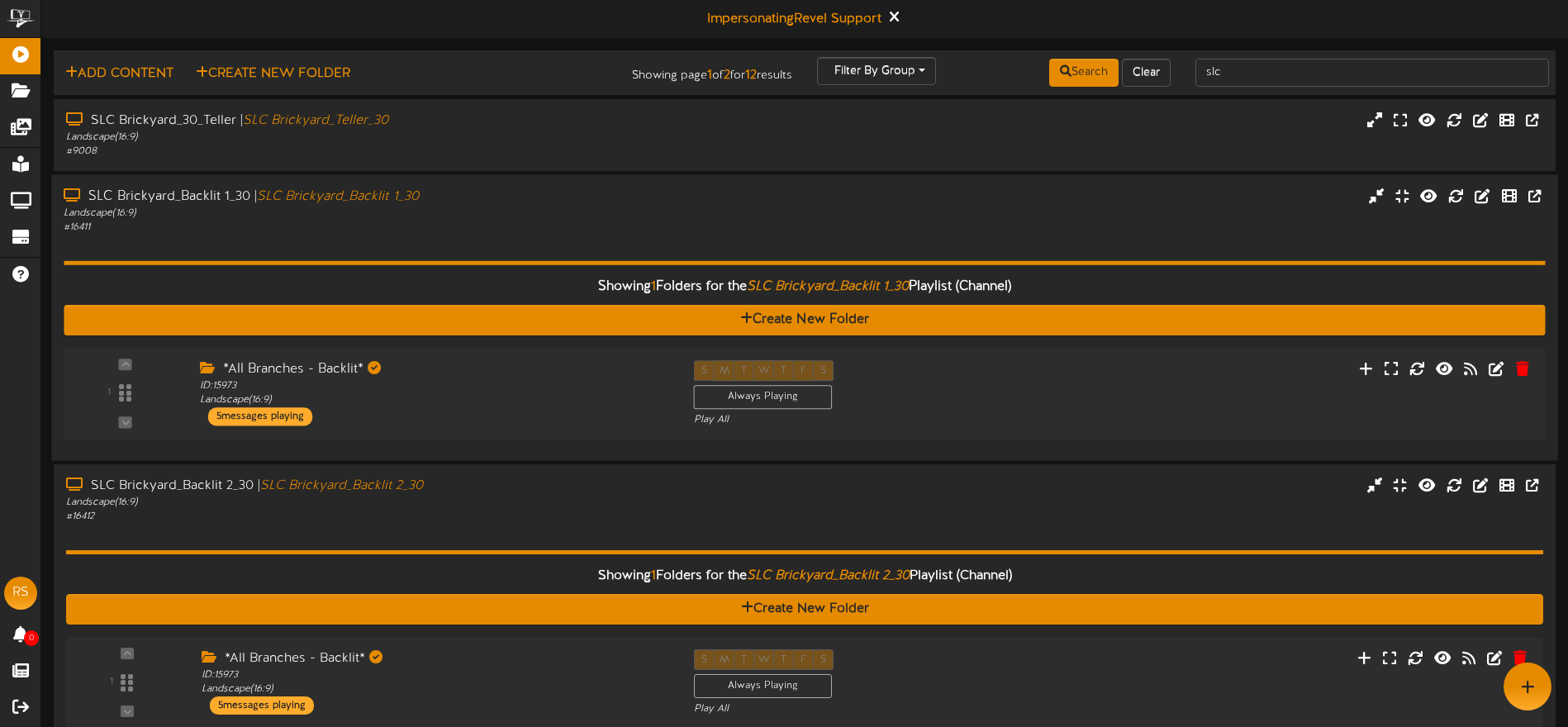
click at [495, 230] on div "# 16411" at bounding box center [364, 227] width 603 height 14
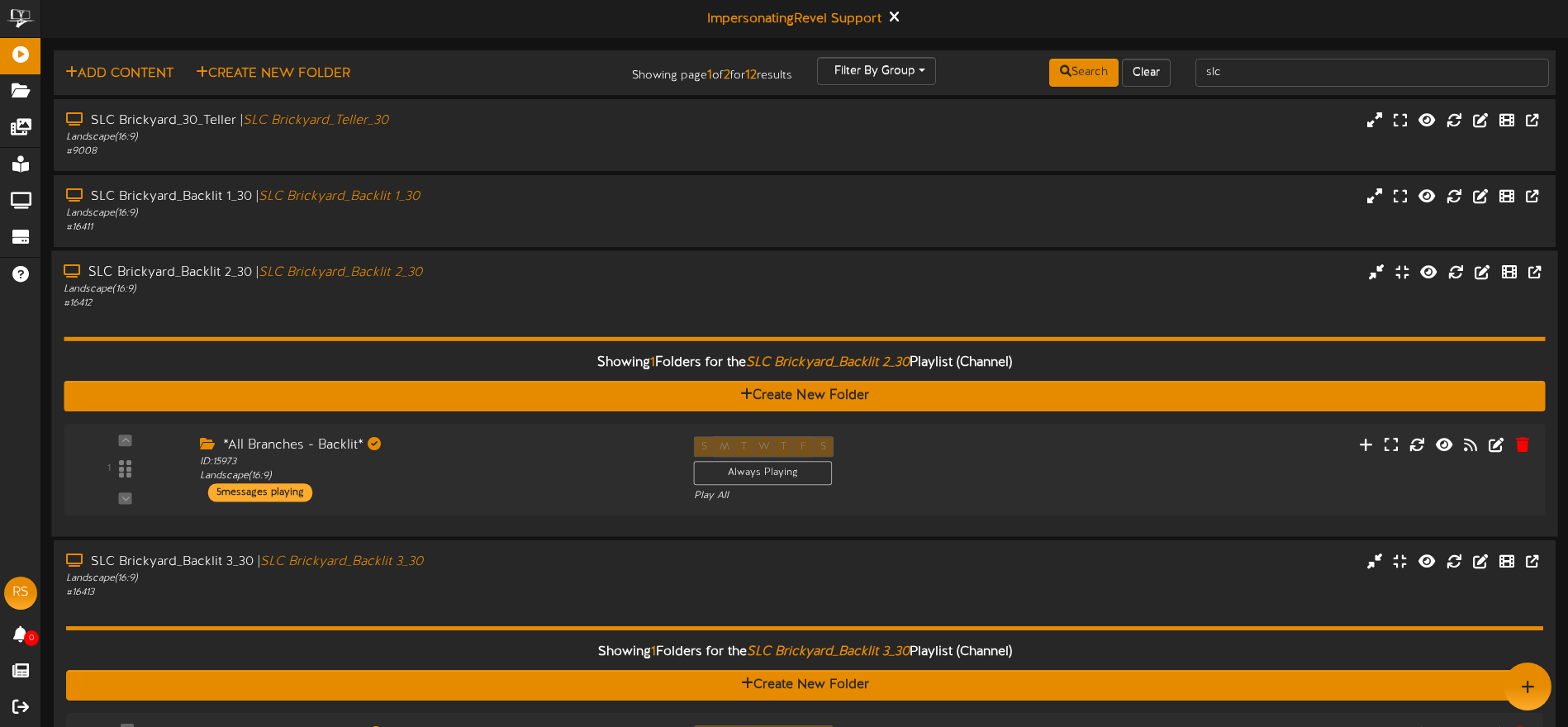
click at [466, 268] on div "SLC Brickyard_Backlit 2_30 | SLC Brickyard_Backlit 2_30" at bounding box center [364, 272] width 603 height 19
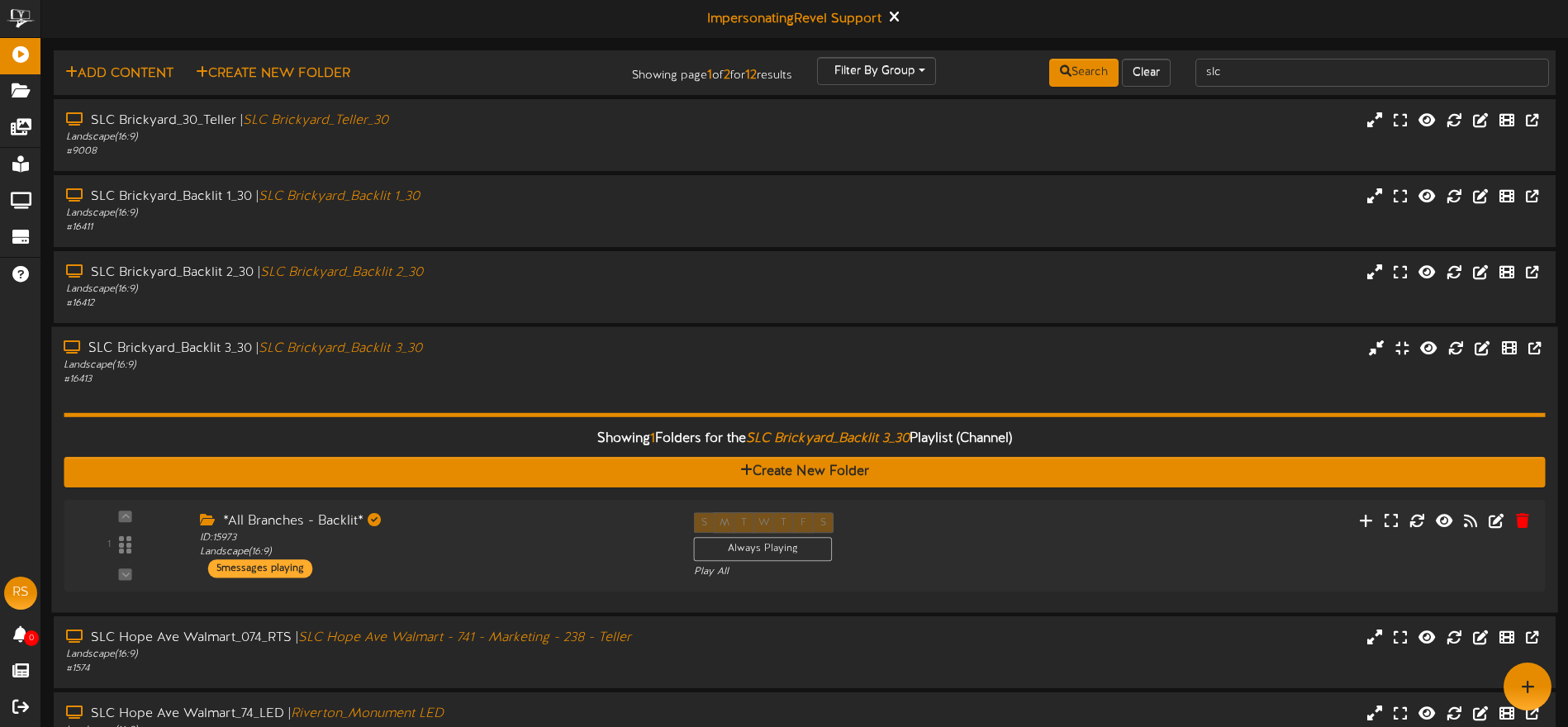
click at [503, 360] on div "Landscape ( 16:9 )" at bounding box center [364, 365] width 603 height 14
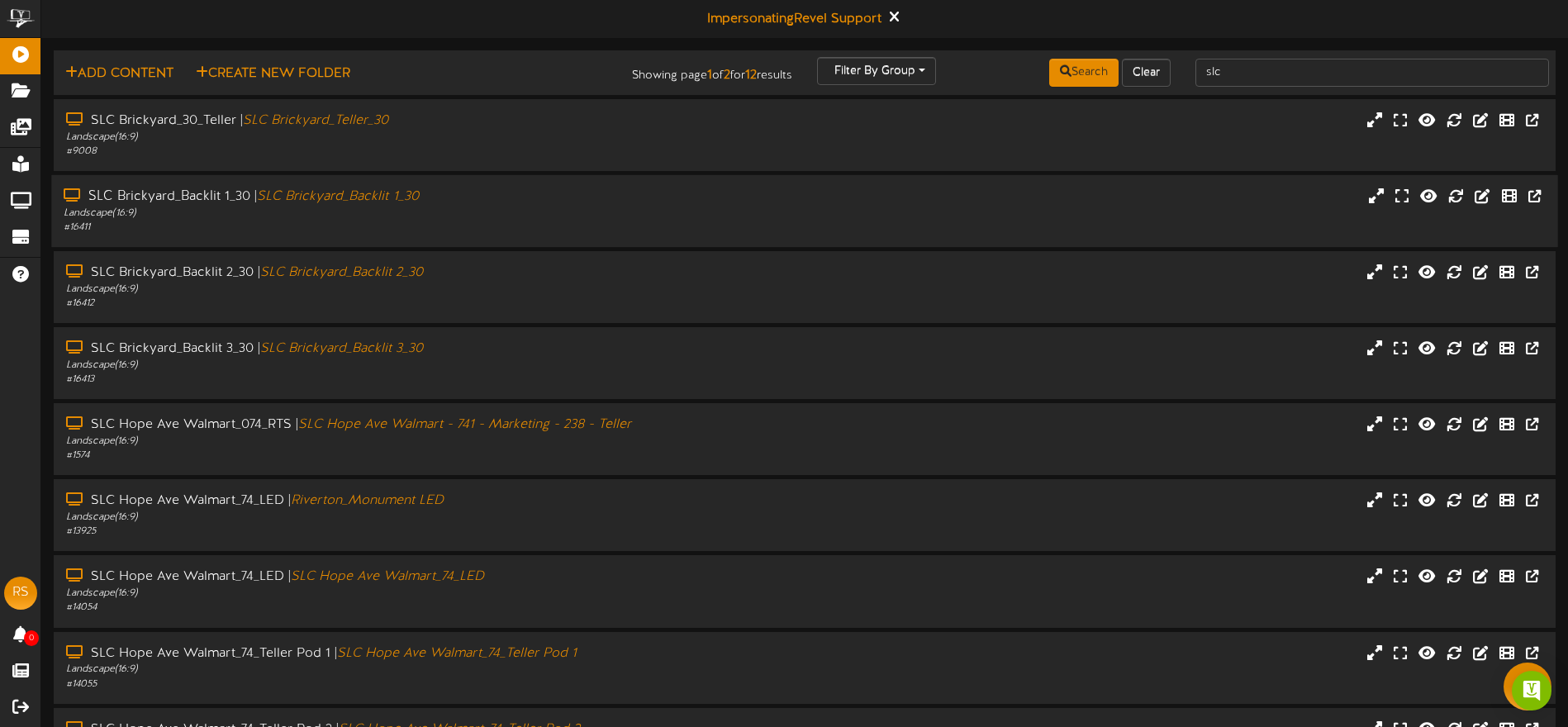
click at [514, 185] on div "SLC Brickyard_Backlit 1_30 | SLC Brickyard_Backlit 1_30 Landscape ( 16:9 ) # 16…" at bounding box center [804, 211] width 1506 height 72
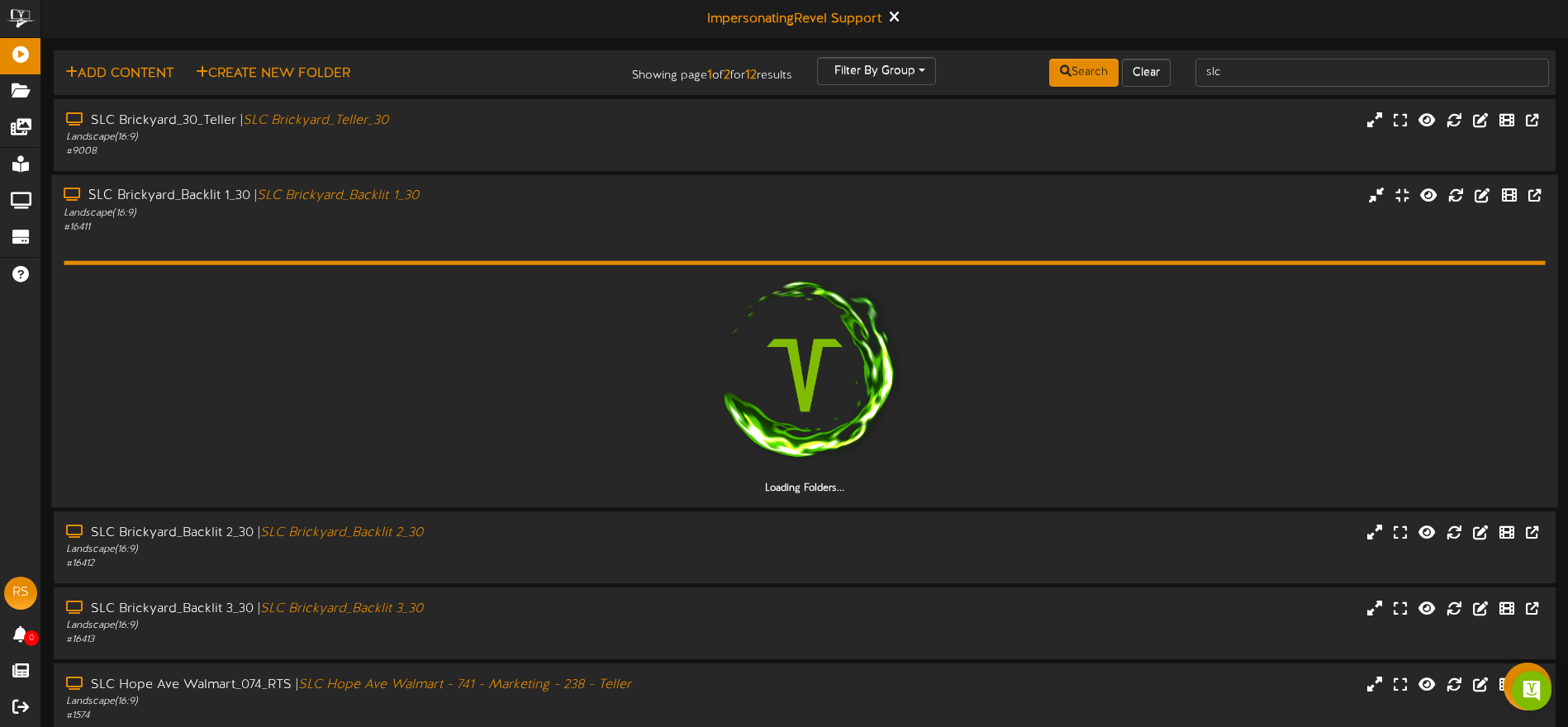
click at [529, 216] on div "Landscape ( 16:9 )" at bounding box center [364, 213] width 603 height 14
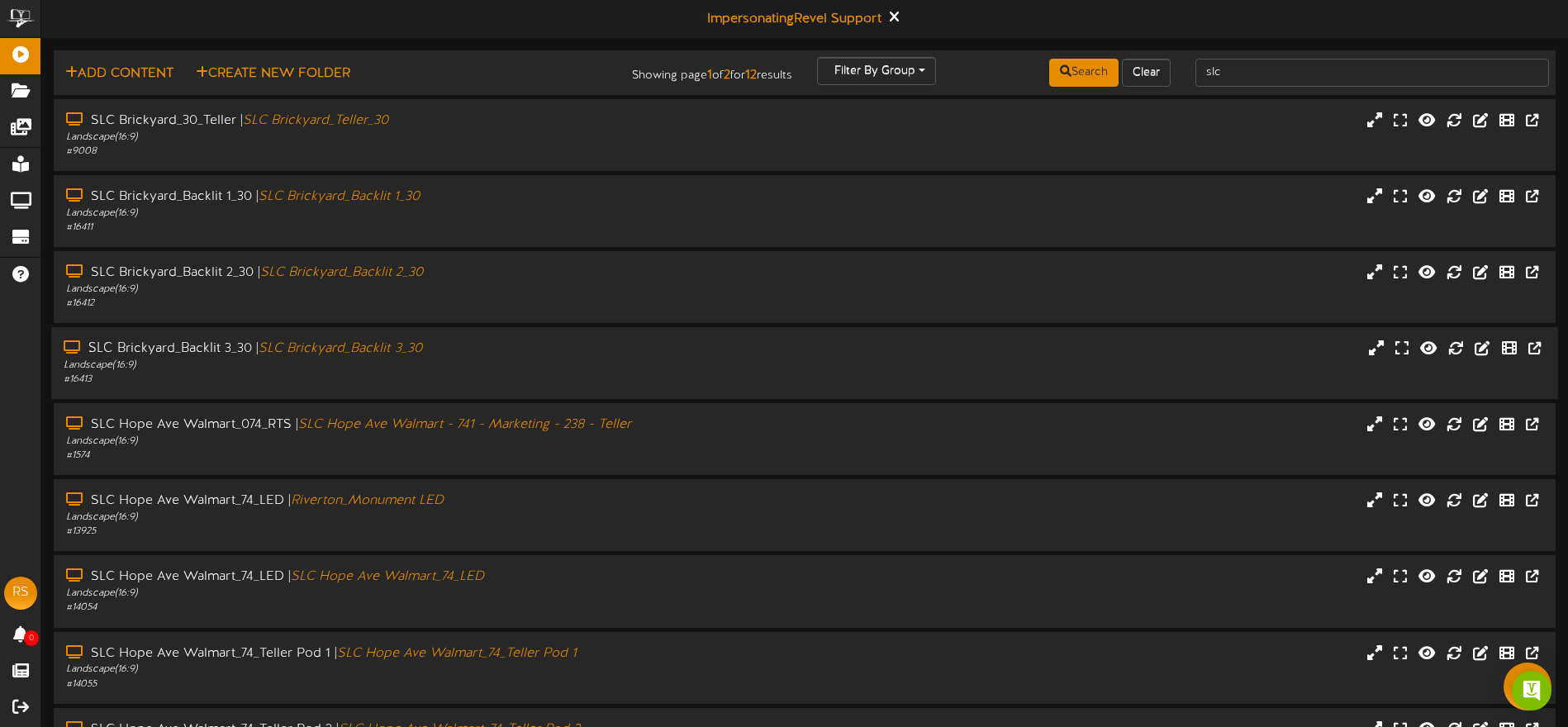
drag, startPoint x: 513, startPoint y: 369, endPoint x: 526, endPoint y: 353, distance: 20.6
click at [513, 369] on div "Landscape ( 16:9 )" at bounding box center [364, 365] width 603 height 14
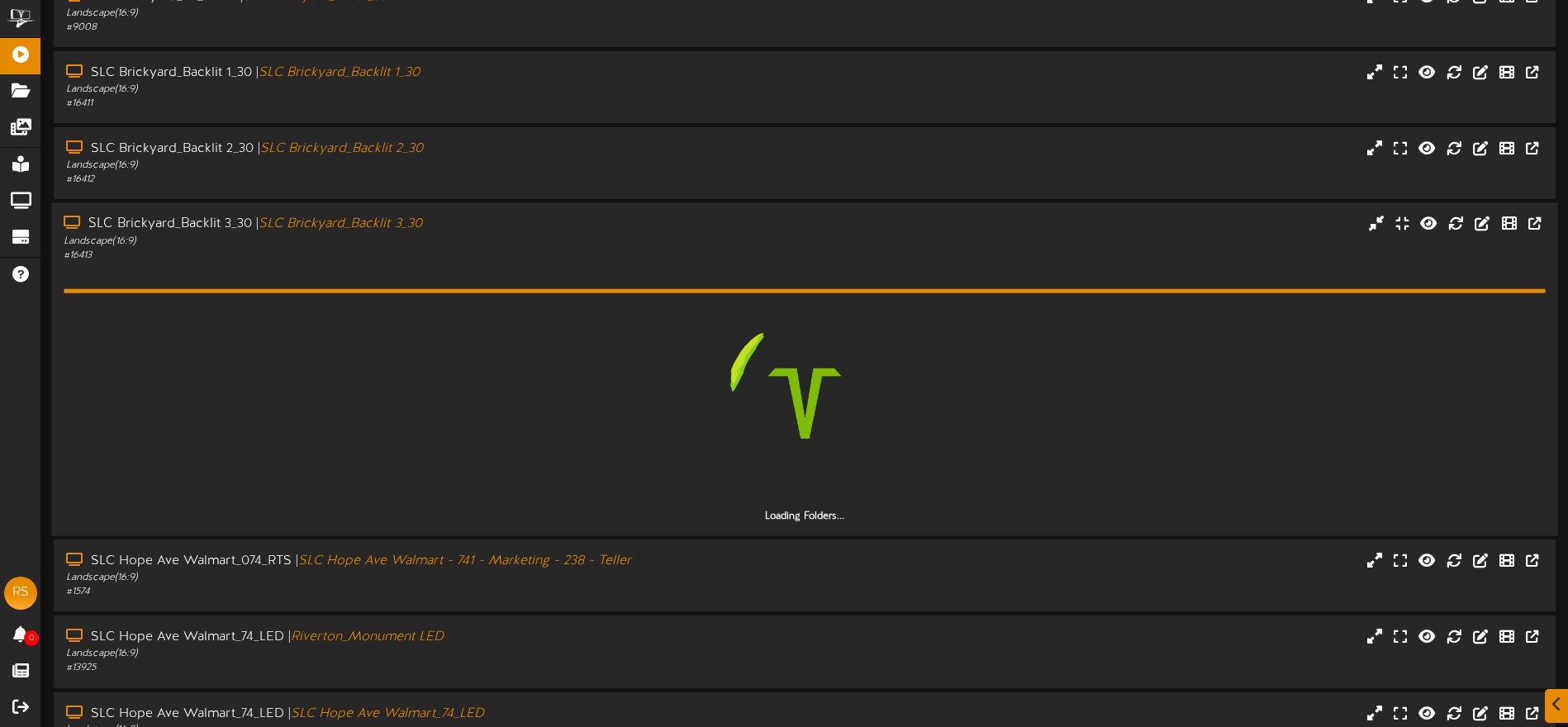
scroll to position [125, 0]
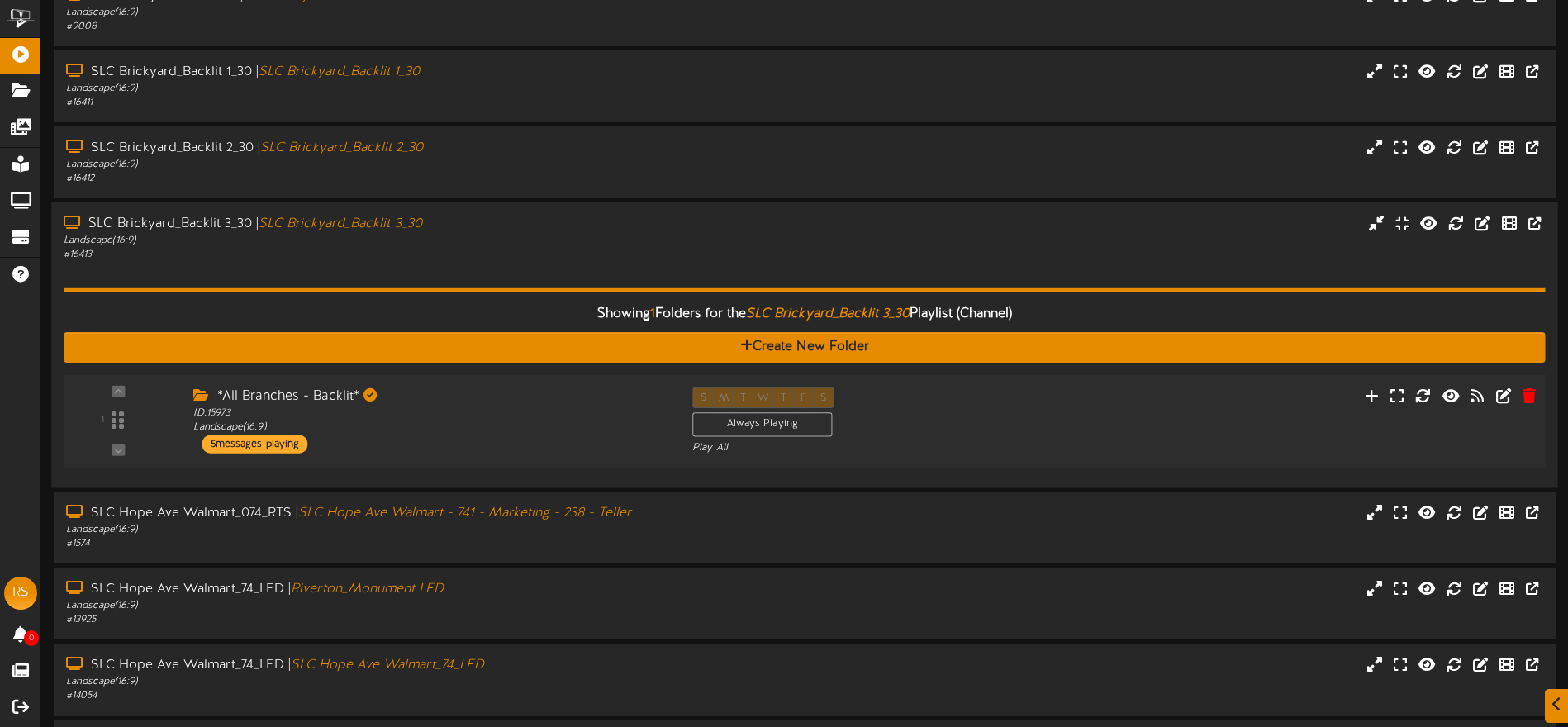
click at [518, 391] on div "*All Branches - Backlit*" at bounding box center [431, 397] width 474 height 19
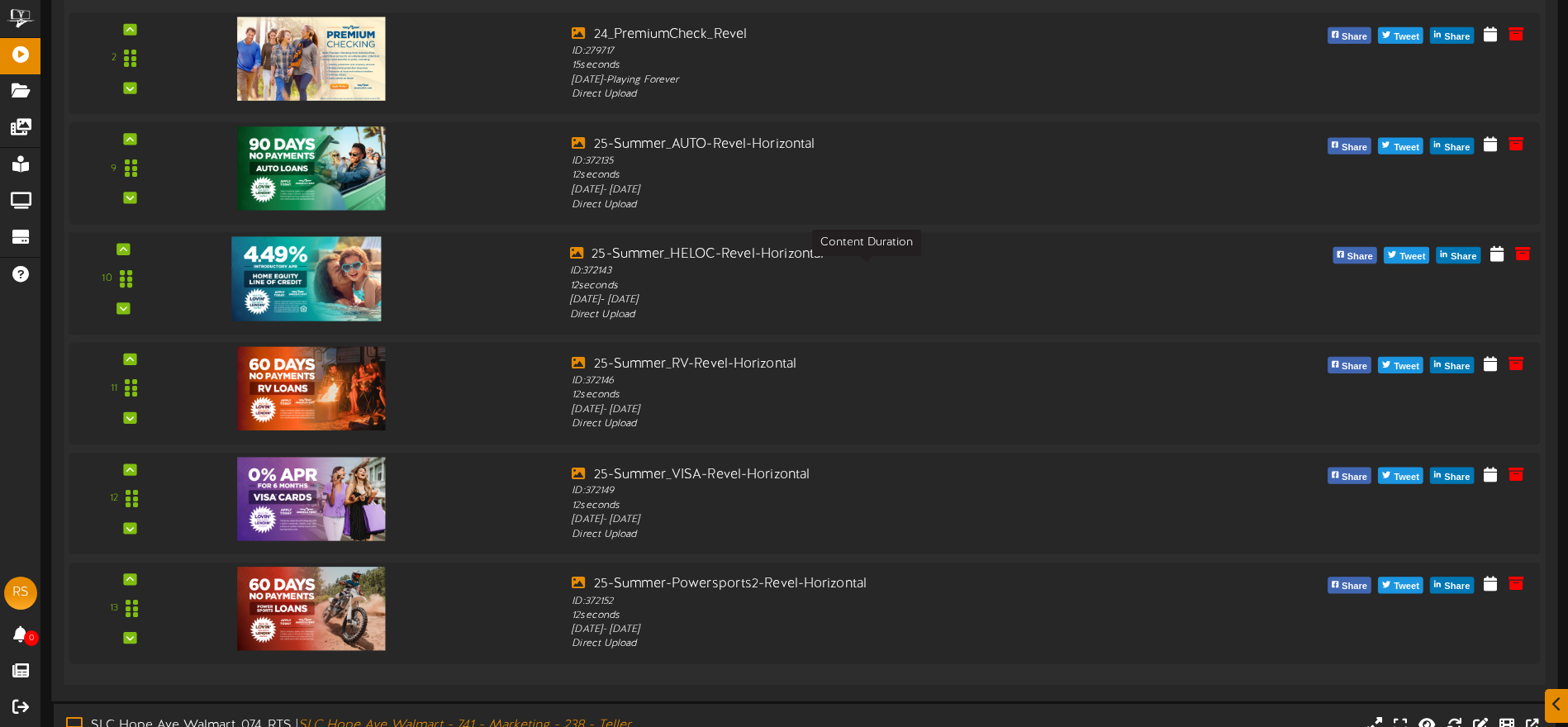
scroll to position [0, 0]
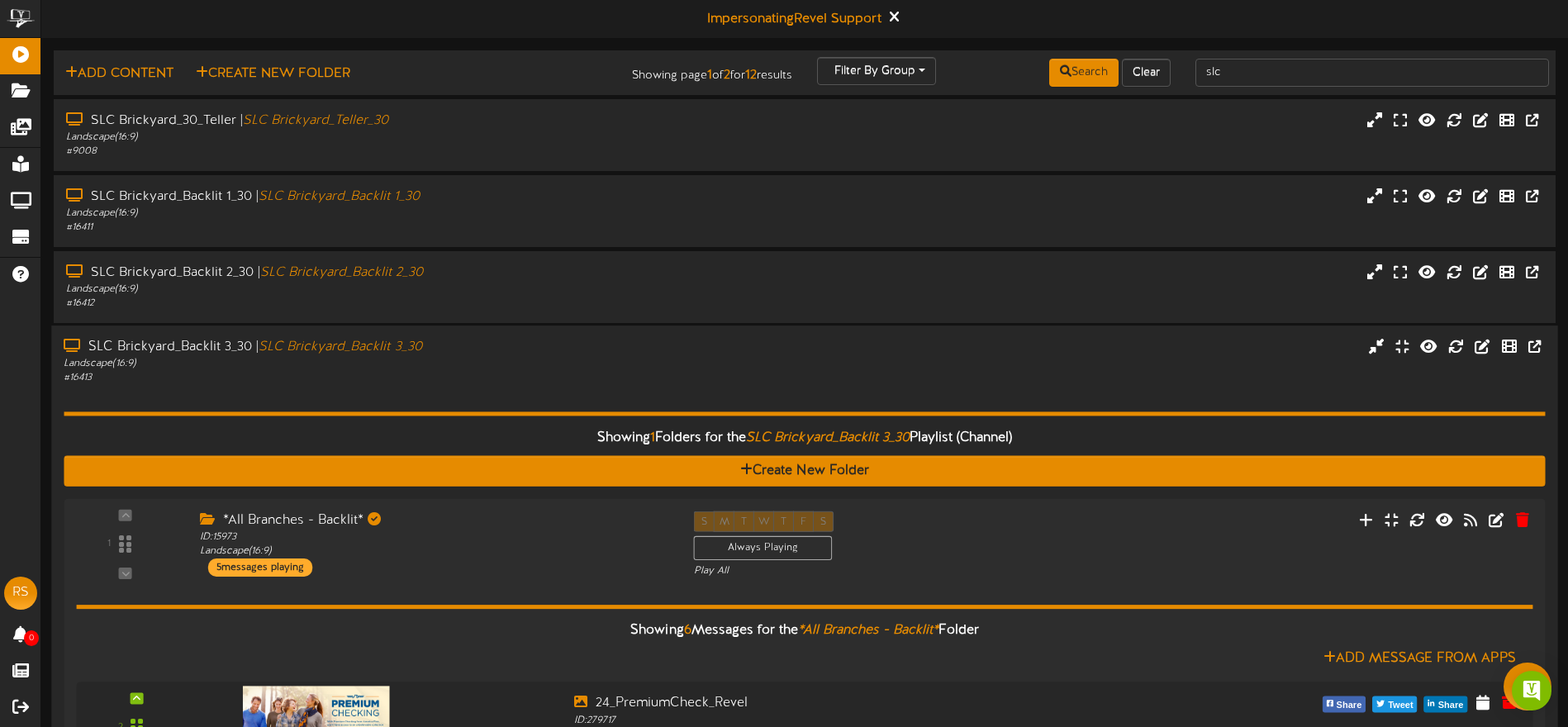
click at [546, 359] on div "Landscape ( 16:9 )" at bounding box center [364, 364] width 603 height 14
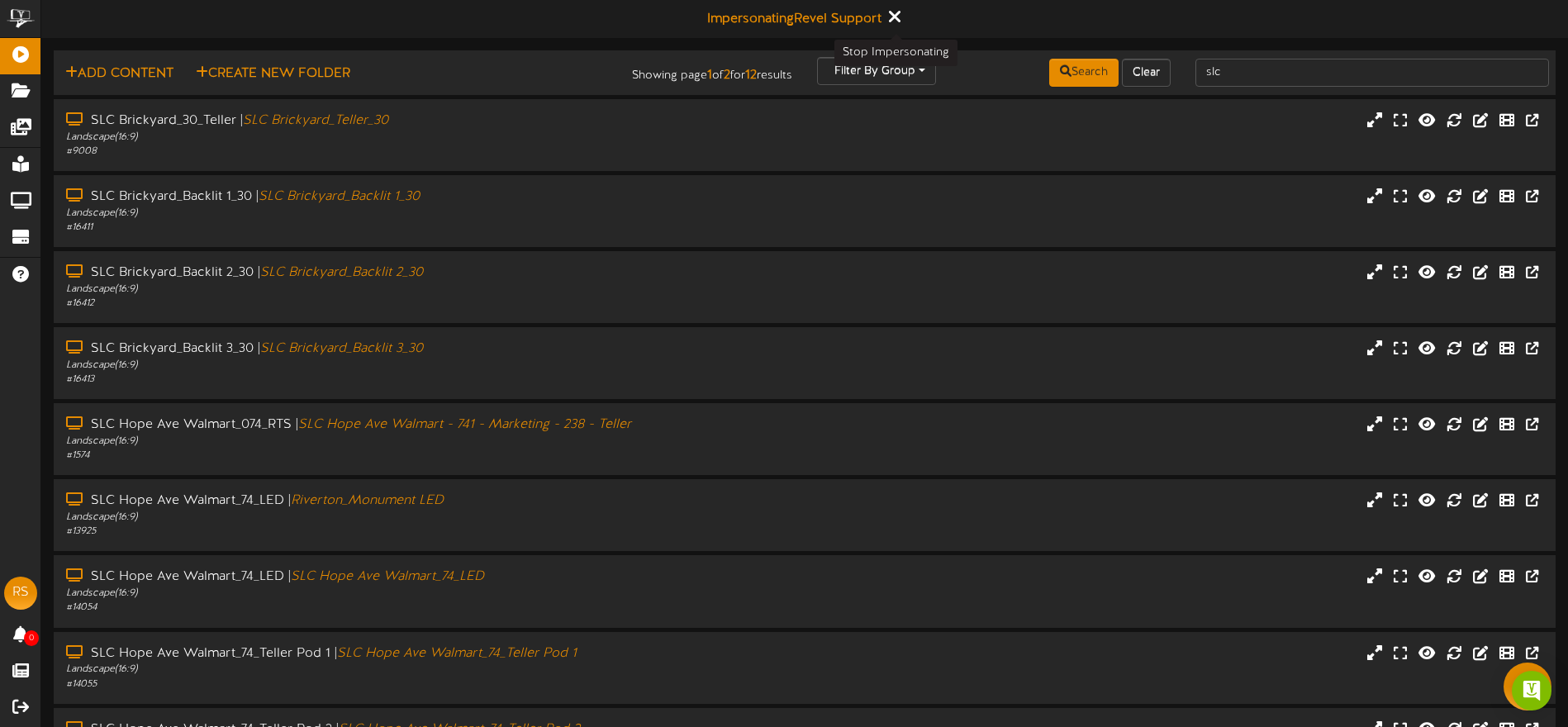
click at [895, 17] on icon at bounding box center [894, 16] width 11 height 18
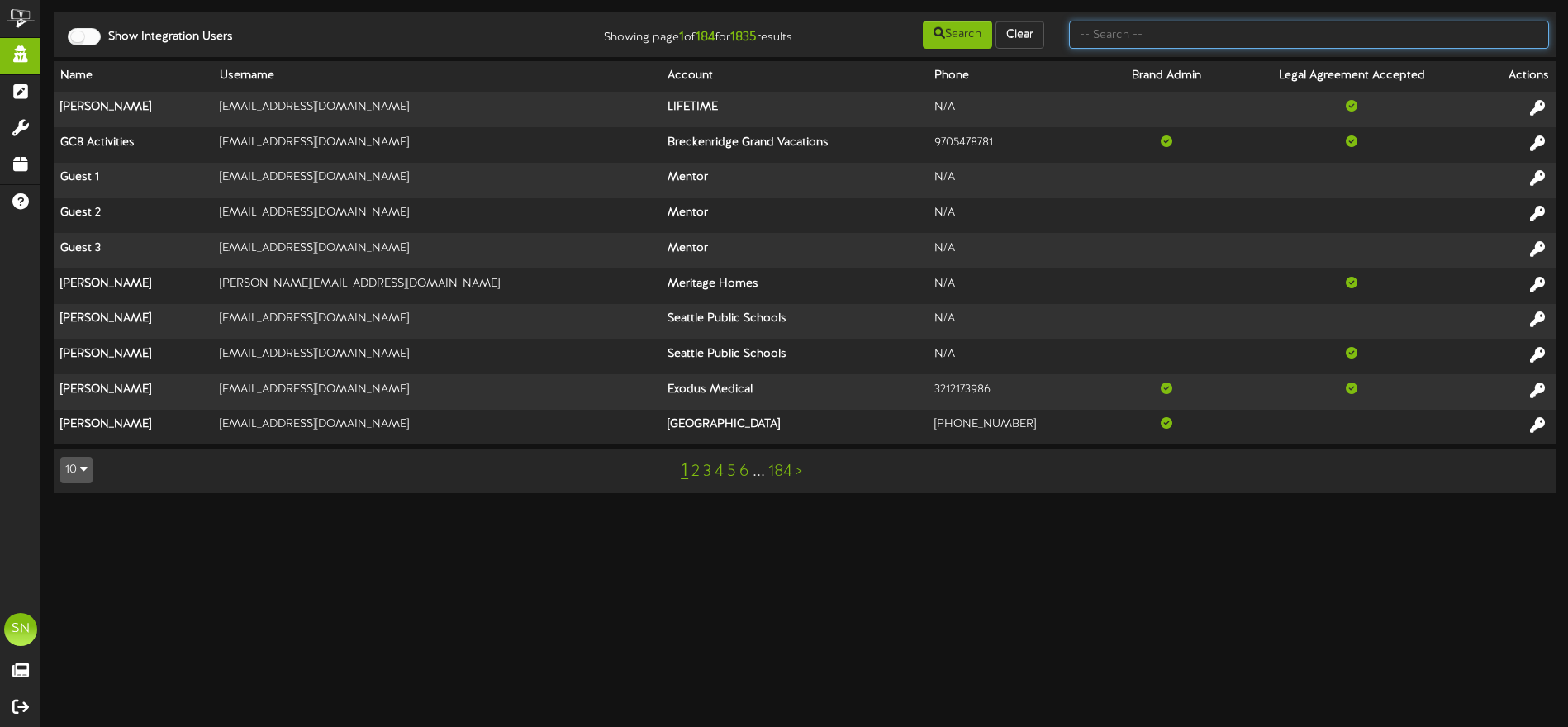
click at [1142, 35] on input "text" at bounding box center [1309, 34] width 480 height 28
click at [1121, 46] on input "text" at bounding box center [1309, 34] width 480 height 28
type input "jefferson"
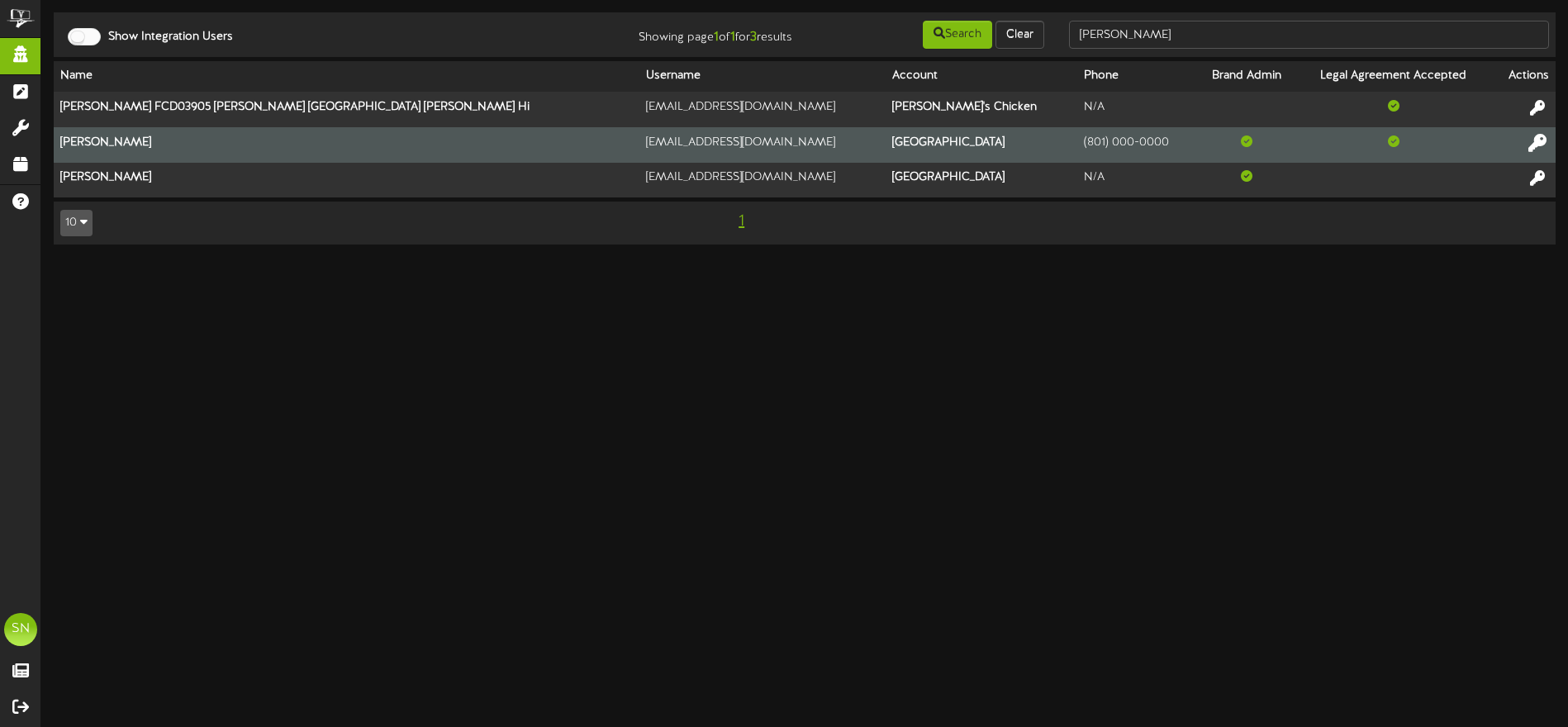
click at [1541, 141] on icon at bounding box center [1537, 142] width 18 height 18
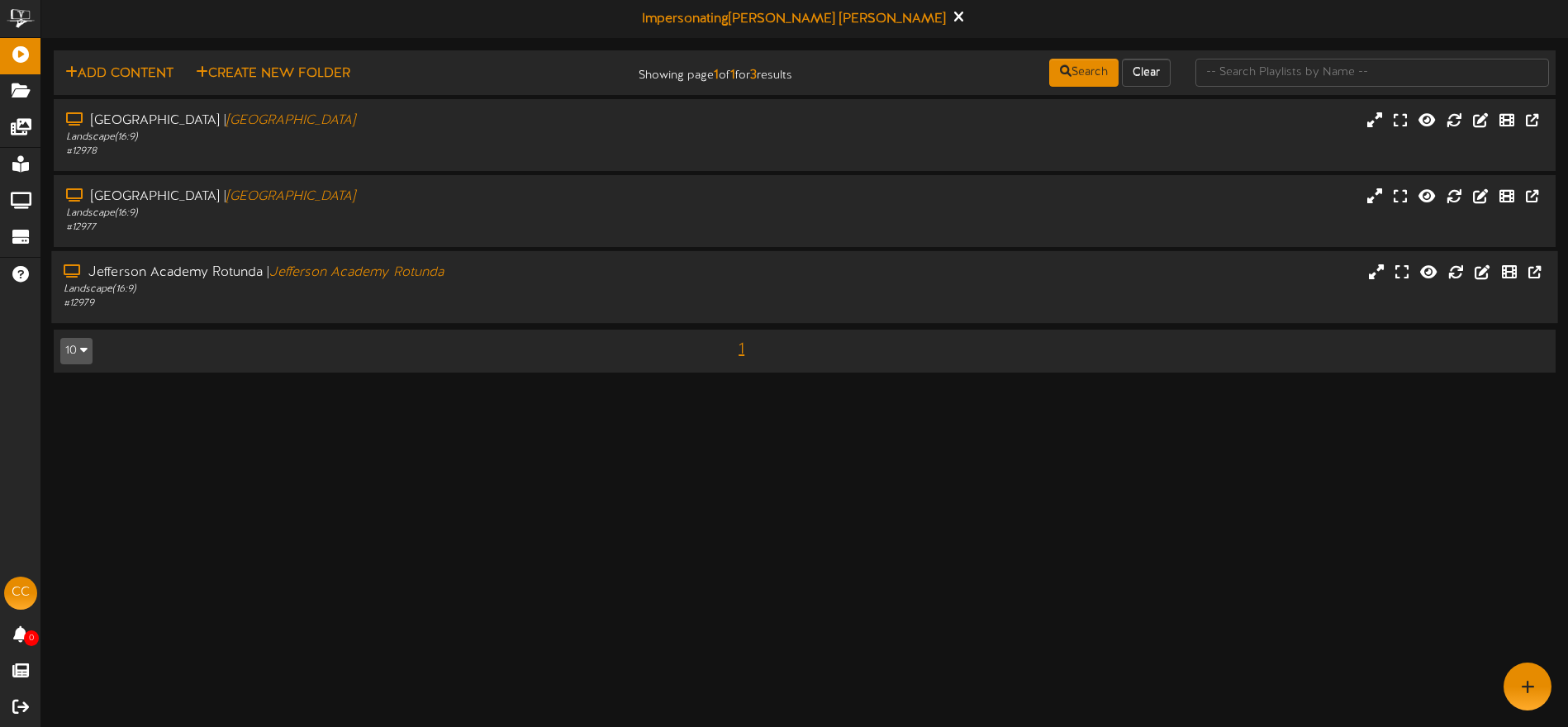
click at [519, 290] on div "Landscape ( 16:9 )" at bounding box center [364, 290] width 603 height 14
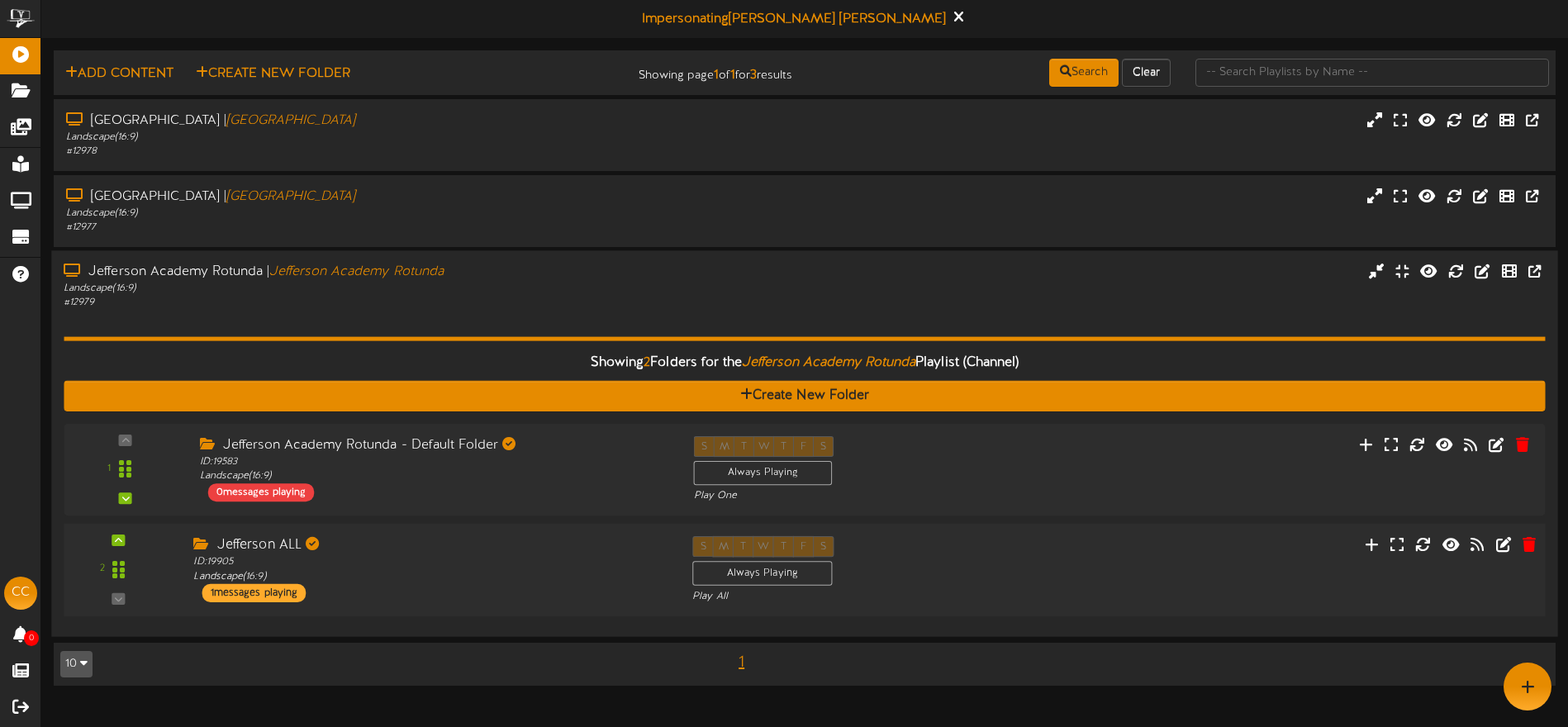
drag, startPoint x: 532, startPoint y: 551, endPoint x: 536, endPoint y: 543, distance: 8.9
click at [532, 551] on div "Jefferson ALL" at bounding box center [431, 546] width 474 height 19
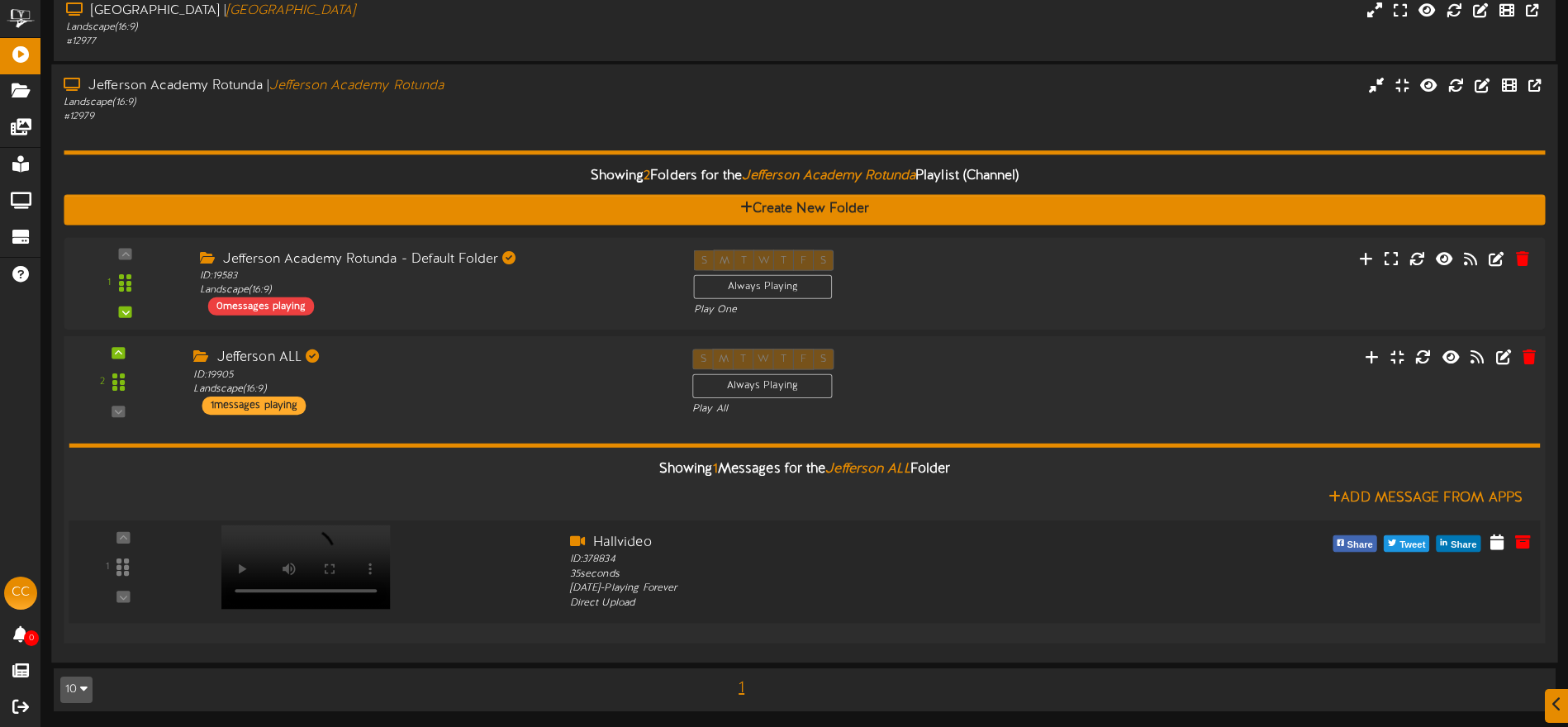
scroll to position [187, 0]
click at [317, 530] on video at bounding box center [306, 566] width 169 height 84
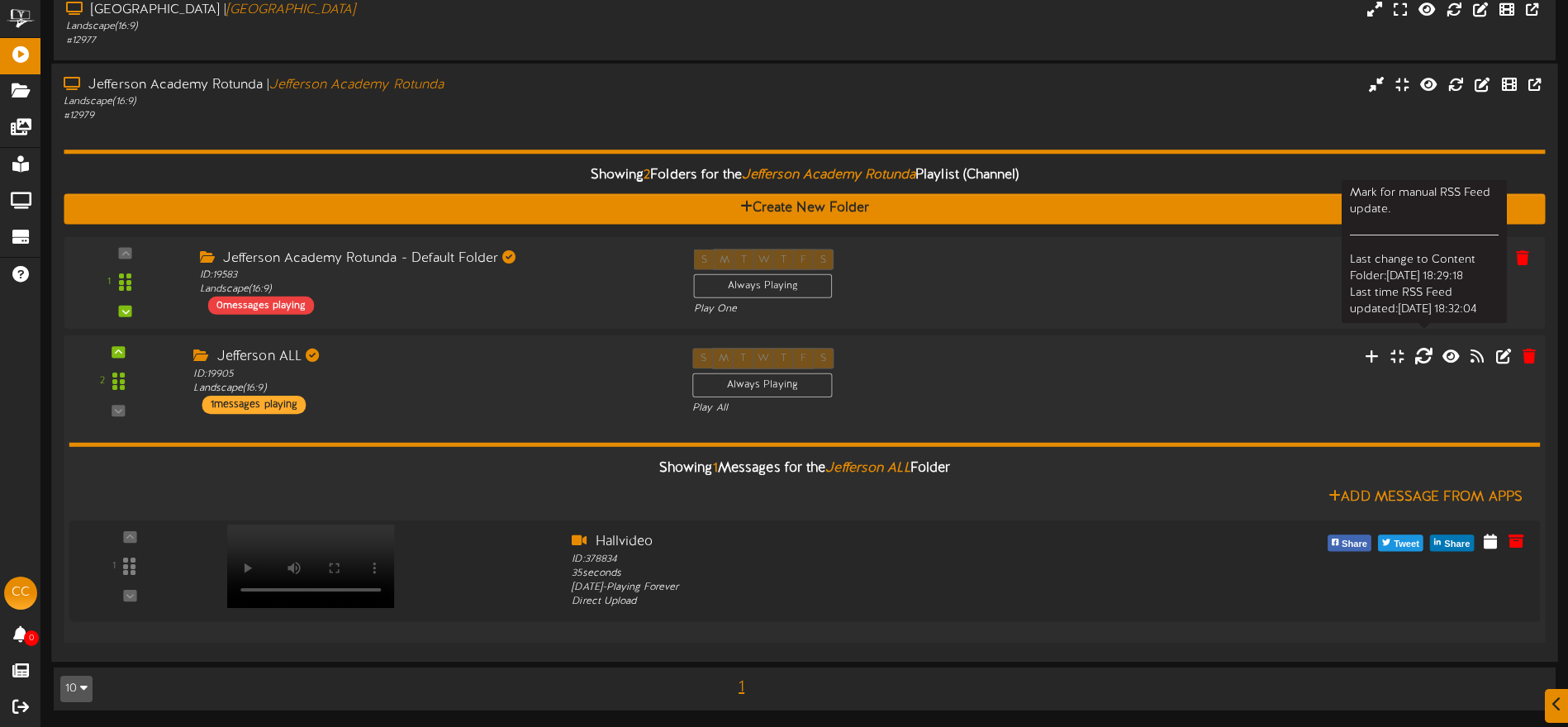
click at [1427, 358] on icon at bounding box center [1424, 356] width 18 height 18
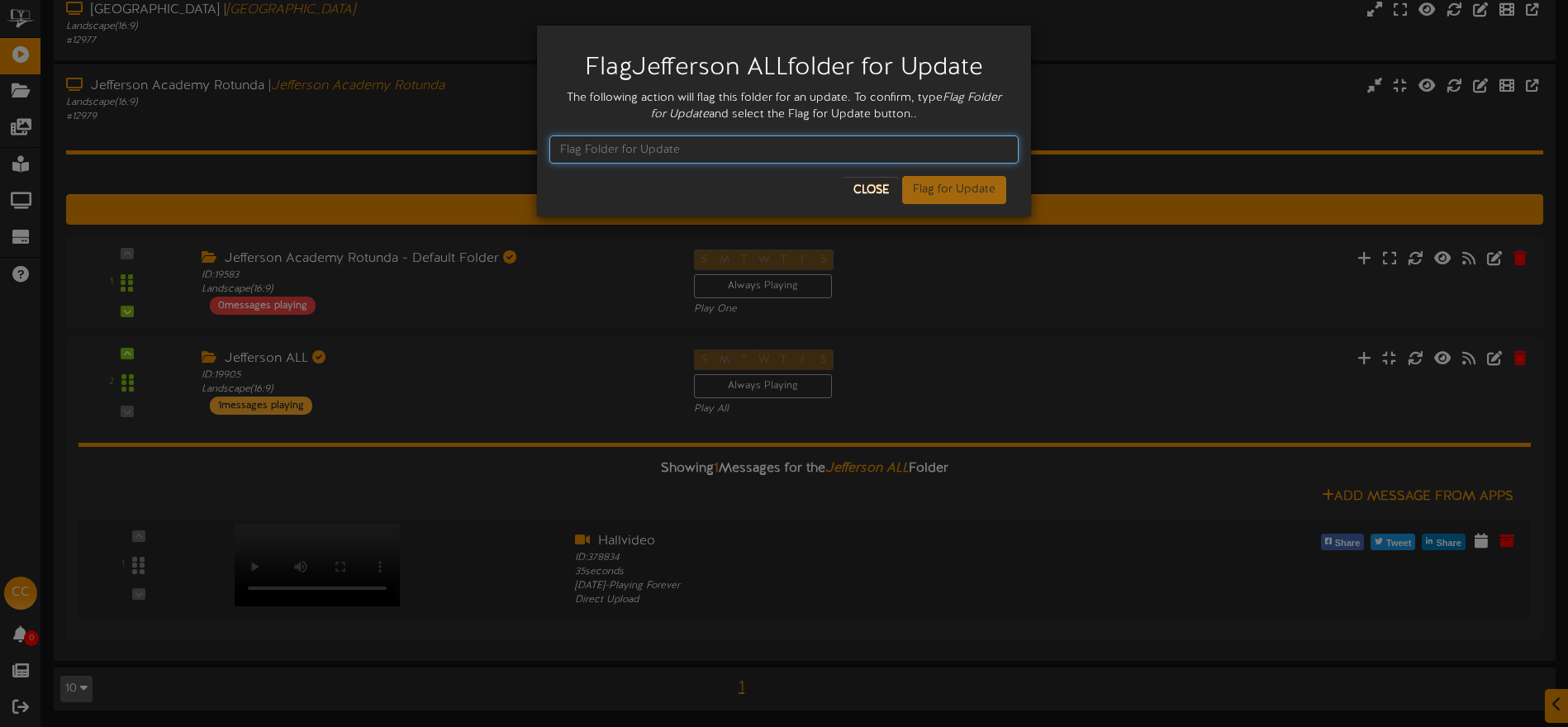
click at [626, 151] on input "text" at bounding box center [784, 150] width 469 height 28
type input "Flag Folder for Update"
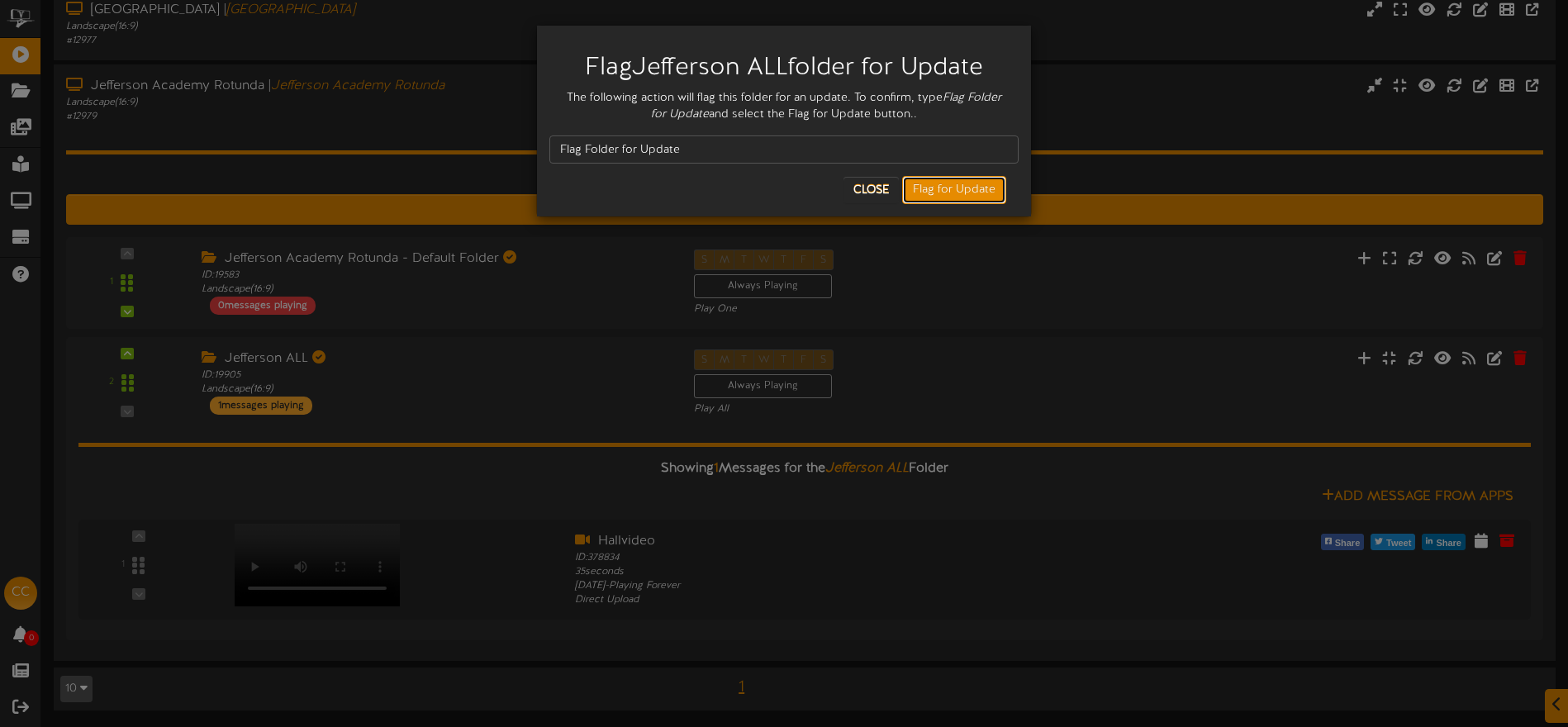
click at [927, 189] on button "Flag for Update" at bounding box center [954, 190] width 104 height 28
click at [946, 188] on button "Flag for Update" at bounding box center [954, 190] width 104 height 28
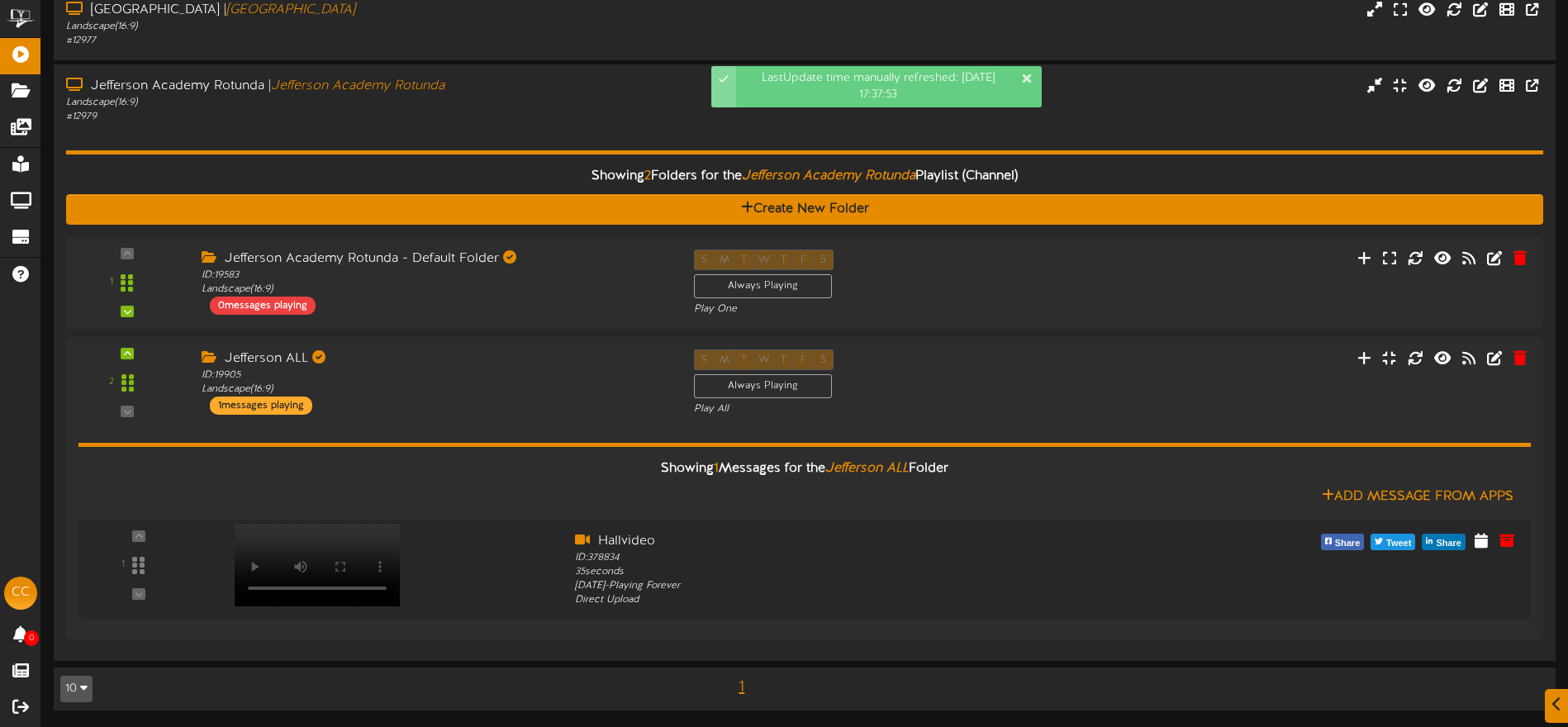
click at [597, 124] on div "Showing 2 Folders for the Jefferson Academy Rotunda Playlist (Channel) Create N…" at bounding box center [805, 386] width 1477 height 525
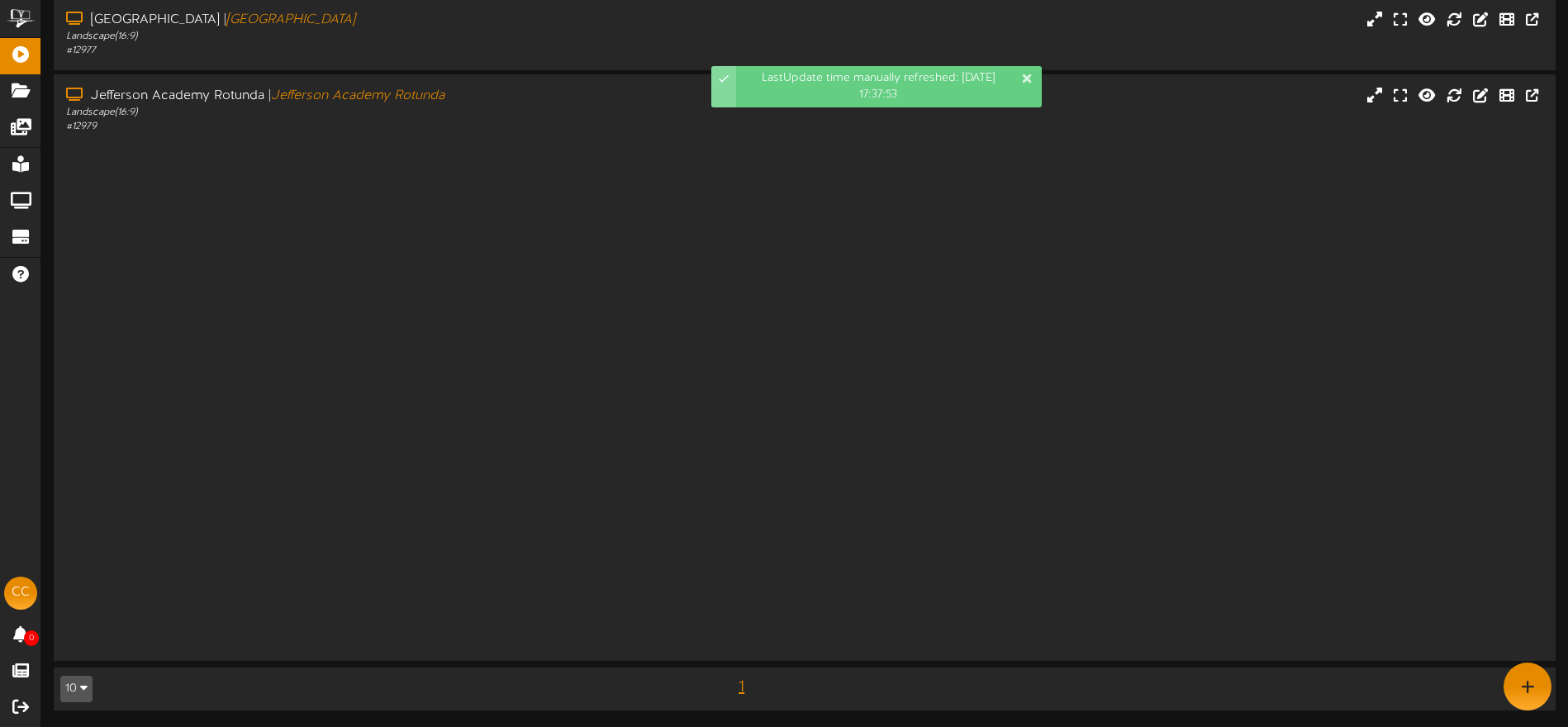
scroll to position [0, 0]
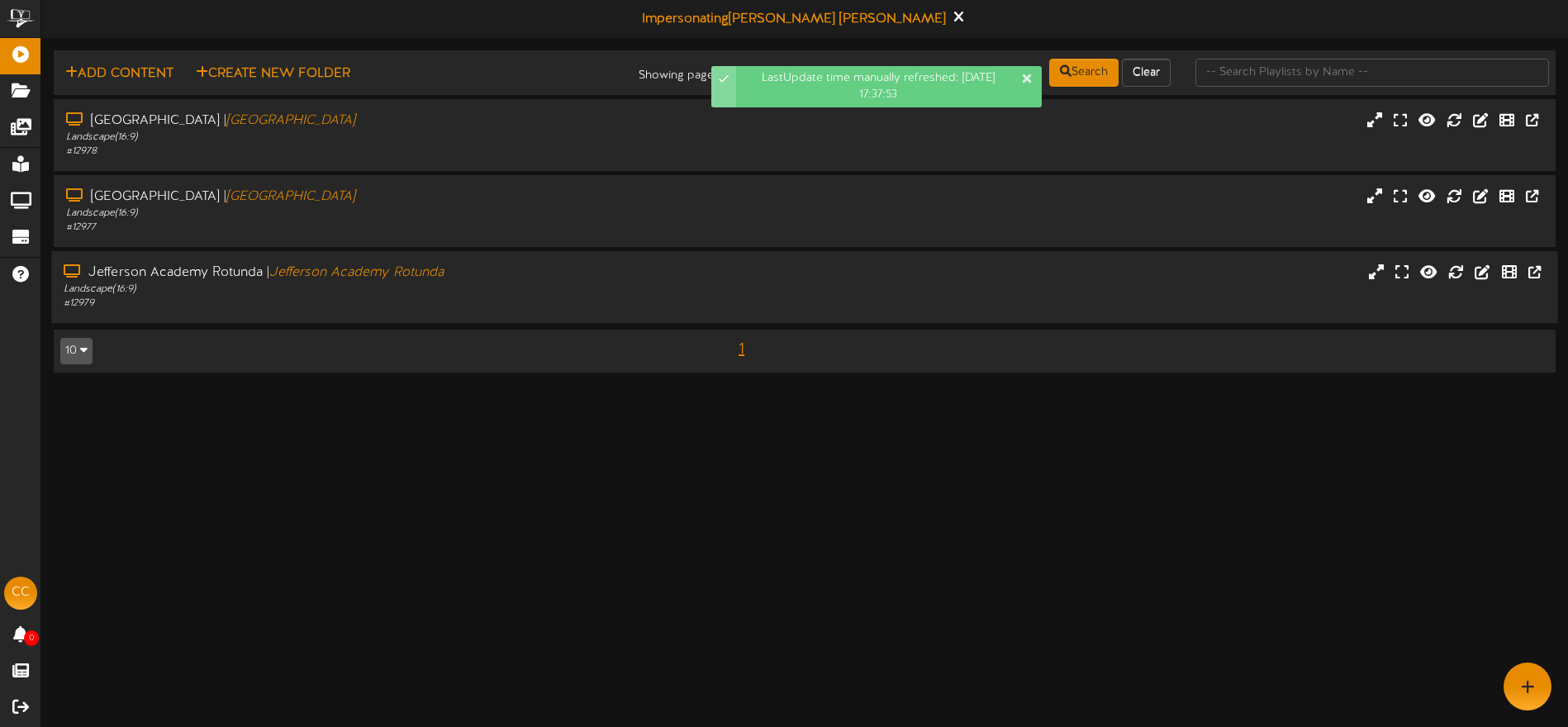
click at [564, 268] on div "[GEOGRAPHIC_DATA] | [GEOGRAPHIC_DATA]" at bounding box center [364, 273] width 603 height 19
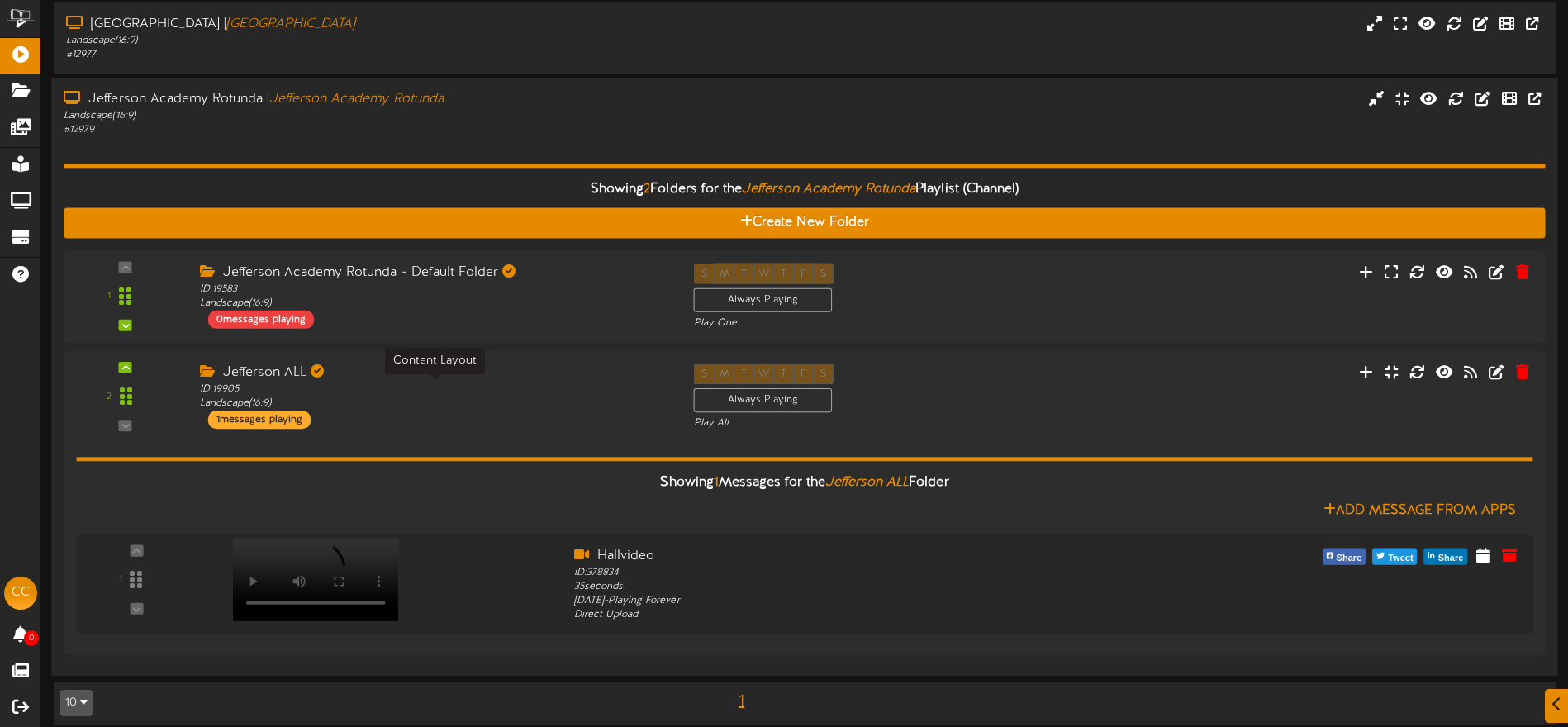
scroll to position [187, 0]
